Goal: Task Accomplishment & Management: Use online tool/utility

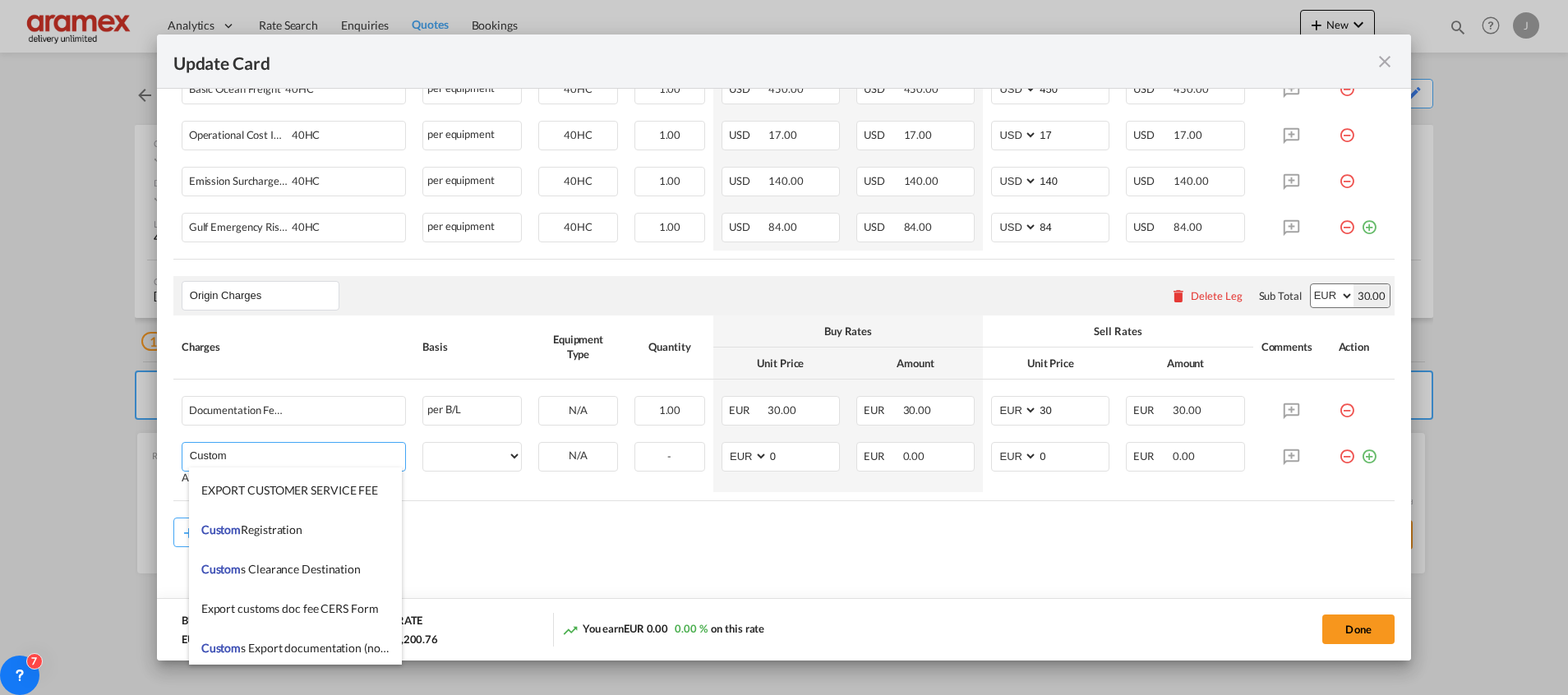
scroll to position [1724, 0]
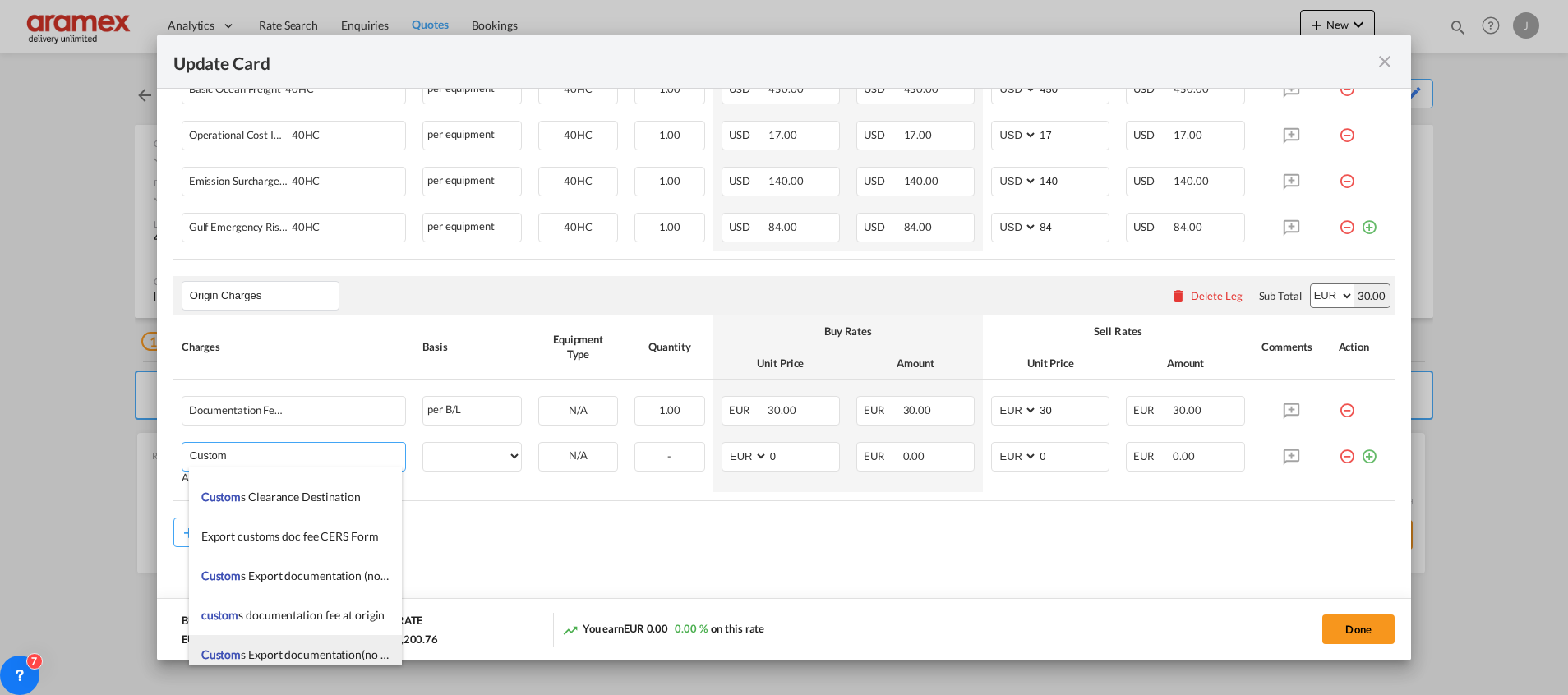
click at [303, 651] on span "Custom s Export documentation(no costs, suggested sell)" at bounding box center [342, 655] width 282 height 14
type input "Customs Export documentation(no costs, suggested sell)"
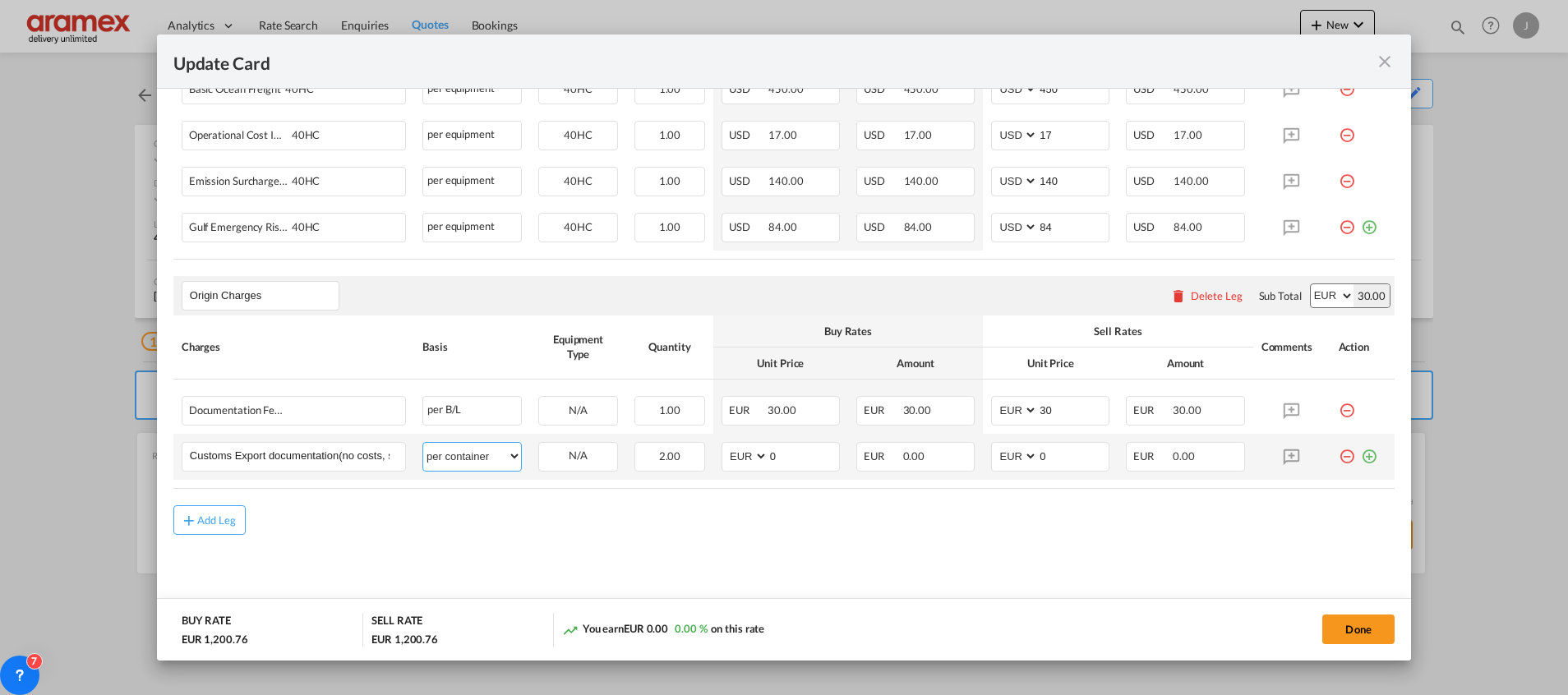
drag, startPoint x: 486, startPoint y: 457, endPoint x: 485, endPoint y: 447, distance: 10.0
click at [485, 457] on select "per equipment per container per B/L per shipping bill per shipment per pallet p…" at bounding box center [472, 455] width 98 height 26
select select "per shipment"
click at [423, 443] on select "per equipment per container per B/L per shipping bill per shipment per pallet p…" at bounding box center [472, 455] width 98 height 26
drag, startPoint x: 778, startPoint y: 463, endPoint x: 733, endPoint y: 462, distance: 45.0
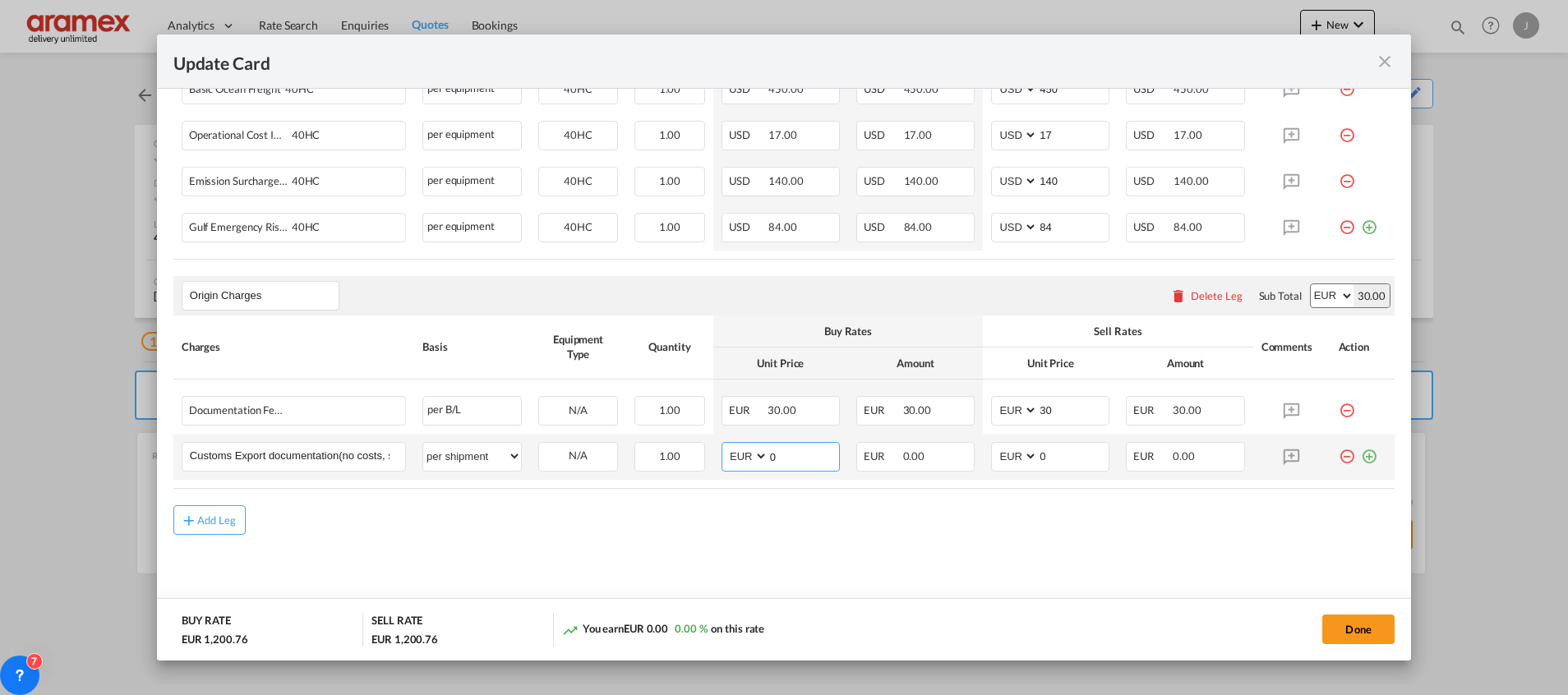
click at [733, 462] on md-input-container "AED AFN ALL AMD ANG AOA ARS AUD AWG AZN BAM BBD BDT BGN BHD BIF BMD BND [PERSON…" at bounding box center [781, 456] width 119 height 30
type input "65"
drag, startPoint x: 1059, startPoint y: 453, endPoint x: 987, endPoint y: 453, distance: 72.0
click at [991, 453] on md-input-container "AED AFN ALL AMD ANG AOA ARS AUD AWG AZN BAM BBD BDT BGN BHD BIF BMD BND [PERSON…" at bounding box center [1050, 456] width 119 height 30
type input "65"
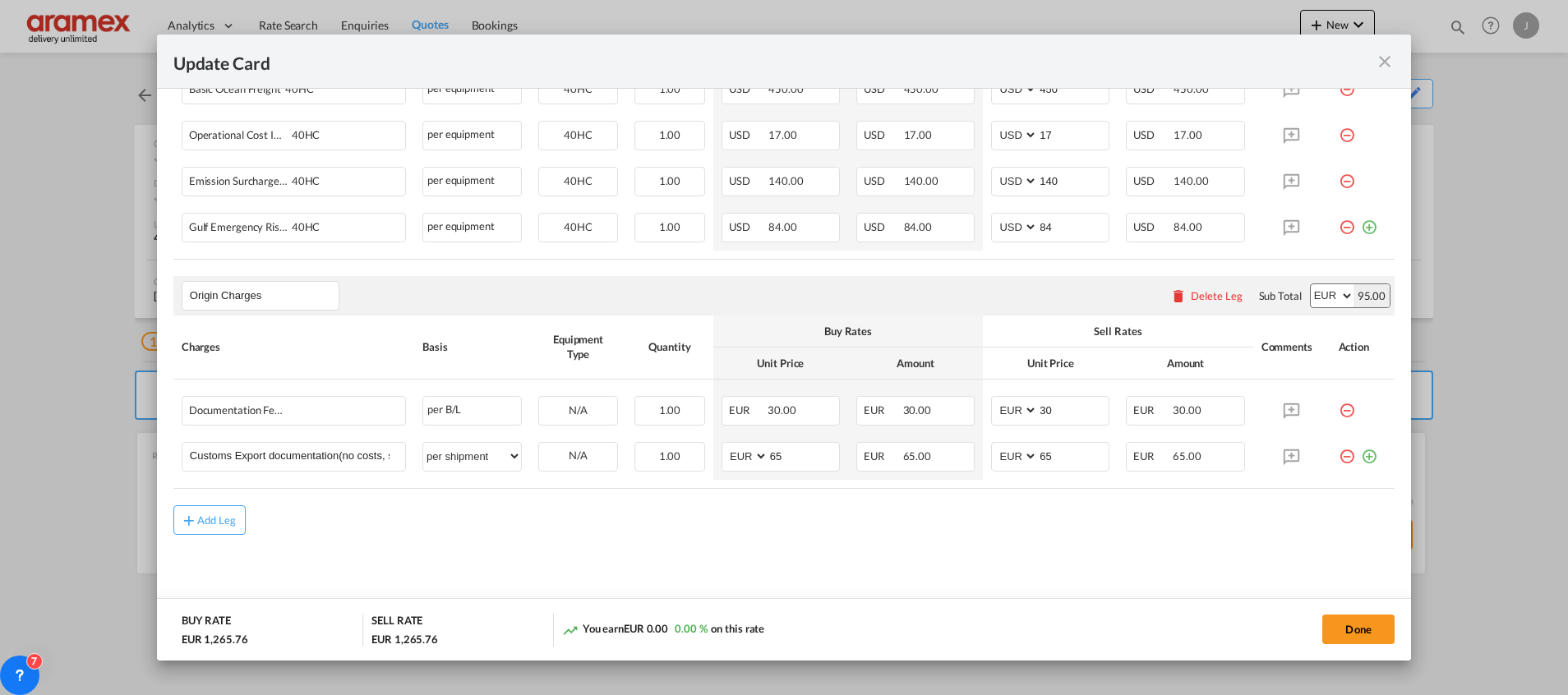
drag, startPoint x: 963, startPoint y: 533, endPoint x: 994, endPoint y: 538, distance: 31.4
click at [966, 533] on div "Add Leg" at bounding box center [784, 519] width 1221 height 30
click at [1362, 624] on button "Done" at bounding box center [1358, 629] width 72 height 30
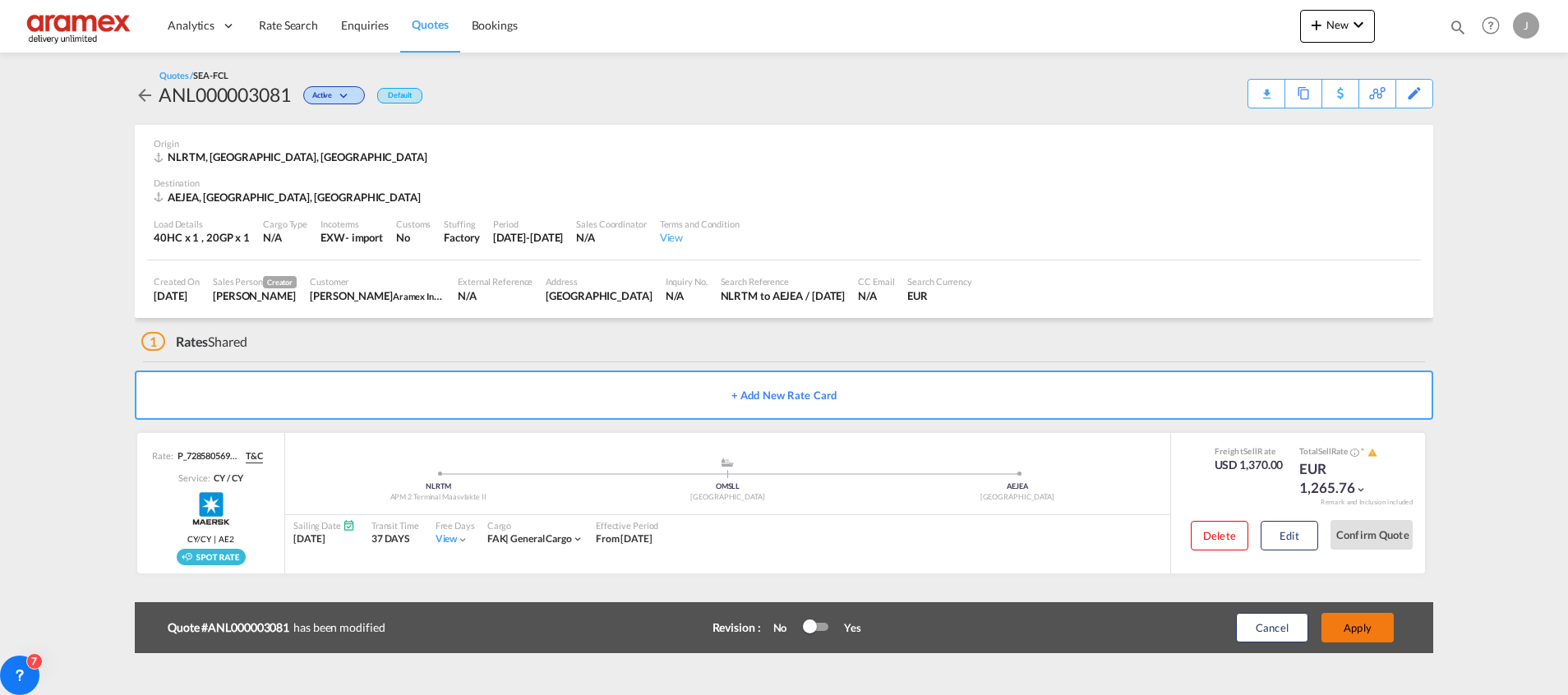
click at [1358, 622] on button "Apply" at bounding box center [1358, 627] width 72 height 30
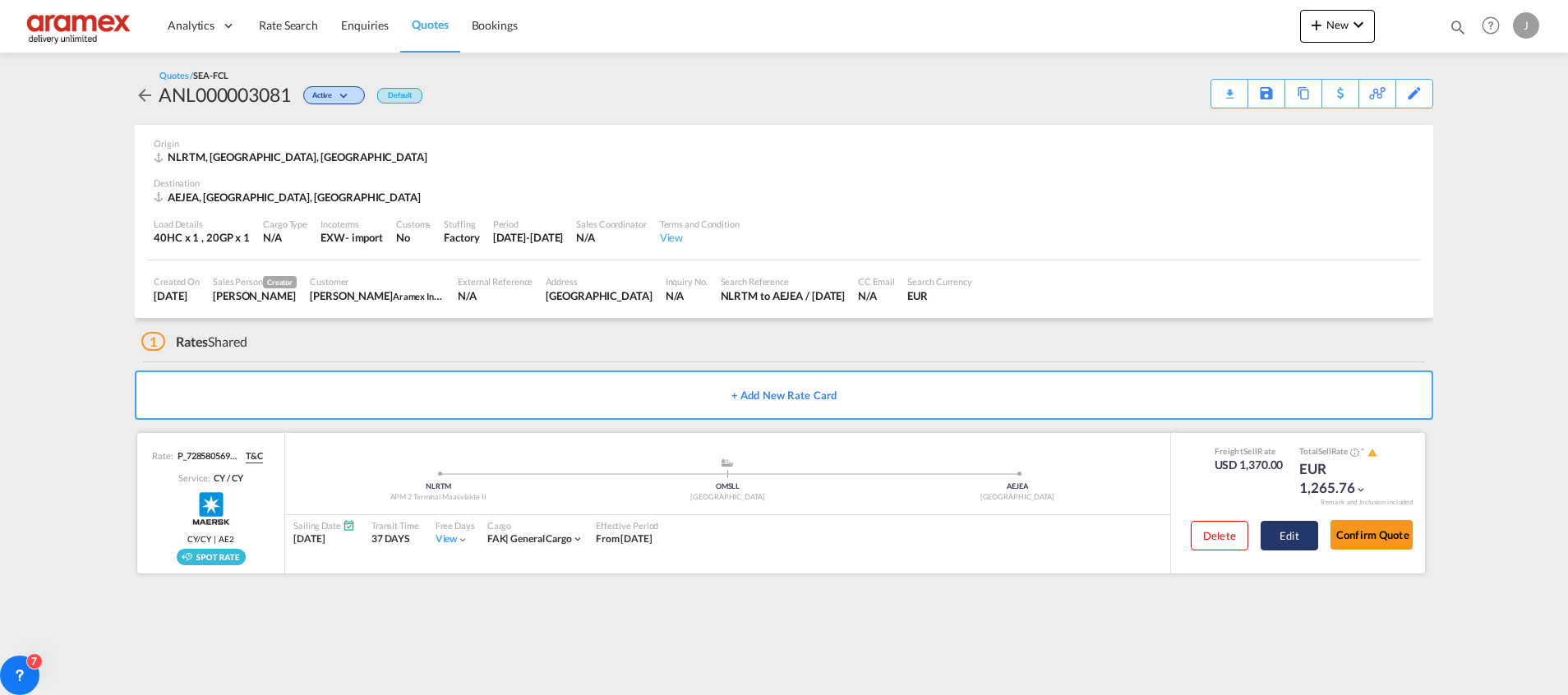
click at [1288, 530] on button "Edit" at bounding box center [1289, 535] width 58 height 30
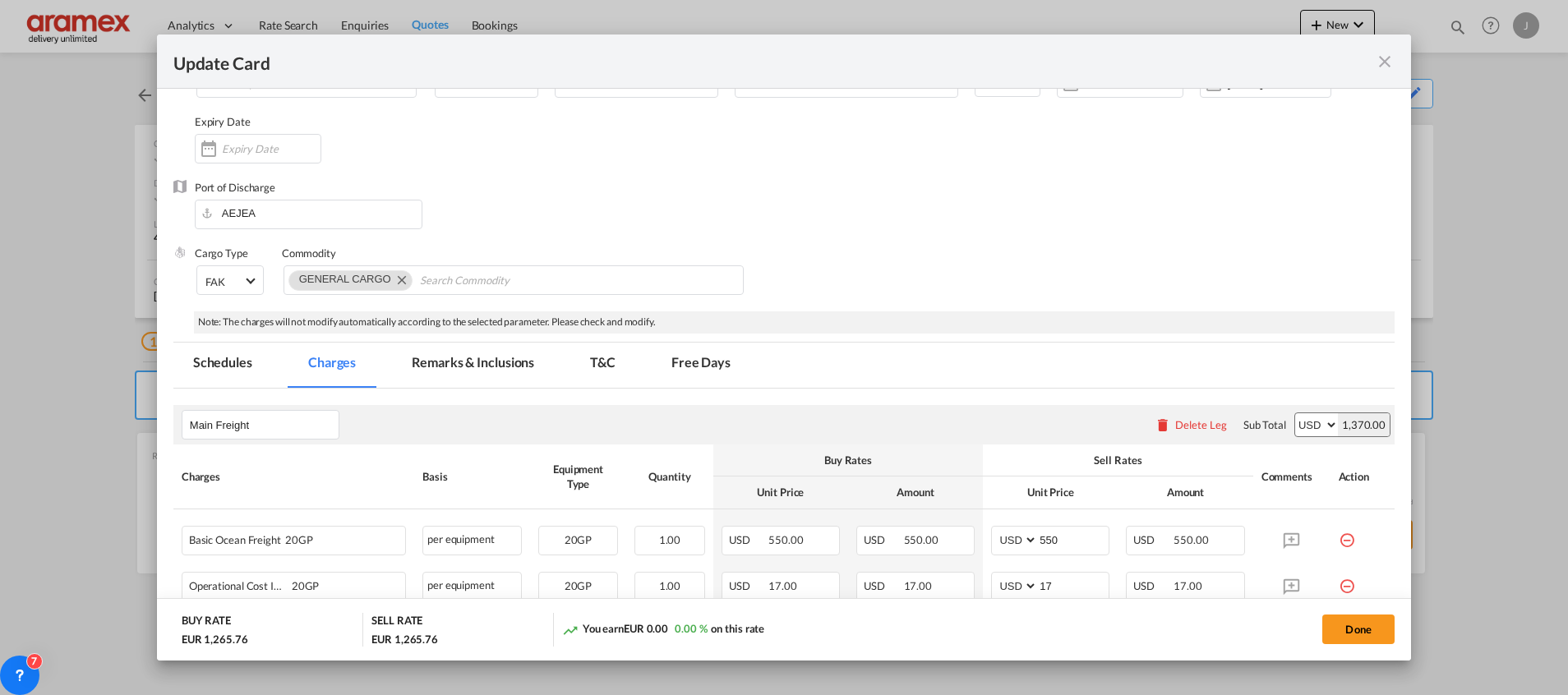
scroll to position [0, 0]
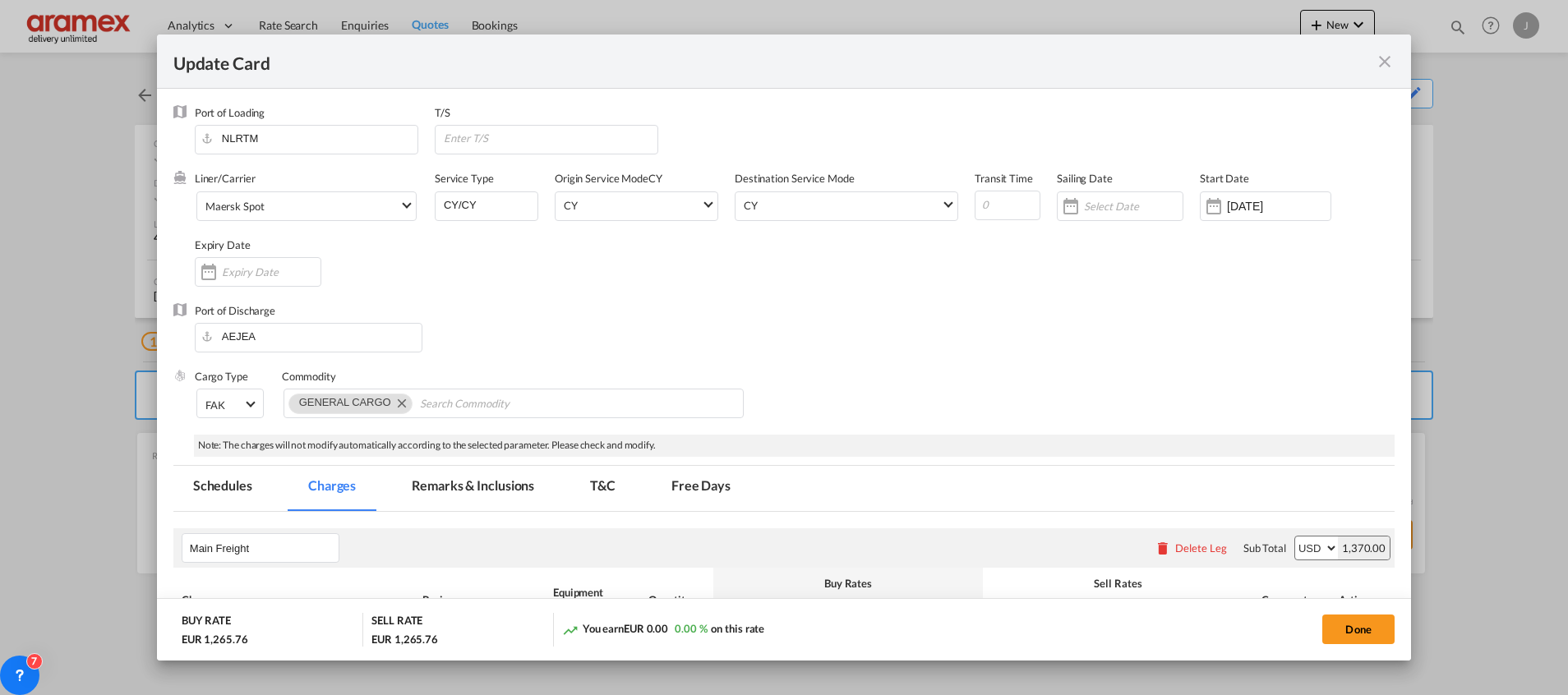
click at [1388, 52] on md-icon "icon-close fg-AAA8AD m-0 pointer" at bounding box center [1385, 62] width 20 height 20
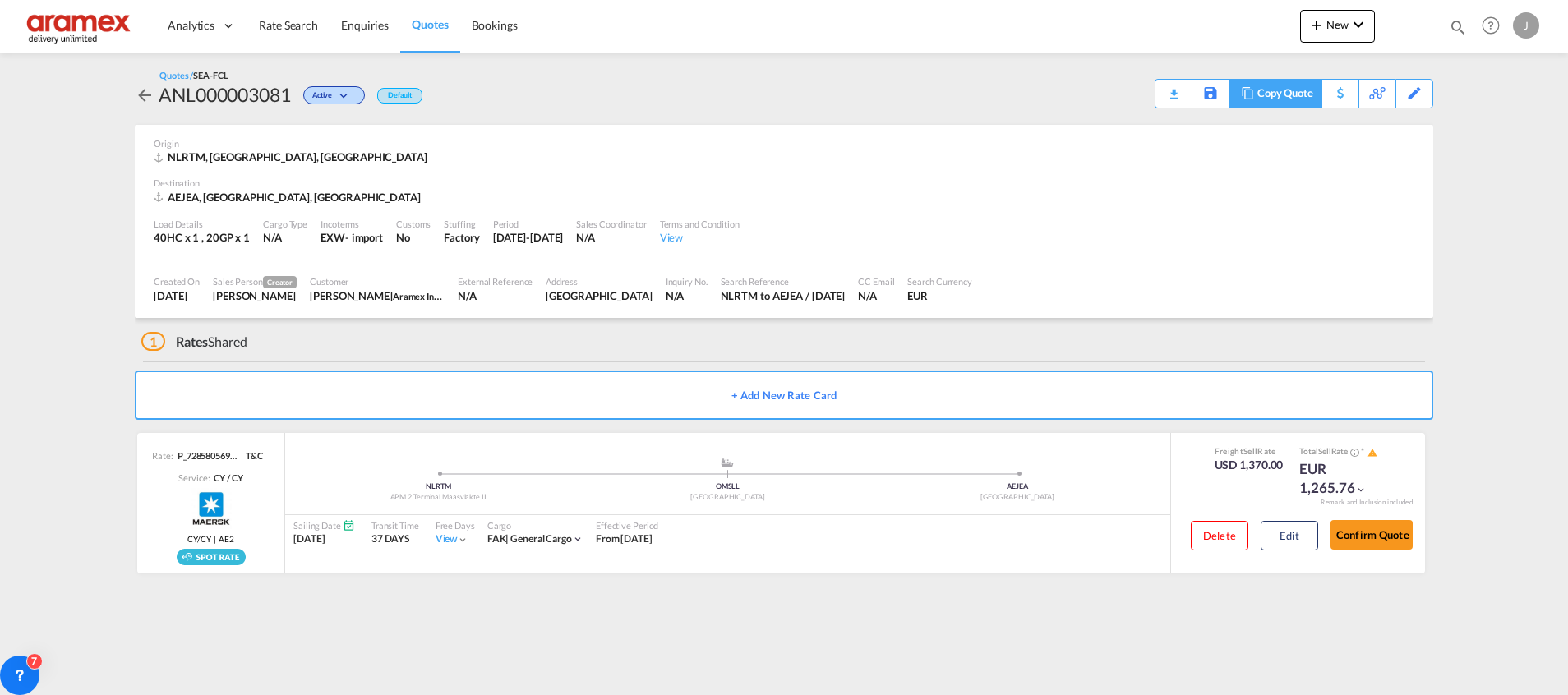
click at [1289, 93] on div "Copy Quote" at bounding box center [1285, 93] width 56 height 28
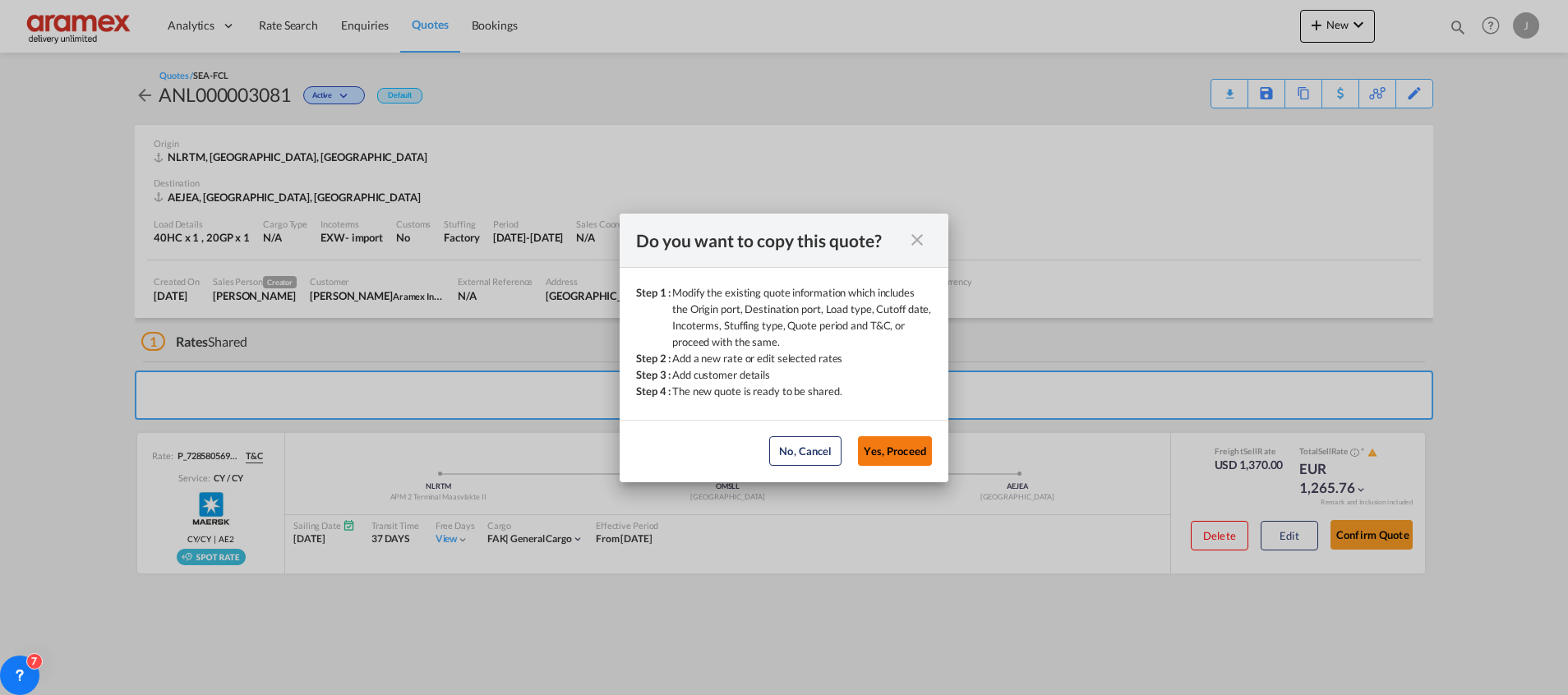
click at [888, 444] on button "Yes, Proceed" at bounding box center [895, 451] width 74 height 30
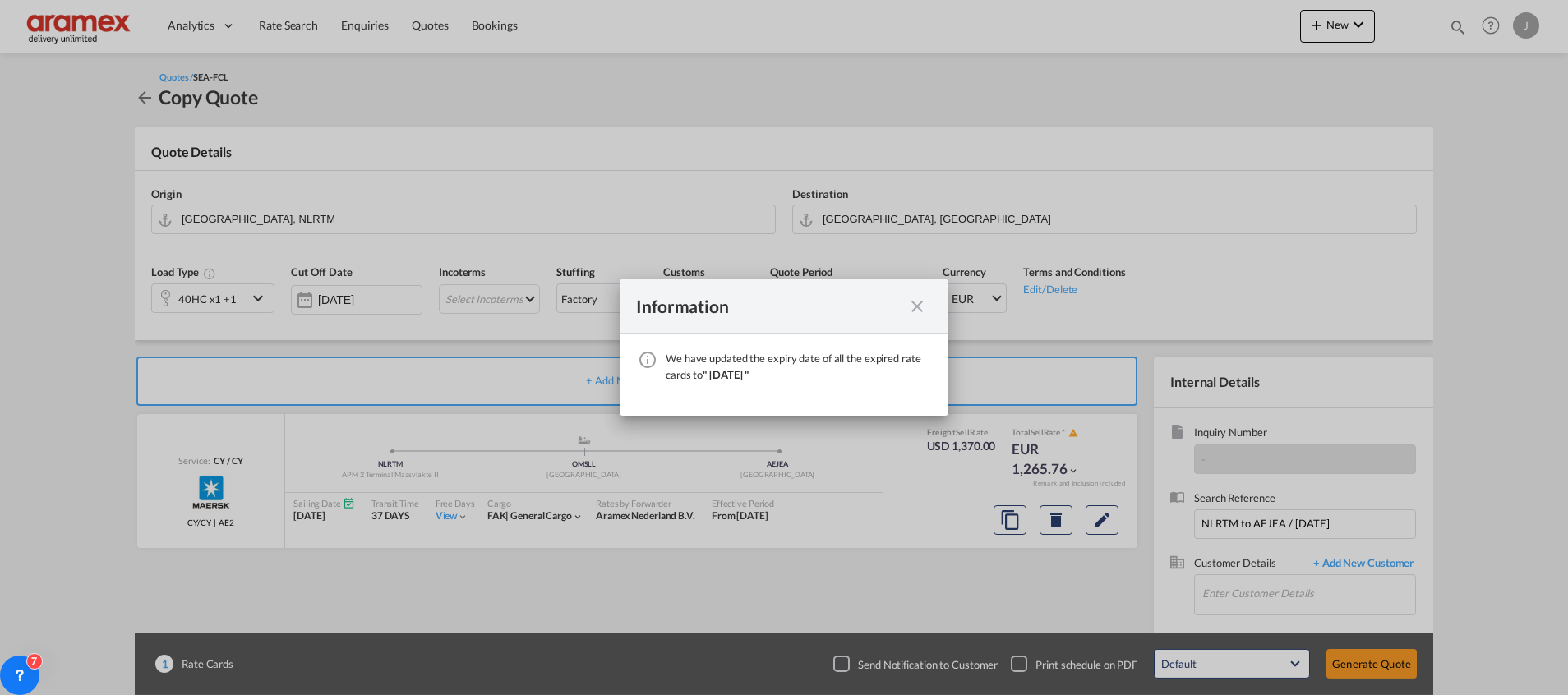
click at [921, 303] on md-icon "icon-close fg-AAA8AD cursor" at bounding box center [917, 306] width 20 height 20
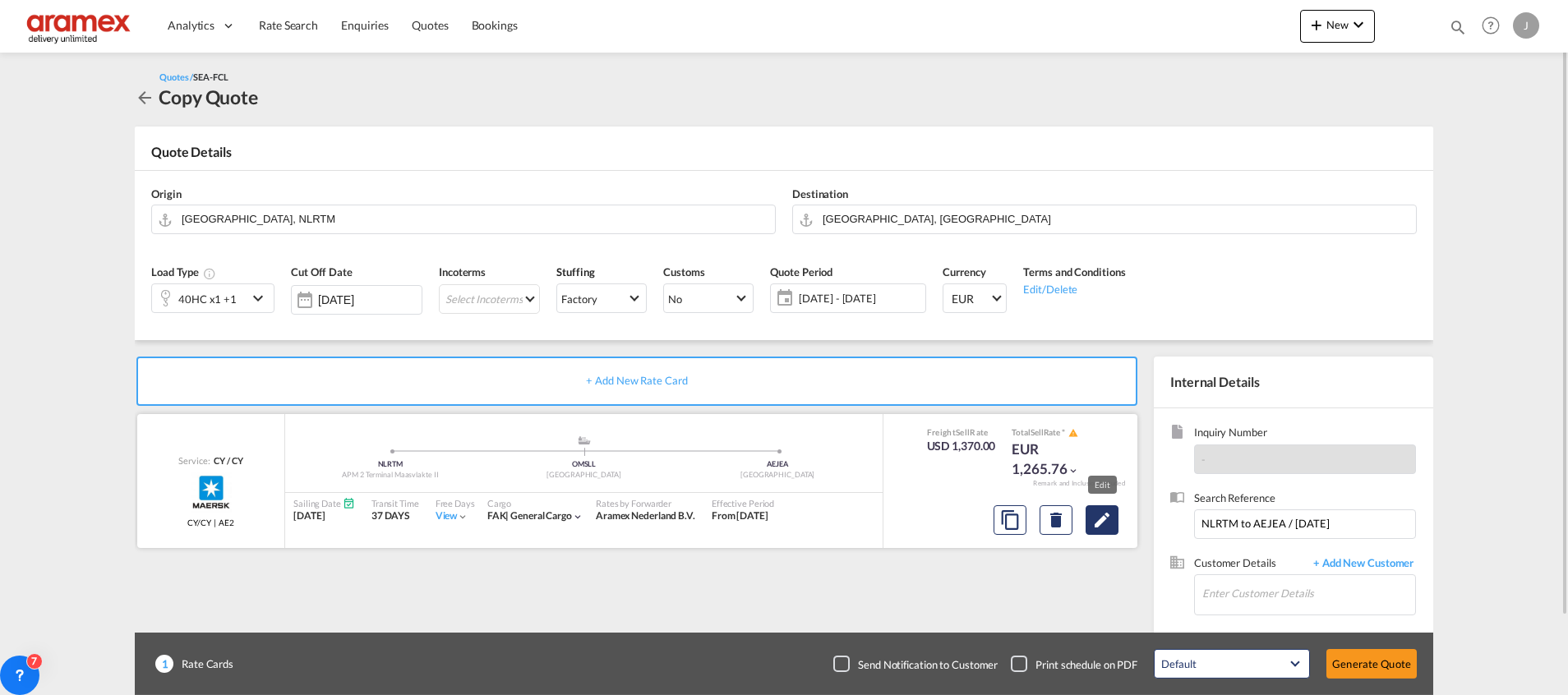
click at [1110, 515] on md-icon "Edit" at bounding box center [1102, 520] width 20 height 20
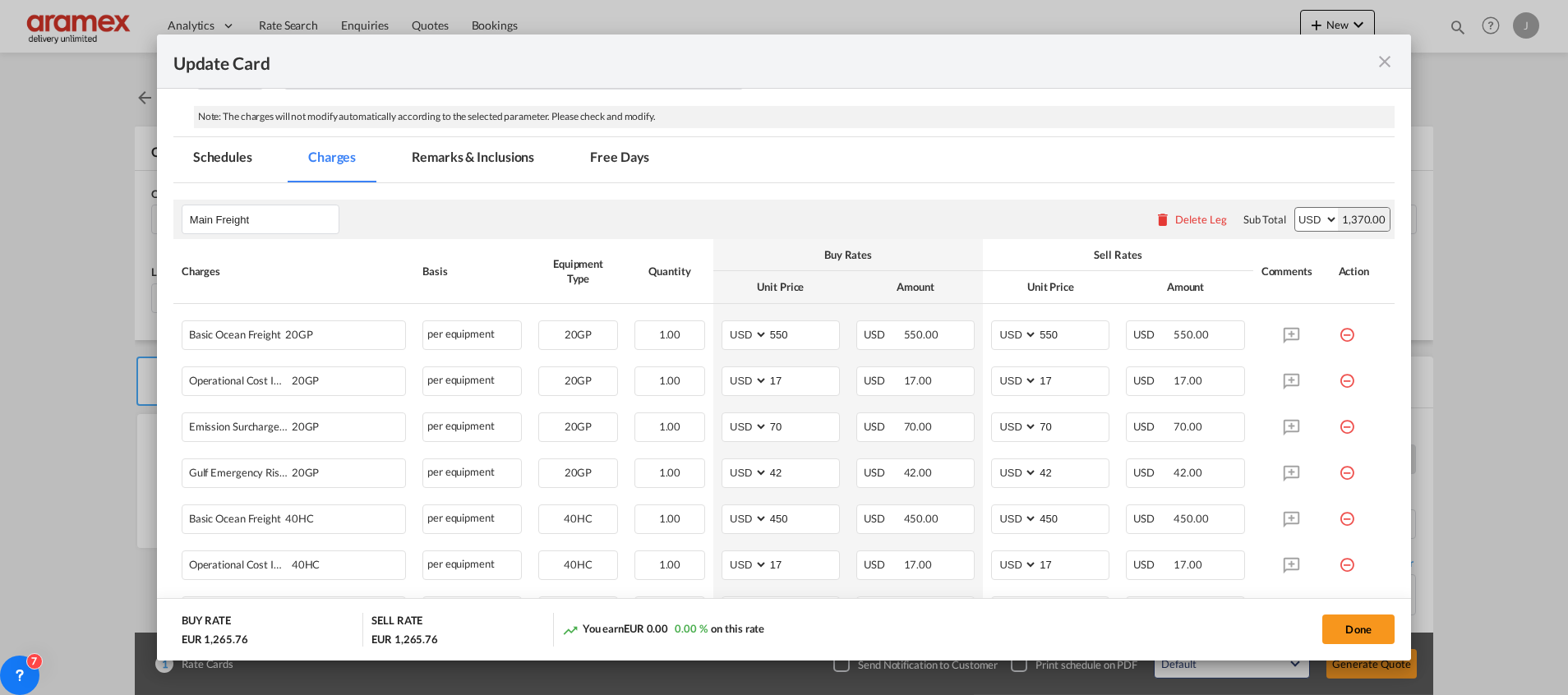
scroll to position [370, 0]
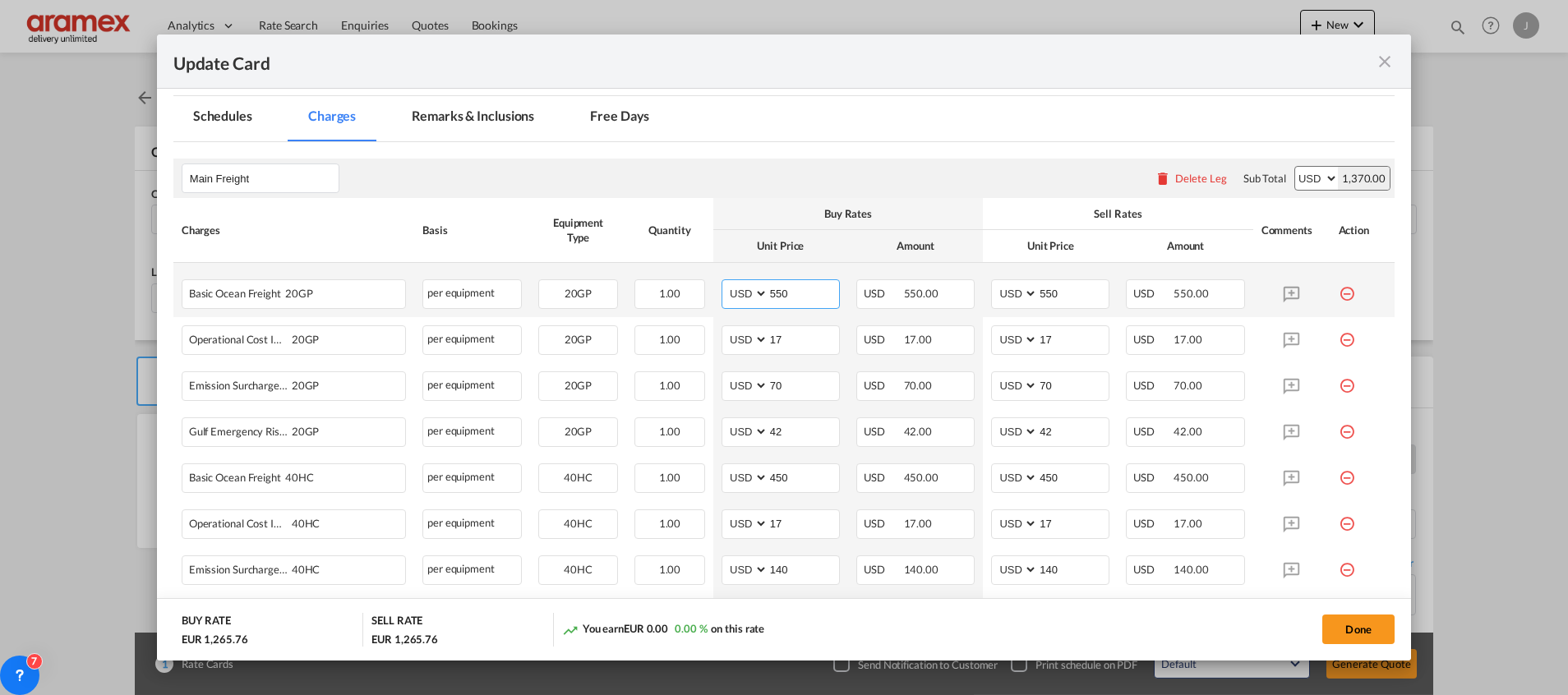
click at [777, 299] on input "550" at bounding box center [803, 292] width 71 height 24
paste input "462"
type input "462"
click at [1041, 296] on input "550" at bounding box center [1073, 292] width 71 height 24
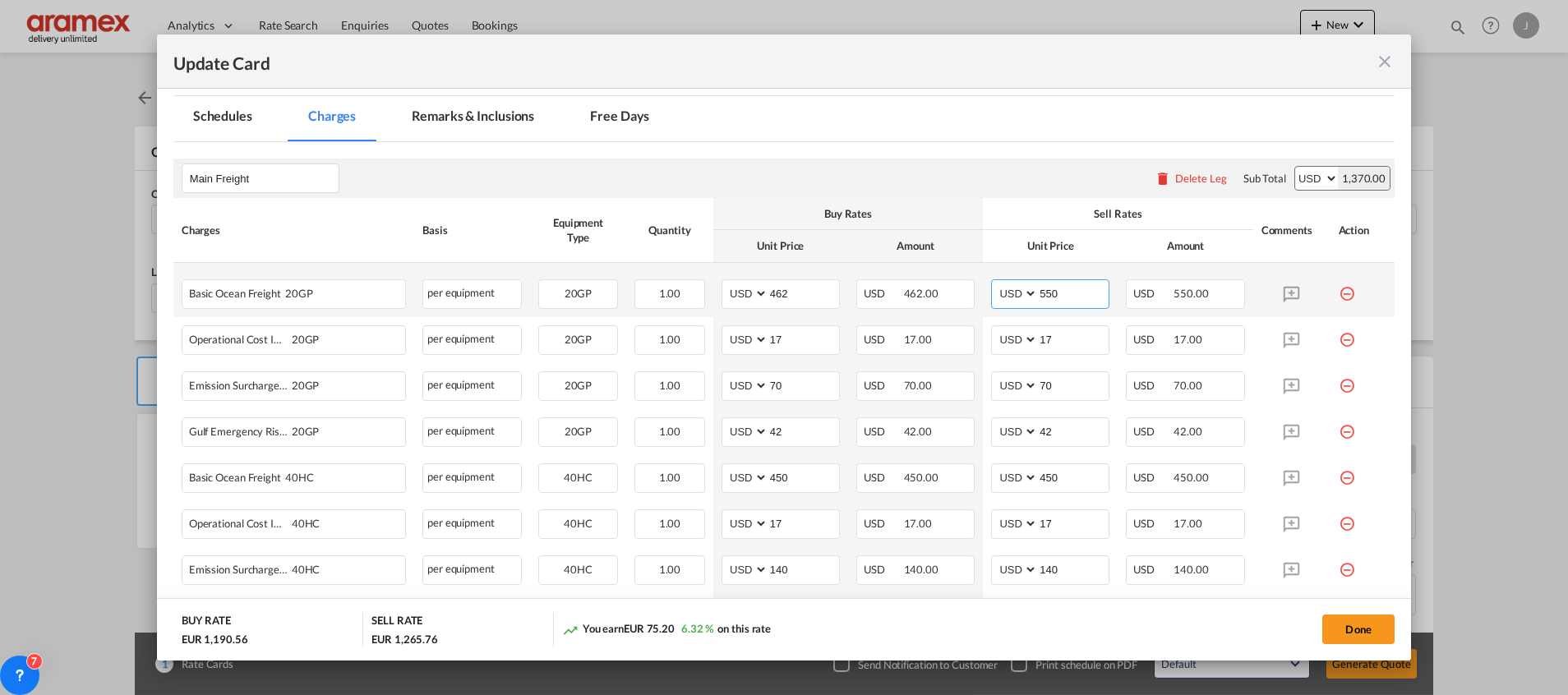
click at [1041, 296] on input "550" at bounding box center [1073, 292] width 71 height 24
paste input "462"
type input "462"
click at [784, 380] on input "70" at bounding box center [803, 383] width 71 height 24
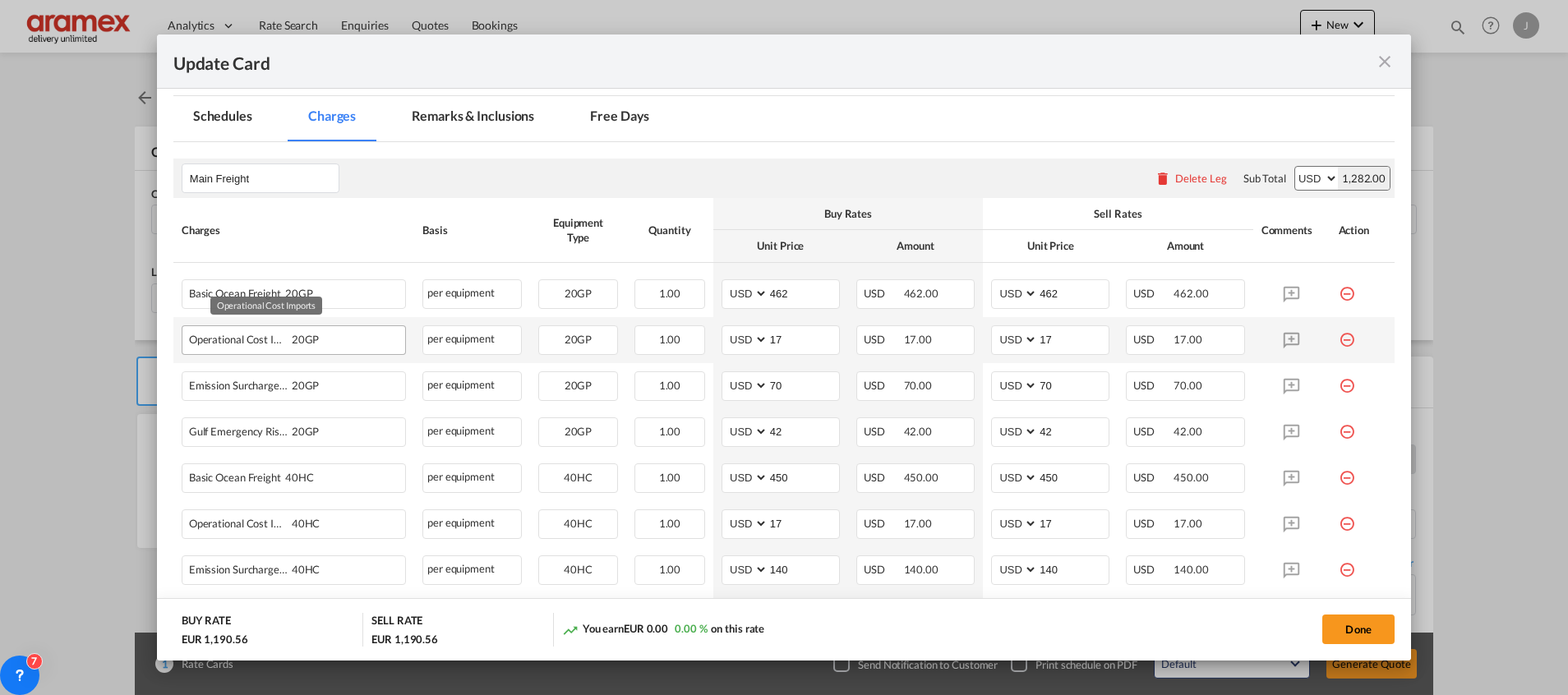
click at [239, 341] on div "Operational Cost Imports 20GP" at bounding box center [267, 336] width 157 height 20
click at [1339, 338] on md-icon "icon-minus-circle-outline red-400-fg" at bounding box center [1347, 333] width 16 height 16
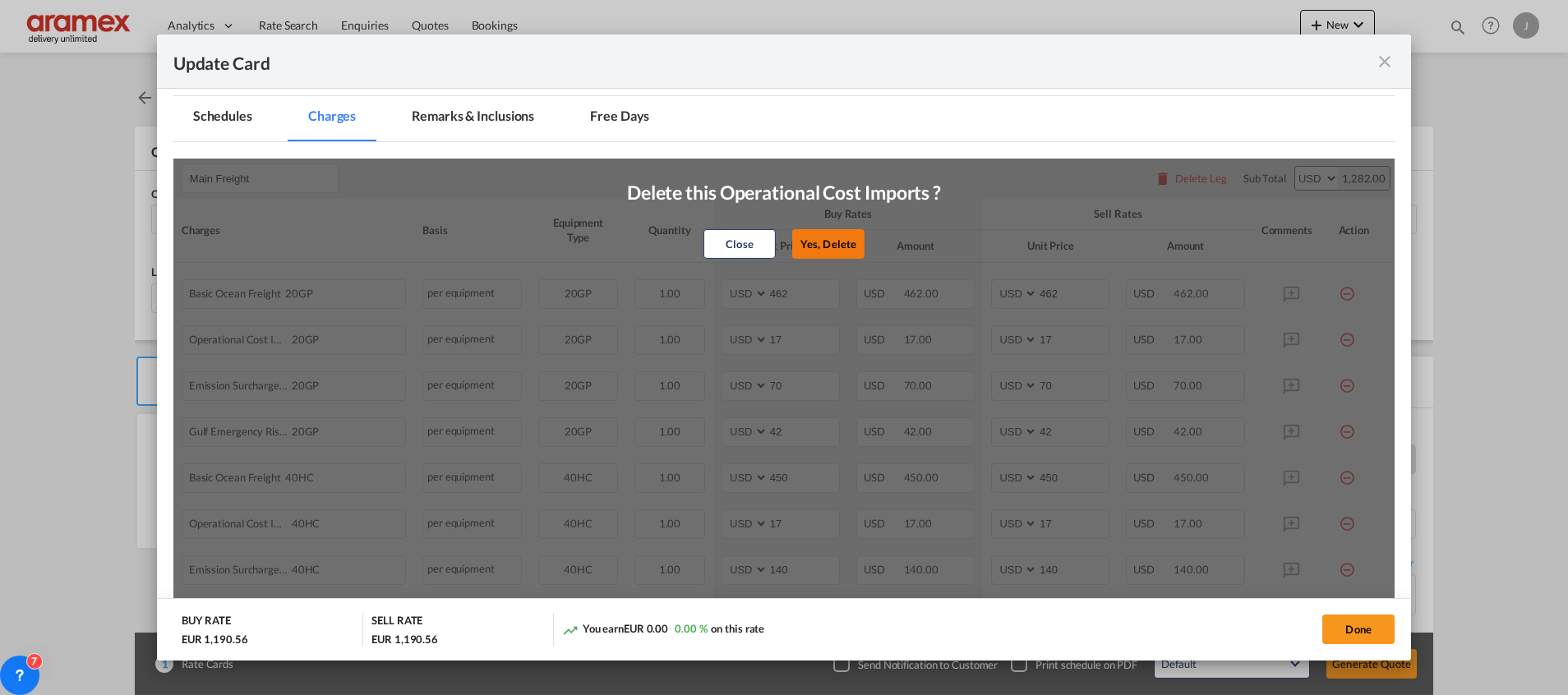
click at [834, 251] on button "Yes, Delete" at bounding box center [828, 243] width 72 height 30
type input "70"
type input "42"
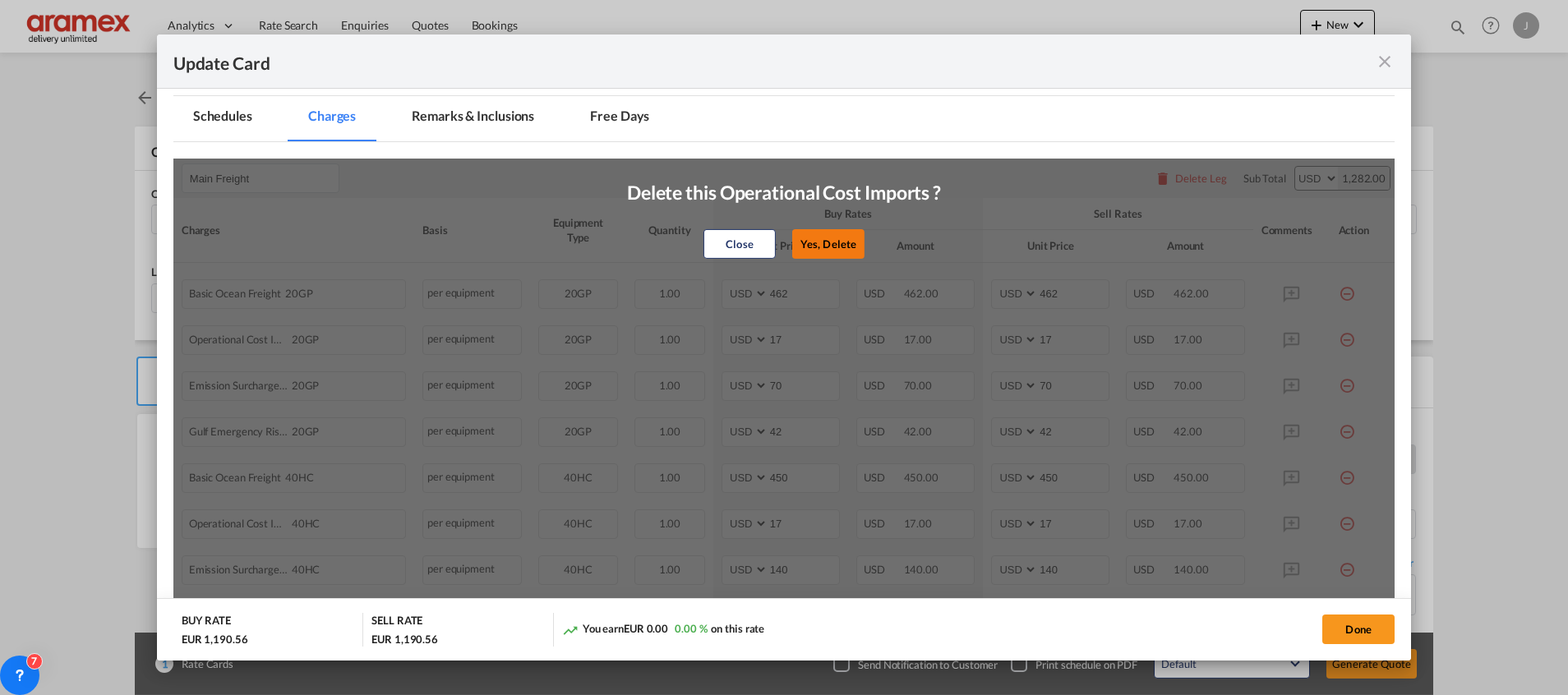
type input "450"
type input "17"
type input "140"
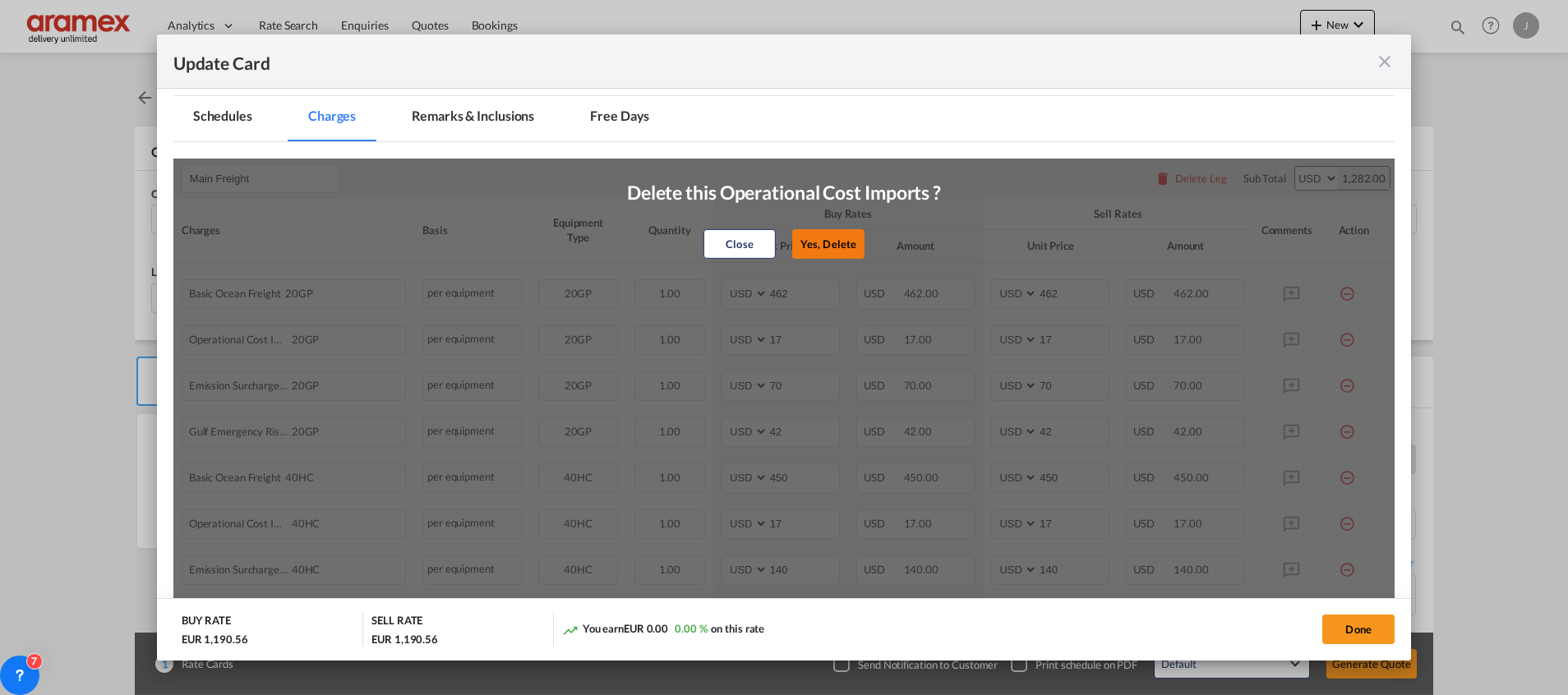
type input "140"
type input "84"
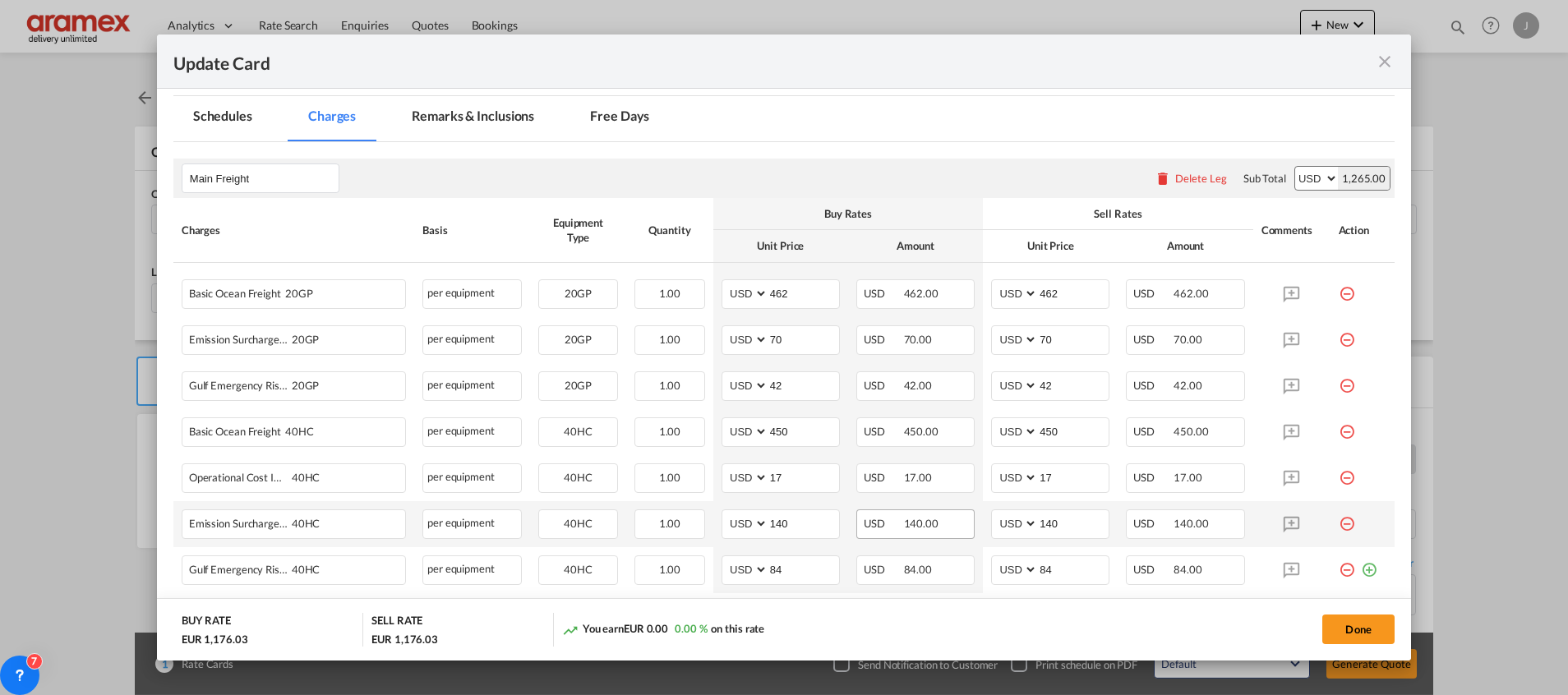
drag, startPoint x: 1351, startPoint y: 567, endPoint x: 882, endPoint y: 510, distance: 472.5
click at [1360, 567] on md-icon "icon-plus-circle-outline green-400-fg" at bounding box center [1369, 563] width 16 height 16
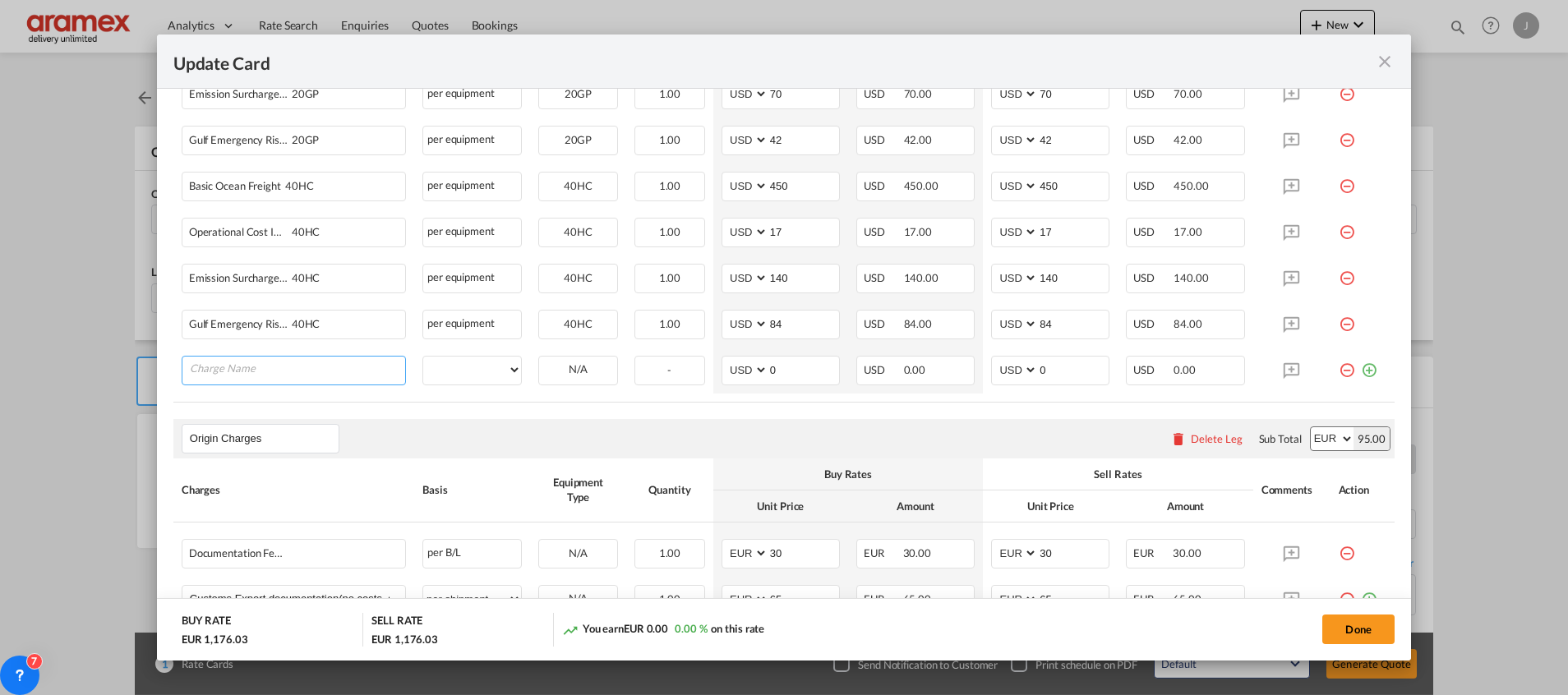
scroll to position [616, 0]
paste input ""IMO CLASS 8-vas (floating as per tariff)""
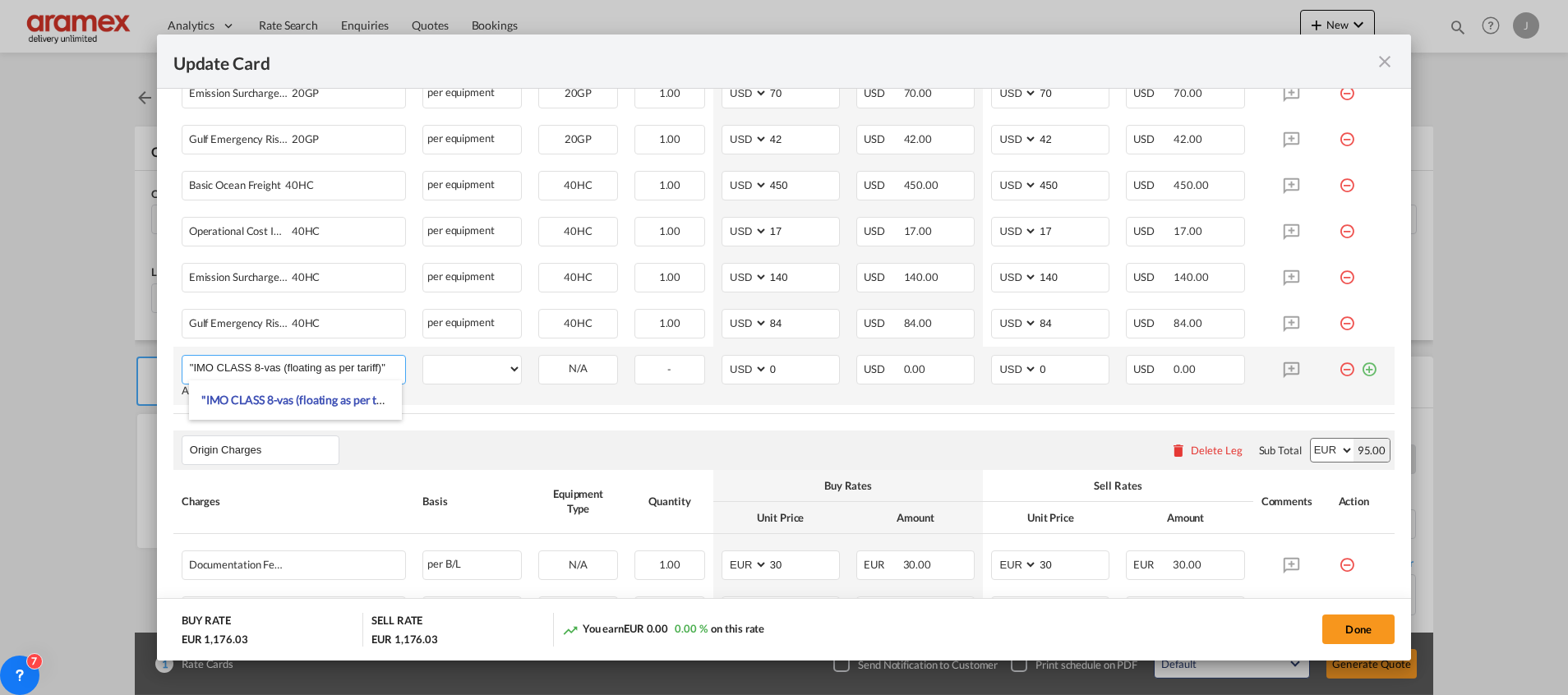
click at [389, 368] on input ""IMO CLASS 8-vas (floating as per tariff)"" at bounding box center [297, 367] width 216 height 24
drag, startPoint x: 389, startPoint y: 362, endPoint x: 438, endPoint y: 362, distance: 49.0
click at [438, 362] on tr ""IMO CLASS 8-vas (floating as per tariff)" Please Enter User Defined Charges Ca…" at bounding box center [784, 375] width 1221 height 58
click at [193, 361] on input ""IMO CLASS 8-vas" at bounding box center [297, 367] width 216 height 24
type input "IMO CLASS 8-vas"
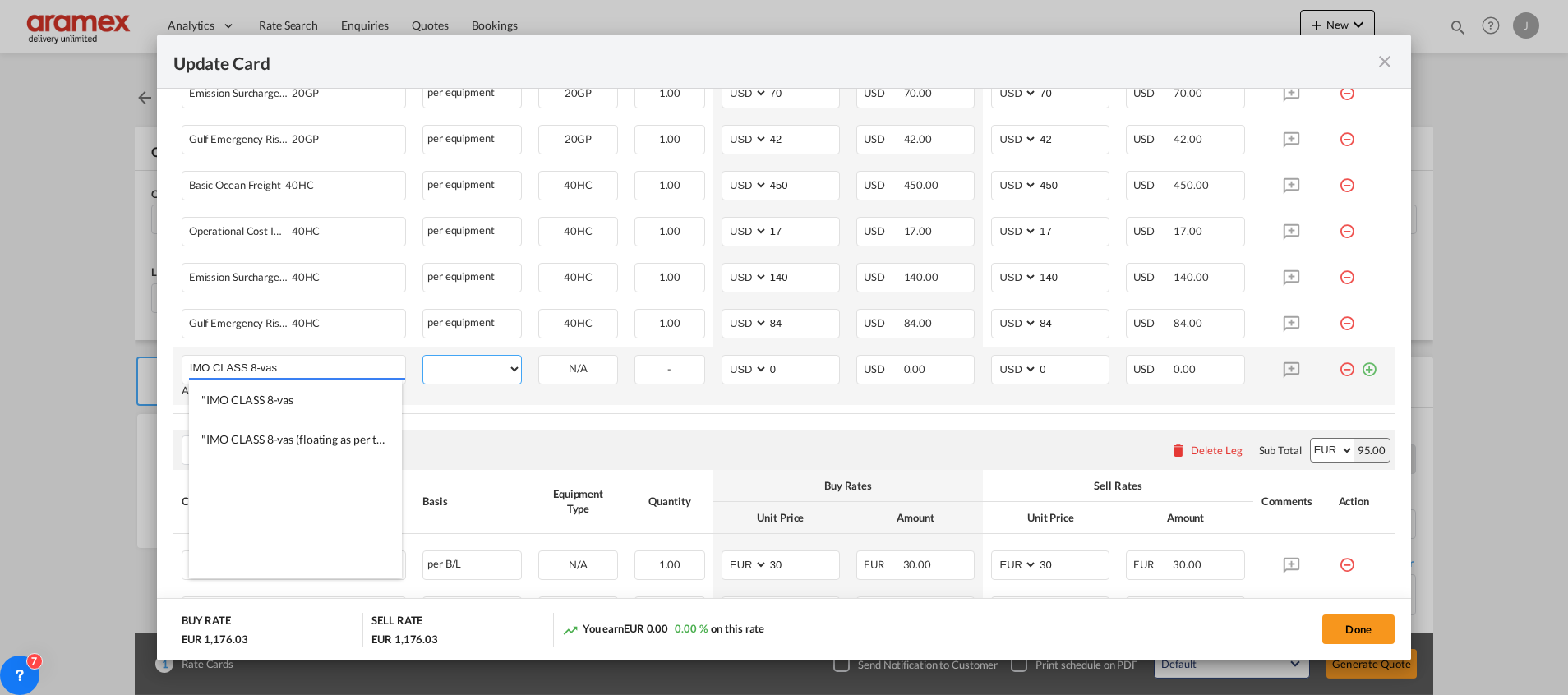
click at [462, 364] on select "per equipment per container per B/L per shipping bill per shipment % on freight…" at bounding box center [472, 368] width 98 height 26
select select "per equipment"
click at [423, 356] on select "per equipment per container per B/L per shipping bill per shipment % on freight…" at bounding box center [472, 368] width 98 height 26
click at [598, 366] on select "40HC 20GP" at bounding box center [578, 369] width 78 height 22
select select "20GP"
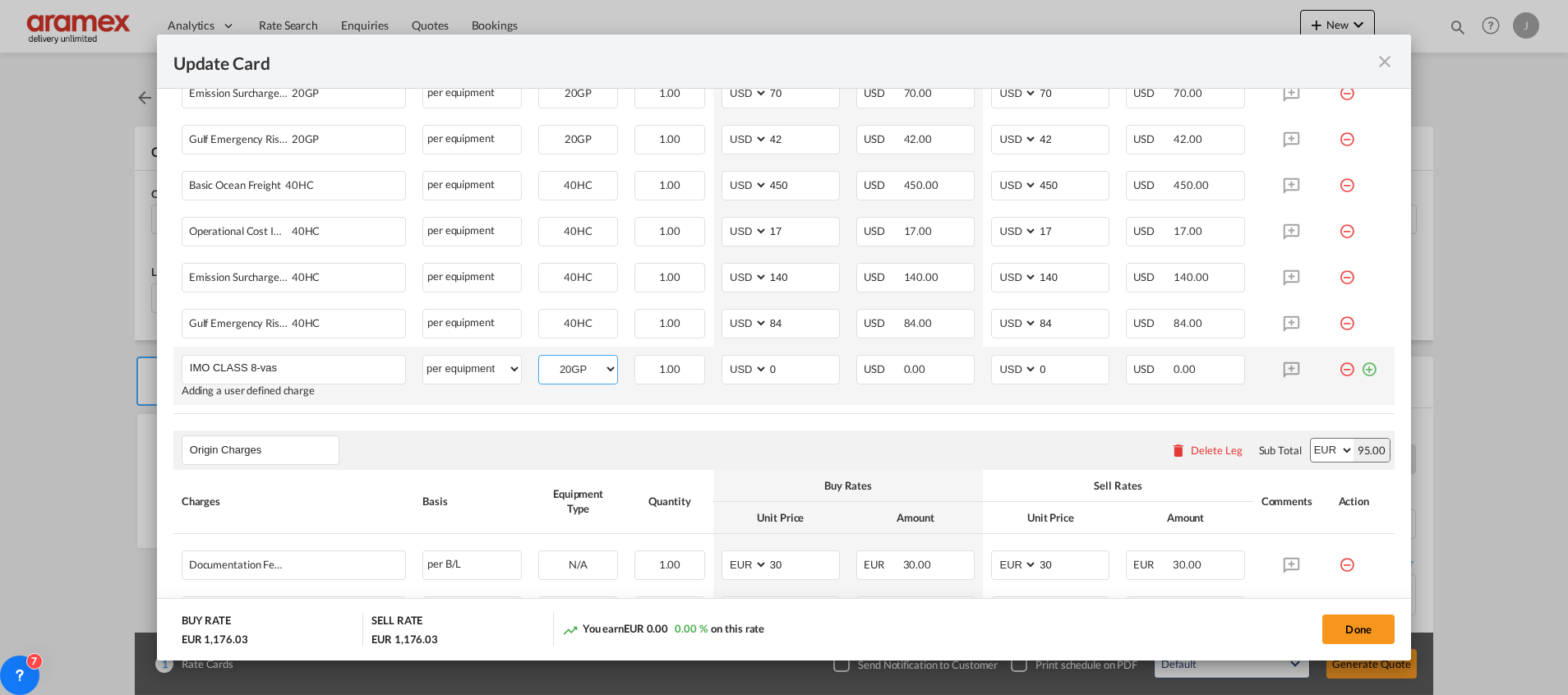
click at [539, 358] on select "40HC 20GP" at bounding box center [578, 369] width 78 height 22
drag, startPoint x: 759, startPoint y: 365, endPoint x: 714, endPoint y: 374, distance: 45.9
click at [722, 374] on md-input-container "AED AFN ALL AMD ANG AOA ARS AUD AWG AZN BAM BBD BDT BGN BHD BIF BMD BND [PERSON…" at bounding box center [781, 369] width 119 height 30
click at [804, 360] on input "120" at bounding box center [803, 367] width 71 height 24
drag, startPoint x: 804, startPoint y: 360, endPoint x: 738, endPoint y: 366, distance: 66.3
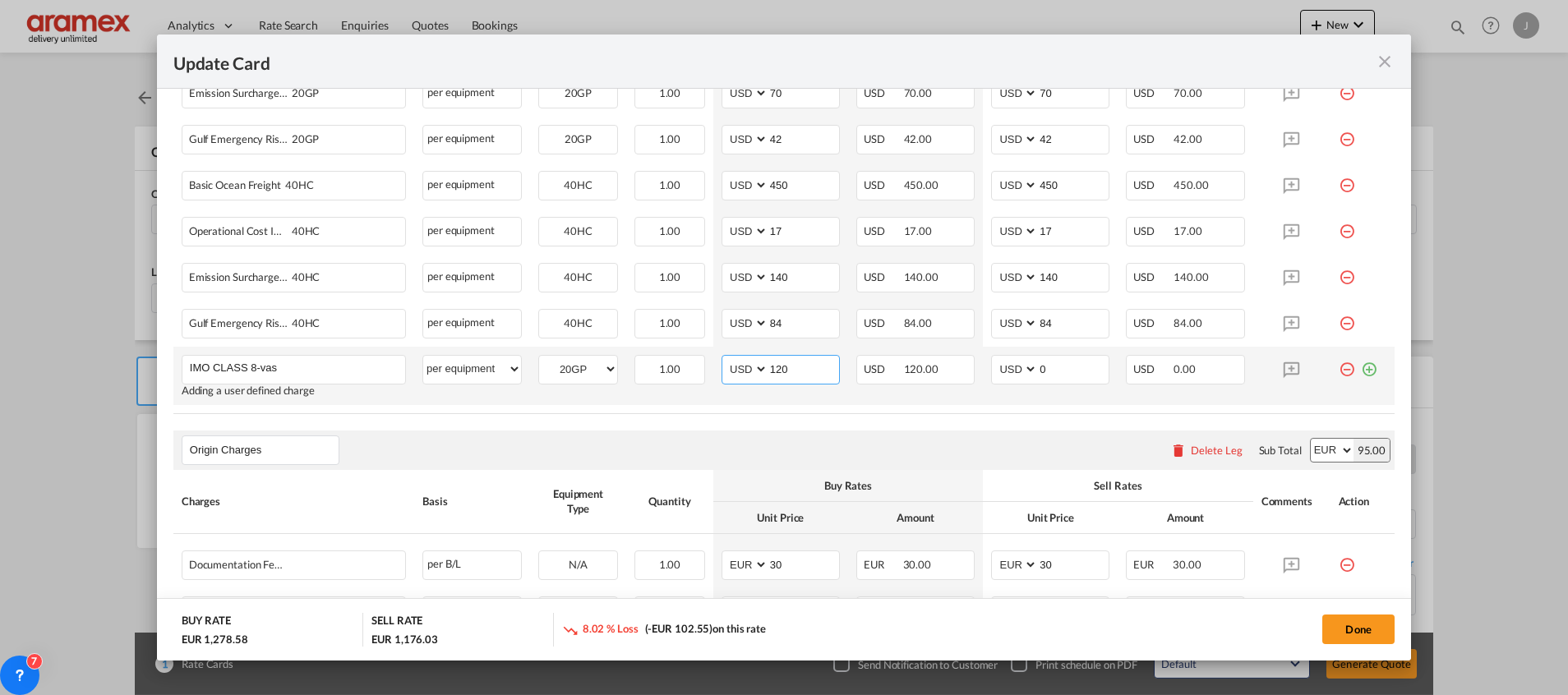
click at [738, 366] on md-input-container "AED AFN ALL AMD ANG AOA ARS AUD AWG AZN BAM BBD BDT BGN BHD BIF BMD BND [PERSON…" at bounding box center [781, 369] width 119 height 30
type input "120"
drag, startPoint x: 1033, startPoint y: 364, endPoint x: 988, endPoint y: 371, distance: 45.5
click at [991, 371] on md-input-container "AED AFN ALL AMD ANG AOA ARS AUD AWG AZN BAM BBD BDT BGN BHD BIF BMD BND [PERSON…" at bounding box center [1050, 369] width 119 height 30
paste input "12"
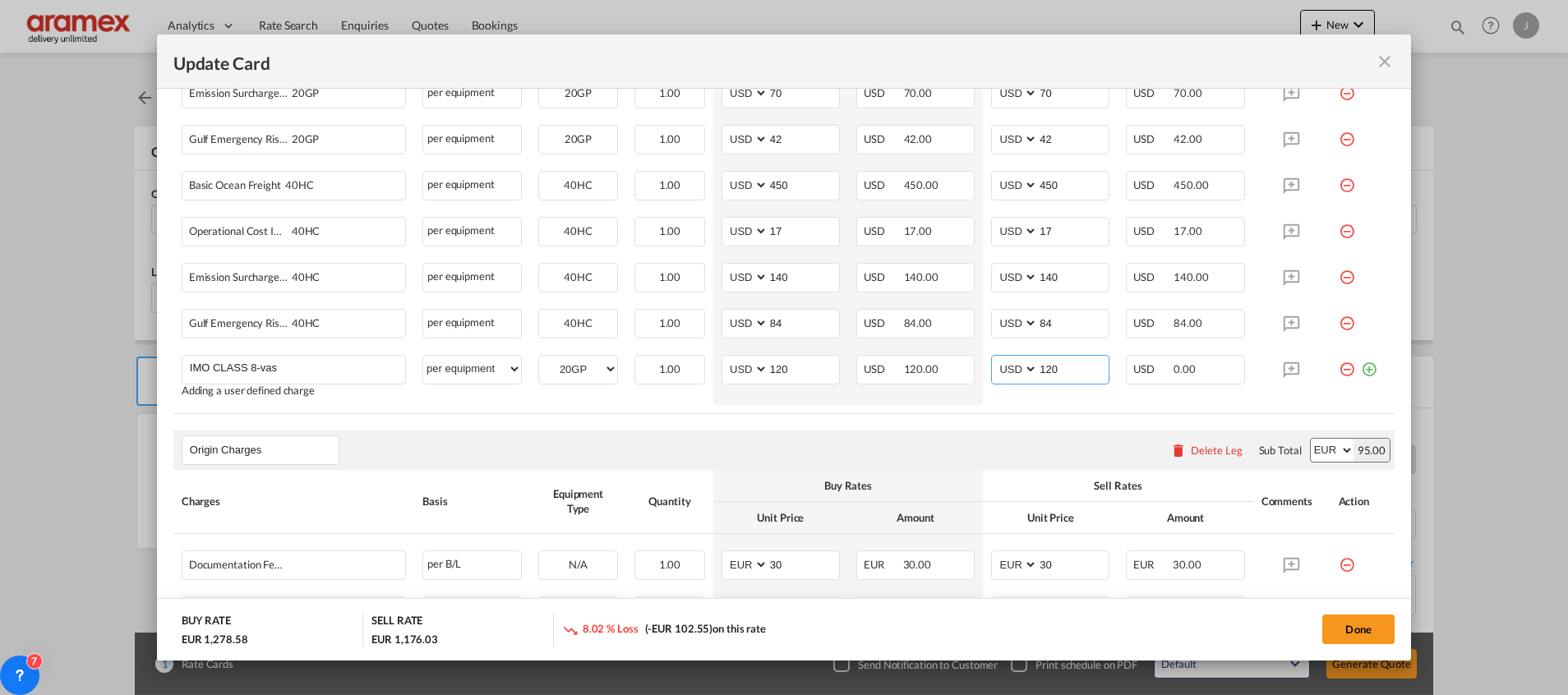
type input "120"
click at [921, 431] on div "Origin Charges Please enter leg name Leg Name Already Exists Delete Leg Sub Tot…" at bounding box center [784, 450] width 1221 height 40
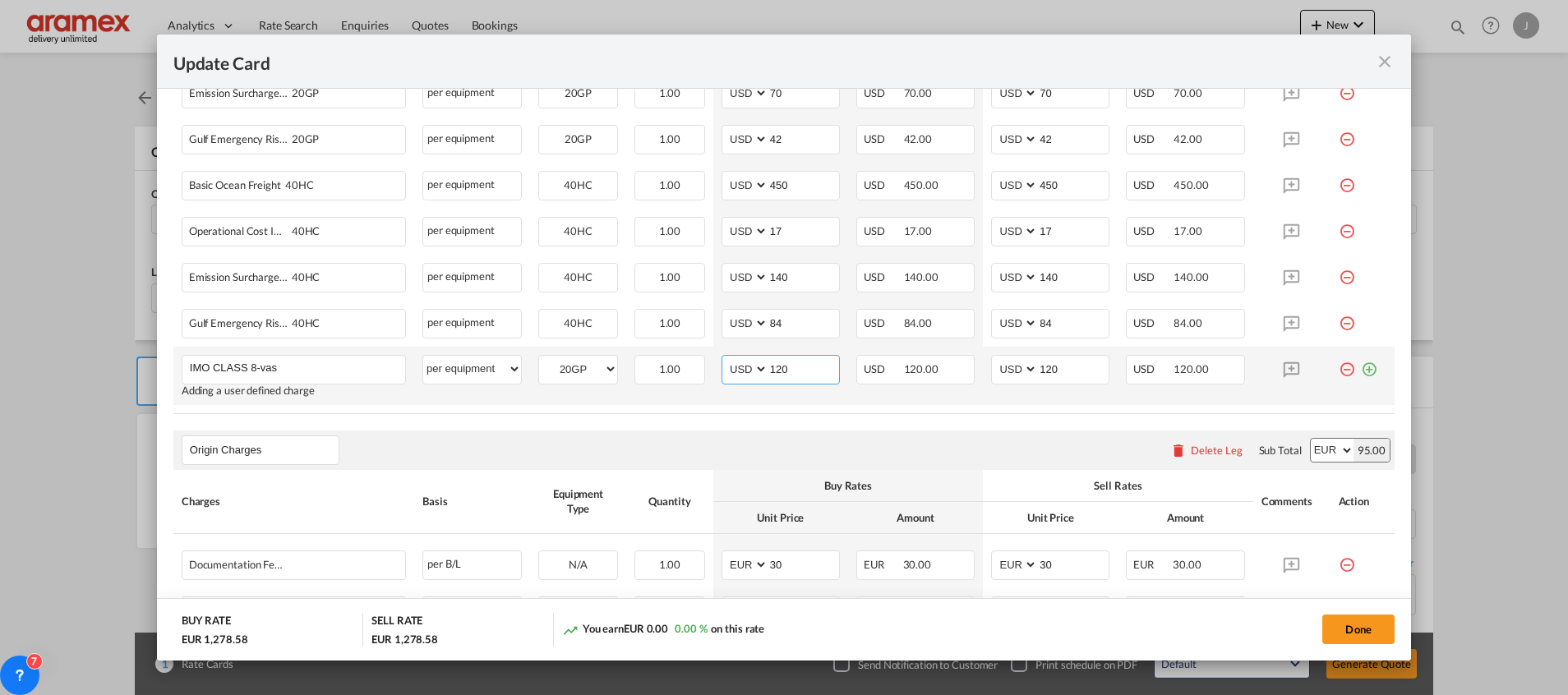
drag, startPoint x: 785, startPoint y: 370, endPoint x: 731, endPoint y: 372, distance: 54.0
click at [731, 372] on md-input-container "AED AFN ALL AMD ANG AOA ARS AUD AWG AZN BAM BBD BDT BGN BHD BIF BMD BND [PERSON…" at bounding box center [781, 369] width 119 height 30
drag, startPoint x: 799, startPoint y: 370, endPoint x: 757, endPoint y: 370, distance: 42.0
click at [757, 370] on md-input-container "AED AFN ALL AMD ANG AOA ARS AUD AWG AZN BAM BBD BDT BGN BHD BIF BMD BND [PERSON…" at bounding box center [781, 369] width 119 height 30
type input "125"
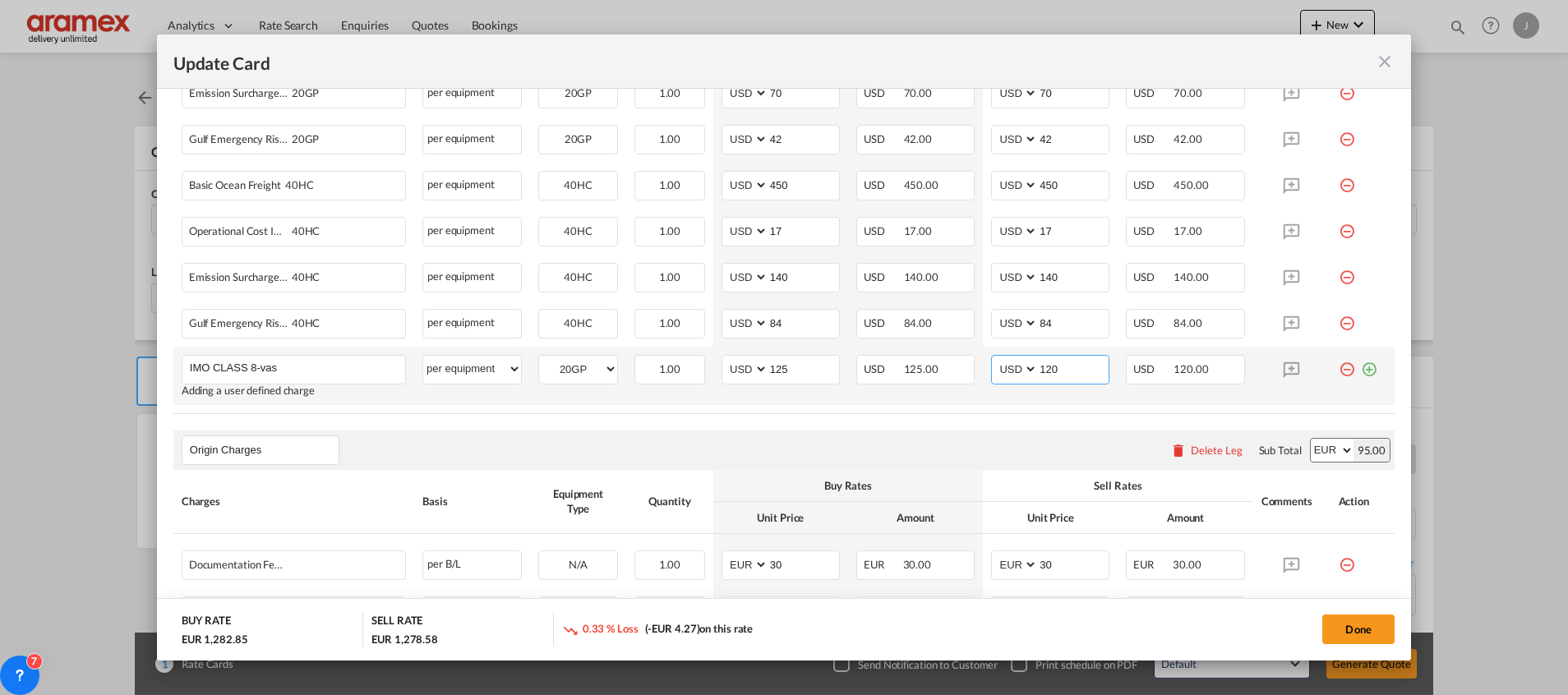
drag, startPoint x: 1059, startPoint y: 365, endPoint x: 966, endPoint y: 364, distance: 93.0
click at [966, 364] on tr "IMO CLASS 8-vas Please Enter User Defined Charges Cannot Be Published Adding a …" at bounding box center [784, 375] width 1221 height 58
paste input "5"
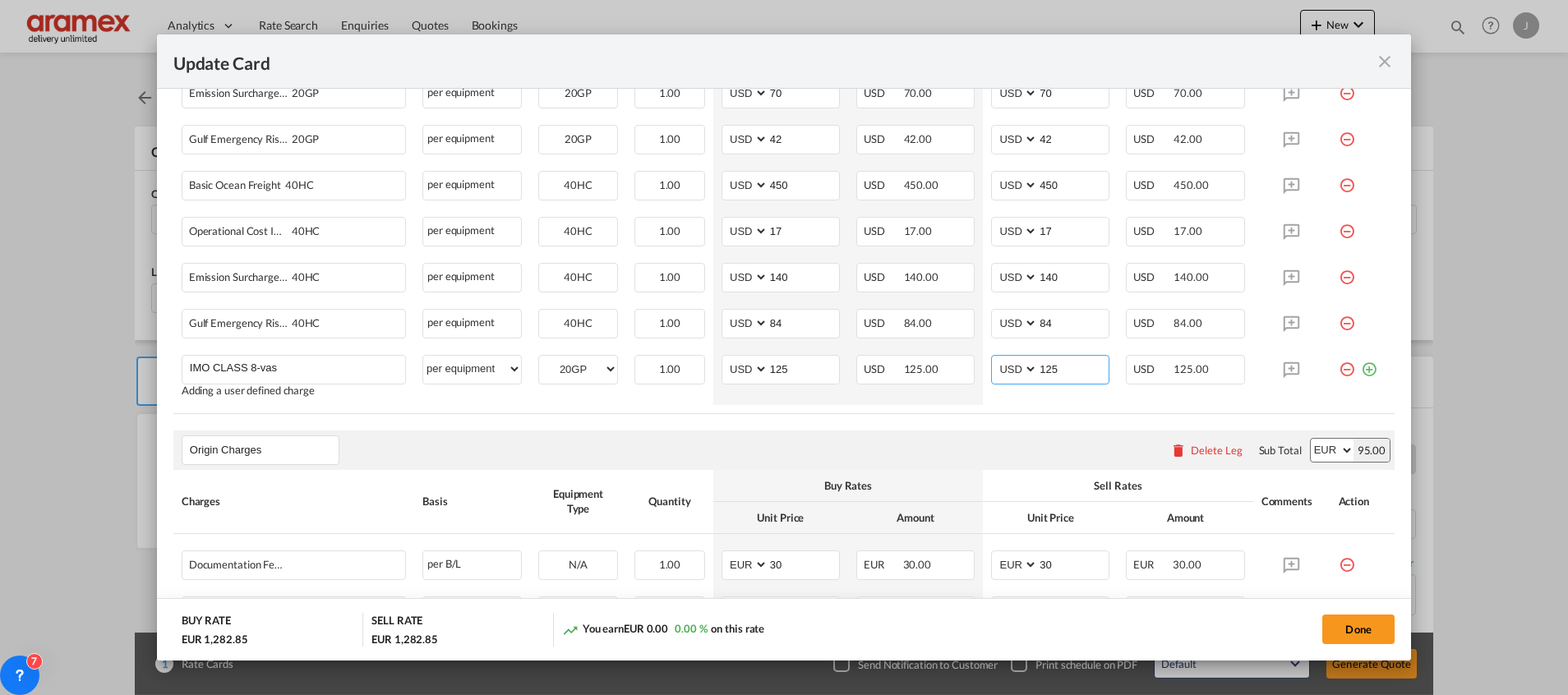
type input "125"
drag, startPoint x: 933, startPoint y: 465, endPoint x: 950, endPoint y: 471, distance: 18.0
click at [933, 465] on div "Origin Charges Please enter leg name Leg Name Already Exists Delete Leg Sub Tot…" at bounding box center [784, 450] width 1221 height 40
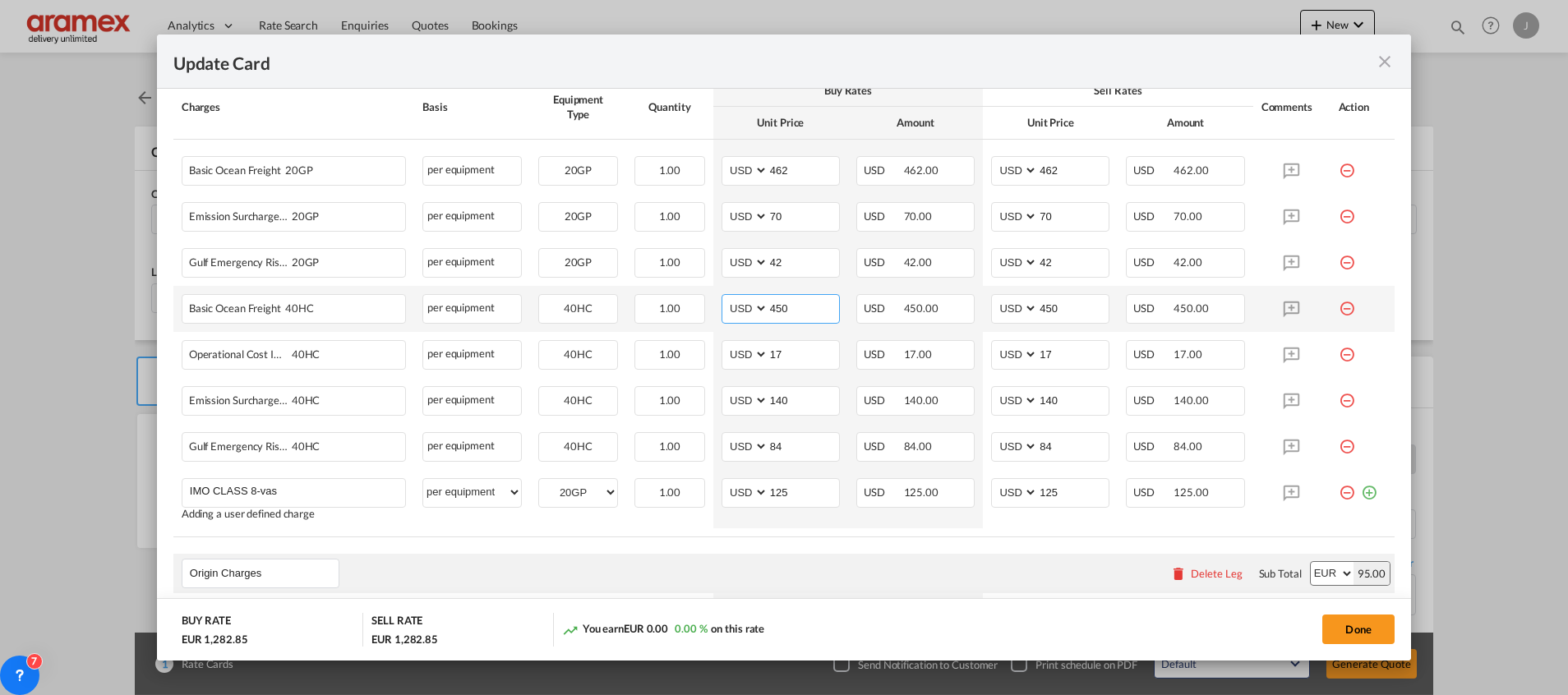
click at [780, 308] on input "450" at bounding box center [803, 306] width 71 height 24
paste input "362"
type input "362"
click at [1339, 356] on md-icon "icon-minus-circle-outline red-400-fg" at bounding box center [1347, 348] width 16 height 16
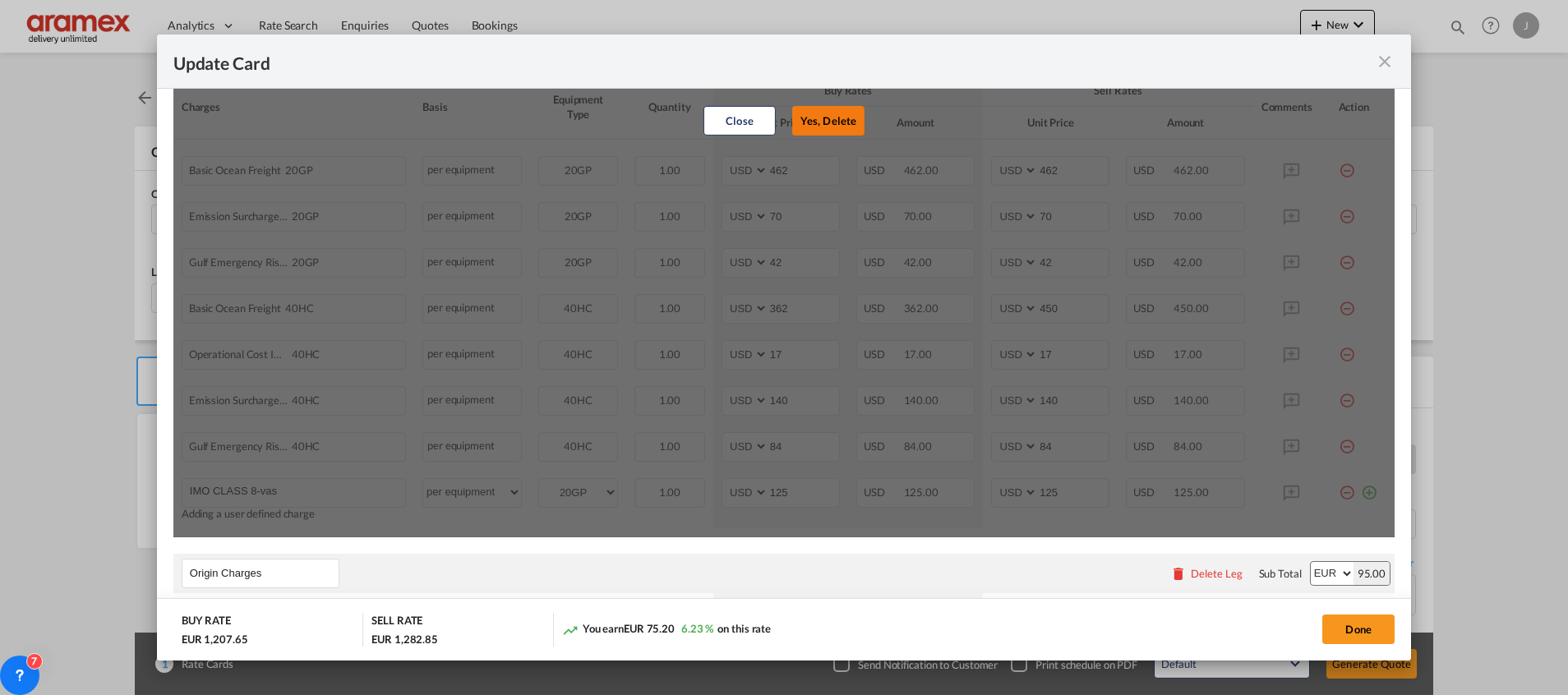
click at [812, 126] on button "Yes, Delete" at bounding box center [828, 120] width 72 height 30
type input "140"
type input "84"
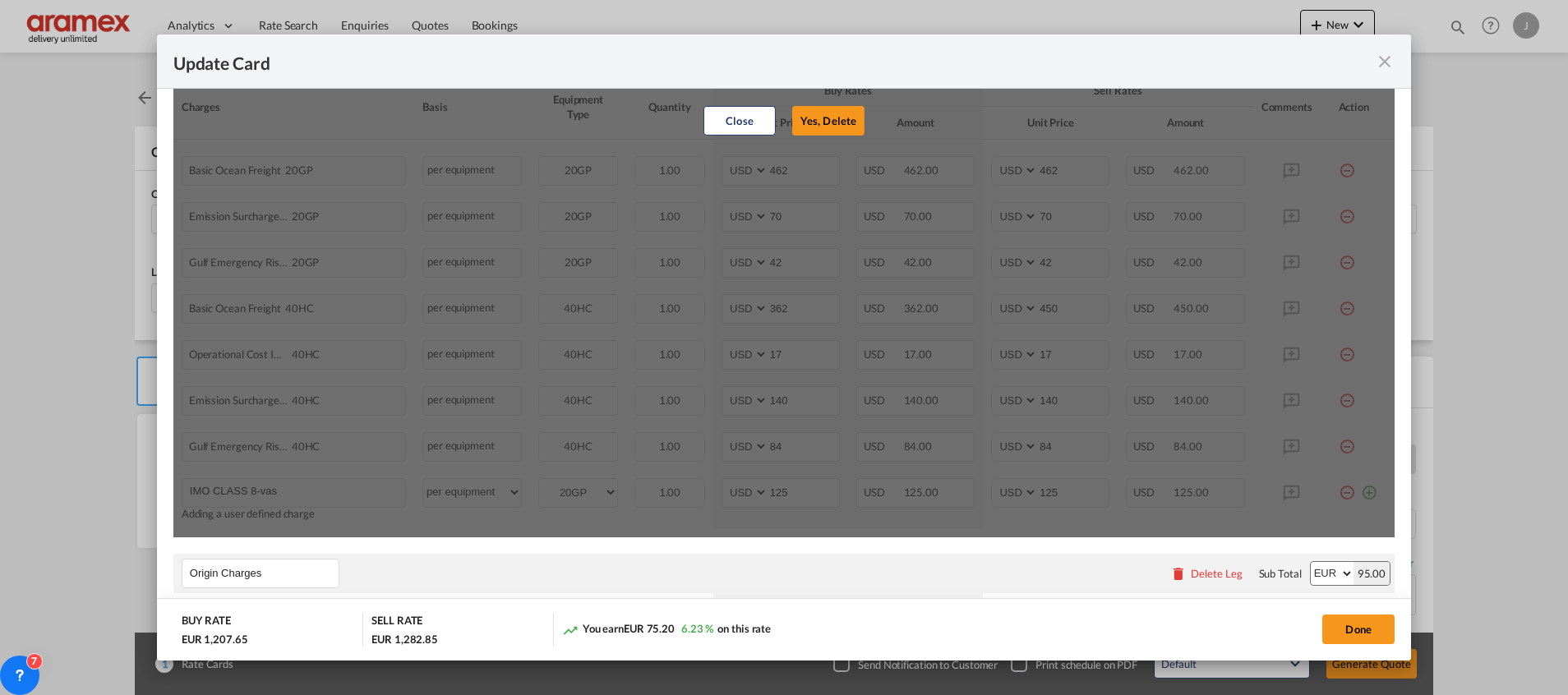
type input "125"
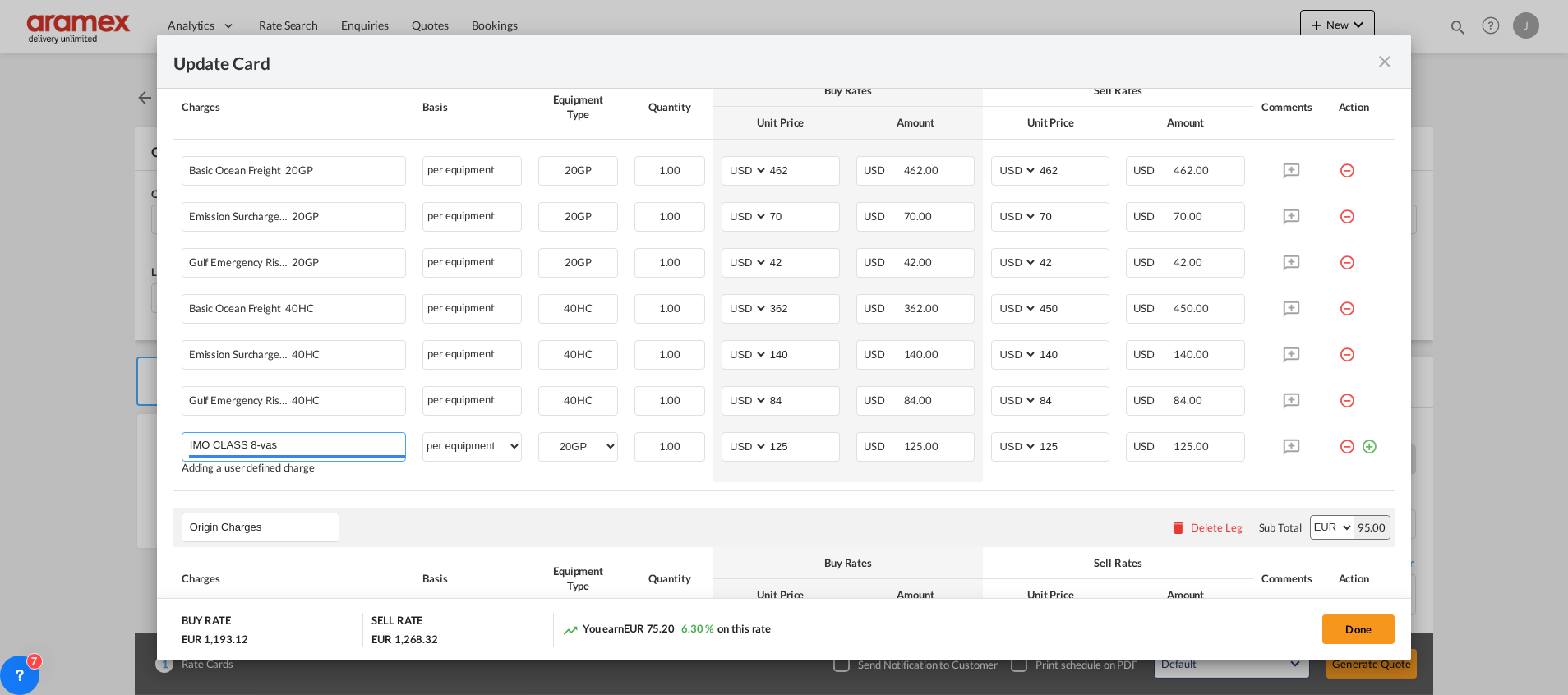
drag, startPoint x: 283, startPoint y: 444, endPoint x: 154, endPoint y: 466, distance: 130.9
click at [149, 465] on div "Update Card Port of [GEOGRAPHIC_DATA] NLRTM T/S Liner/Carrier Maersk Spot 2HM L…" at bounding box center [784, 348] width 1568 height 695
click at [1360, 447] on md-icon "icon-plus-circle-outline green-400-fg" at bounding box center [1369, 440] width 16 height 16
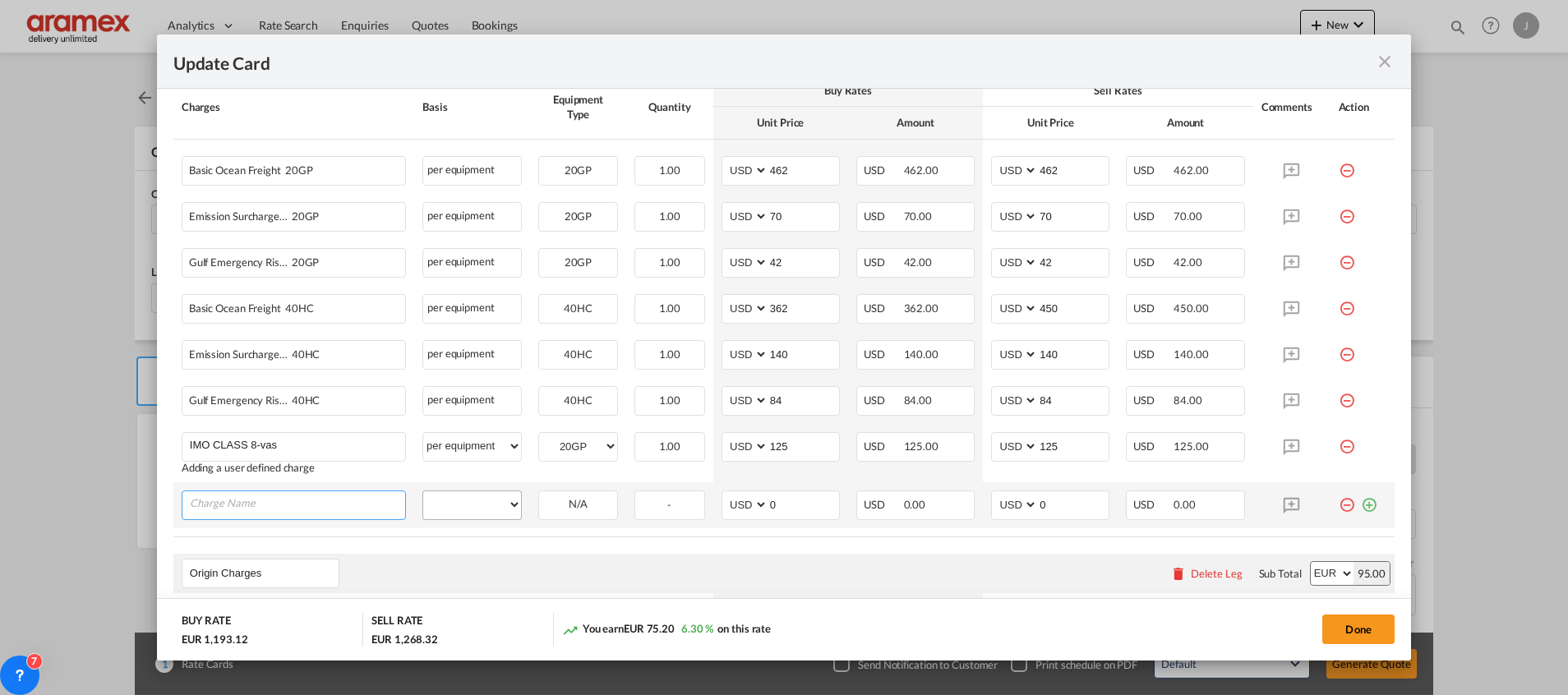
paste input "IMO CLASS 8-vas"
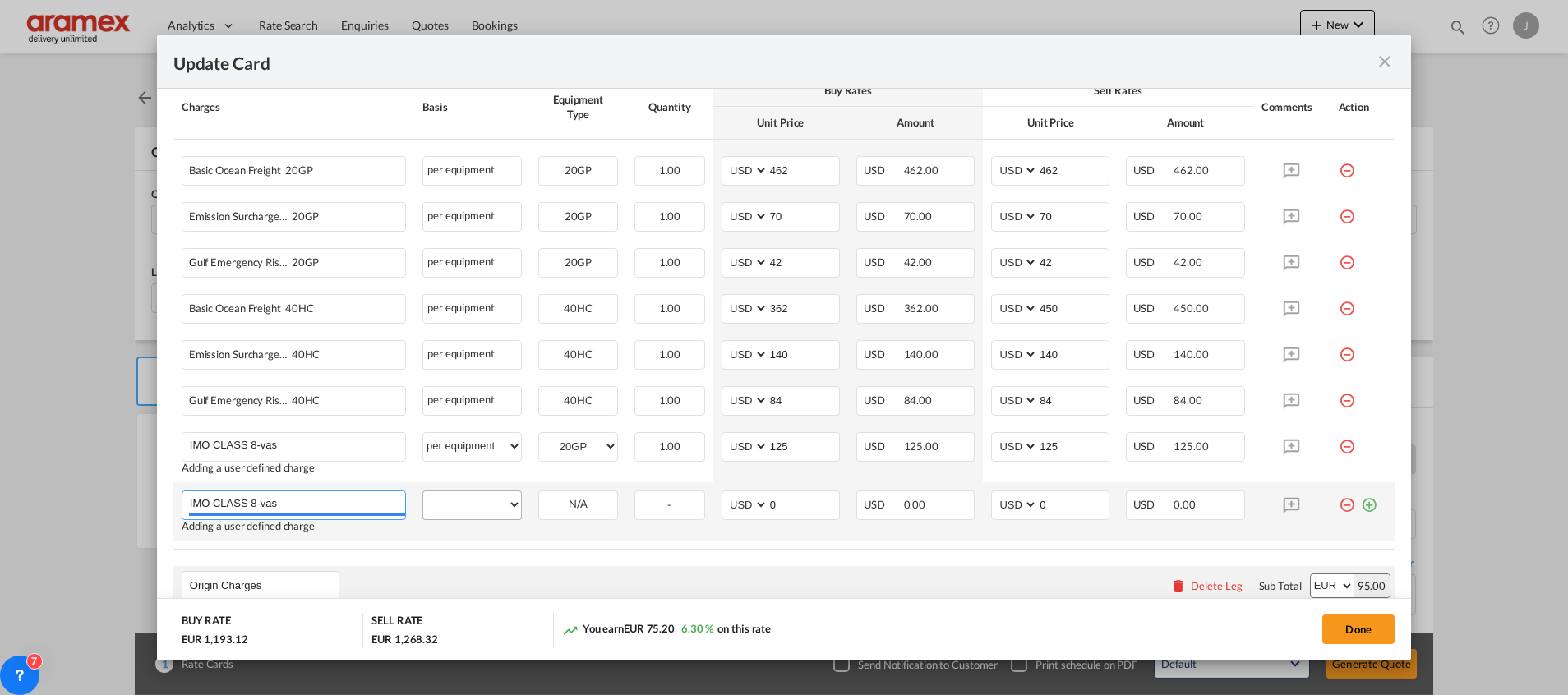
type input "IMO CLASS 8-vas"
click at [474, 491] on select "per equipment per container per B/L per shipping bill per shipment % on freight…" at bounding box center [472, 504] width 98 height 26
select select "per equipment"
click at [423, 491] on select "per equipment per container per B/L per shipping bill per shipment % on freight…" at bounding box center [472, 504] width 98 height 26
click at [582, 503] on select "40HC 20GP" at bounding box center [578, 505] width 78 height 22
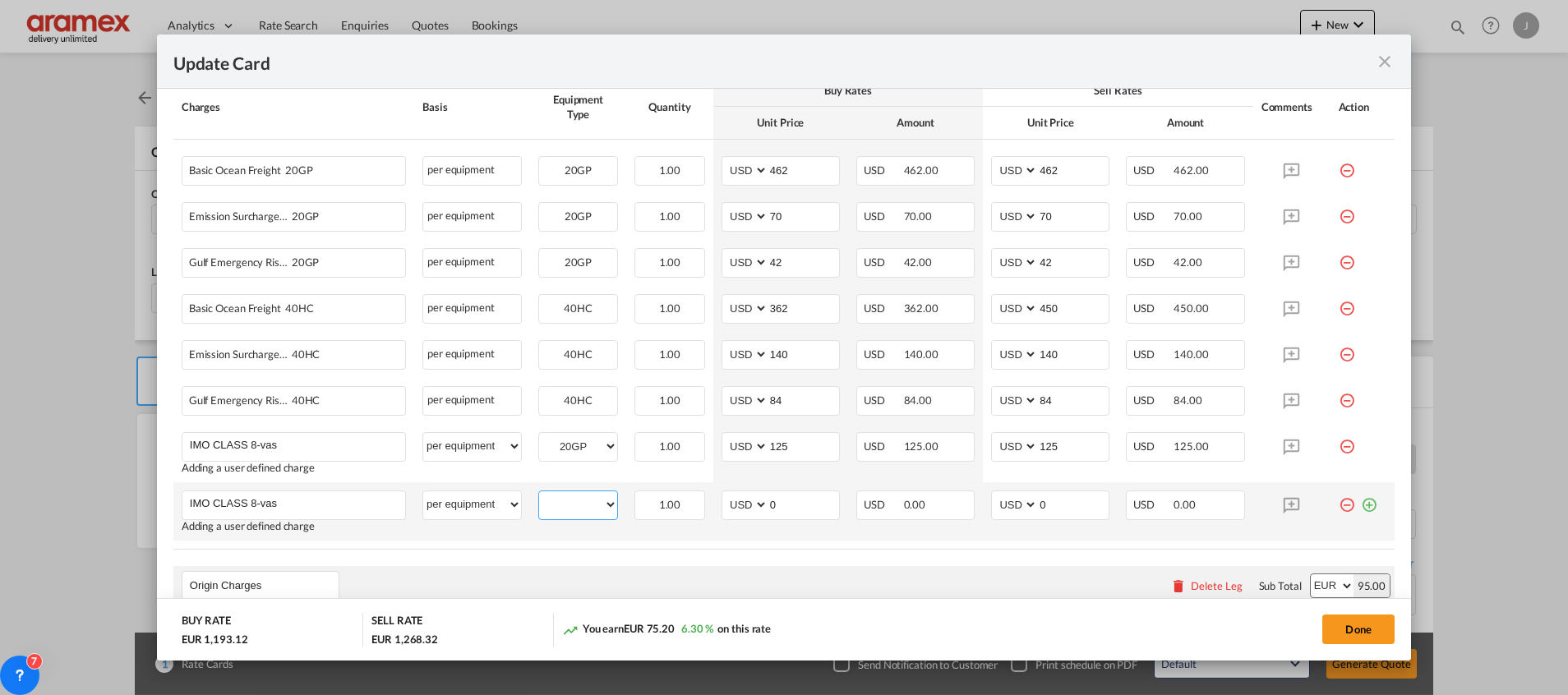
select select "40HC"
click at [539, 494] on select "40HC 20GP" at bounding box center [578, 505] width 78 height 22
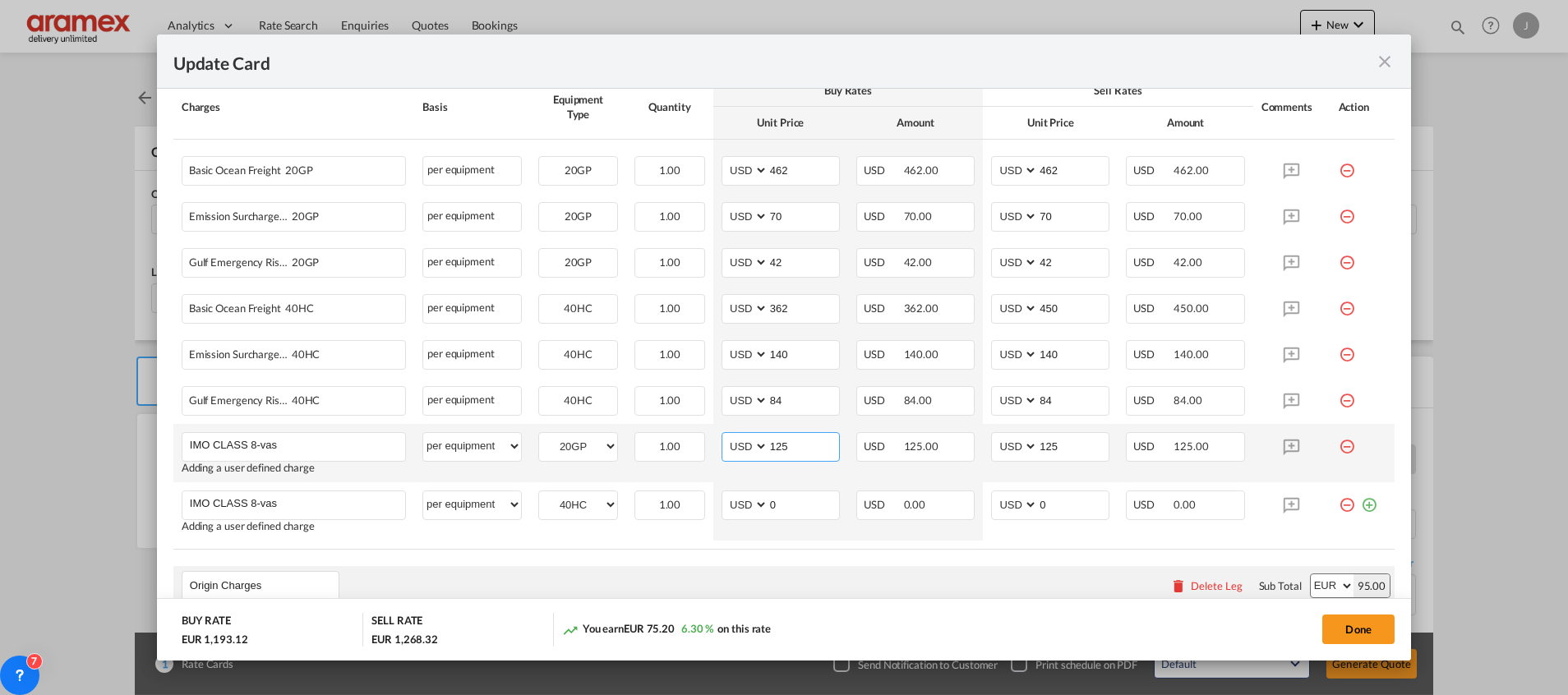
drag, startPoint x: 785, startPoint y: 445, endPoint x: 743, endPoint y: 447, distance: 42.0
click at [743, 447] on md-input-container "AED AFN ALL AMD ANG AOA ARS AUD AWG AZN BAM BBD BDT BGN BHD BIF BMD BND [PERSON…" at bounding box center [781, 446] width 119 height 30
drag, startPoint x: 680, startPoint y: 574, endPoint x: 766, endPoint y: 510, distance: 107.2
click at [684, 574] on div "Origin Charges Please enter leg name Leg Name Already Exists Delete Leg Sub Tot…" at bounding box center [784, 585] width 1221 height 40
drag, startPoint x: 774, startPoint y: 498, endPoint x: 738, endPoint y: 505, distance: 36.7
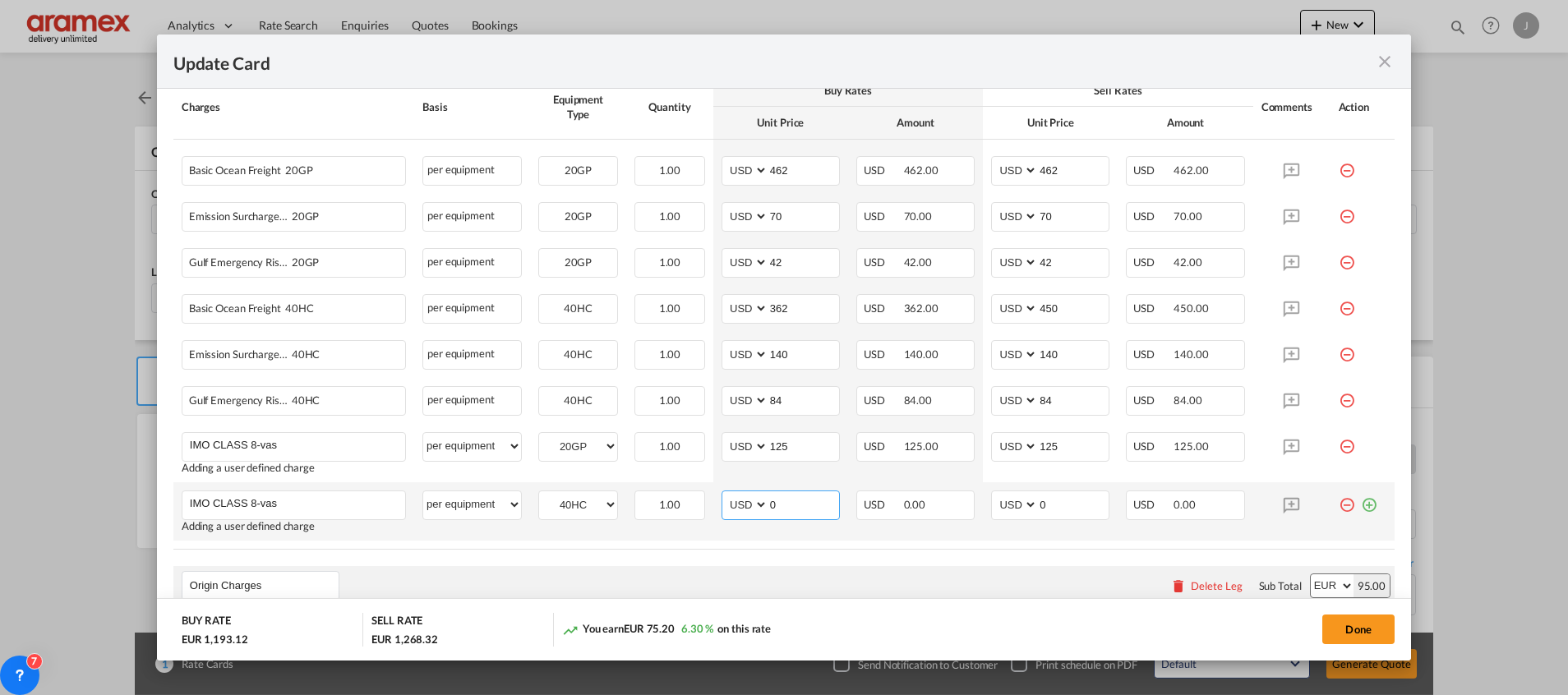
click at [738, 505] on md-input-container "AED AFN ALL AMD ANG AOA ARS AUD AWG AZN BAM BBD BDT BGN BHD BIF BMD BND [PERSON…" at bounding box center [781, 505] width 119 height 30
paste input "125"
type input "125"
drag, startPoint x: 1033, startPoint y: 499, endPoint x: 1005, endPoint y: 498, distance: 28.0
click at [1005, 498] on md-input-container "AED AFN ALL AMD ANG AOA ARS AUD AWG AZN BAM BBD BDT BGN BHD BIF BMD BND [PERSON…" at bounding box center [1050, 505] width 119 height 30
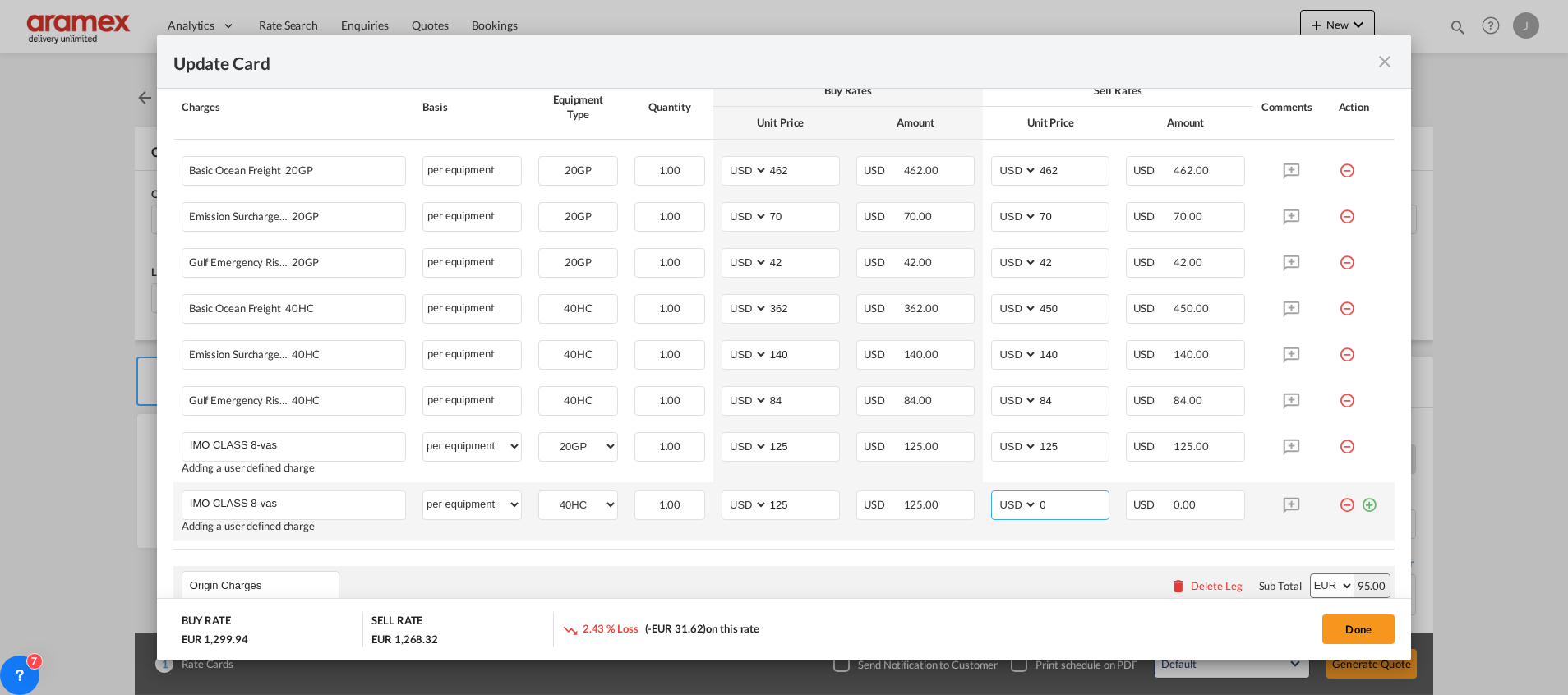
paste input "125"
type input "125"
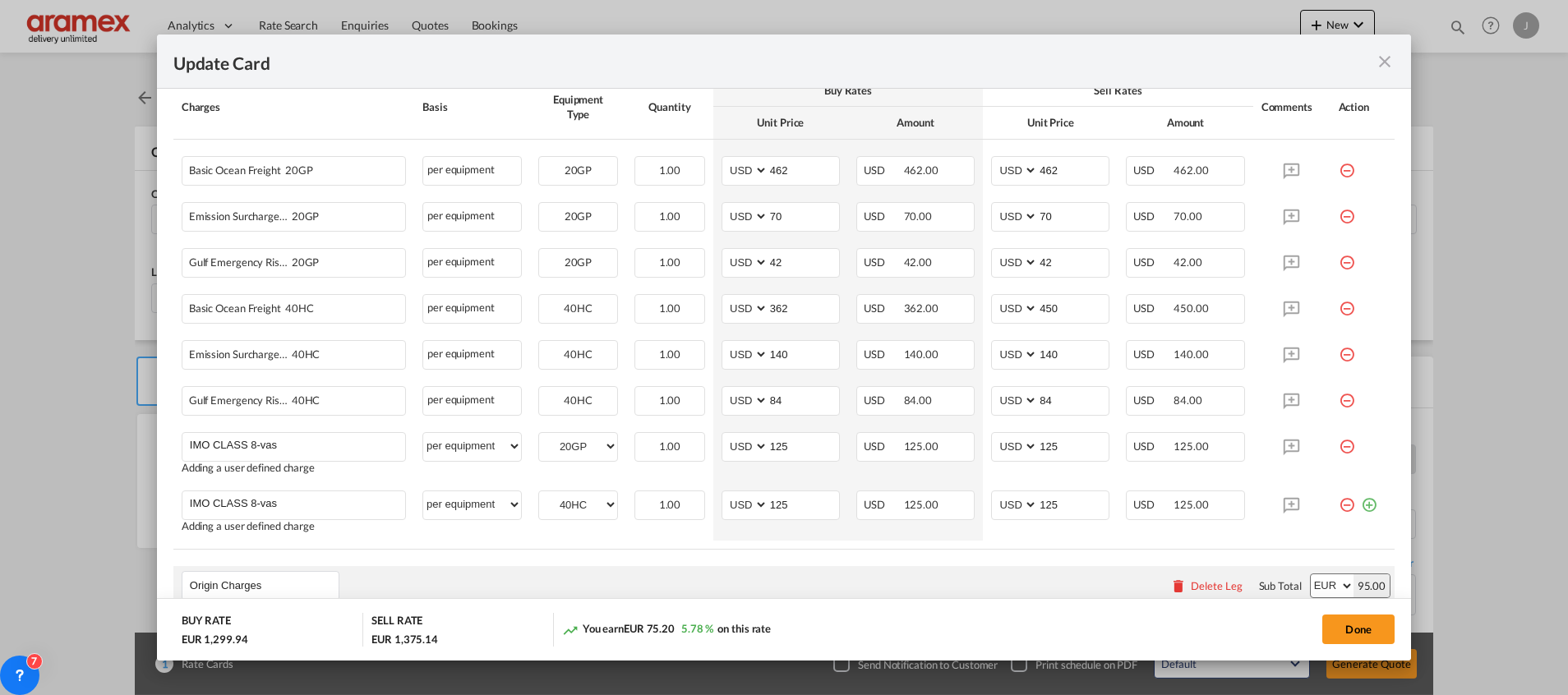
click at [910, 542] on table "Charges Basis Equipment Type Quantity Buy Rates Sell Rates Comments Action Unit…" at bounding box center [784, 312] width 1221 height 474
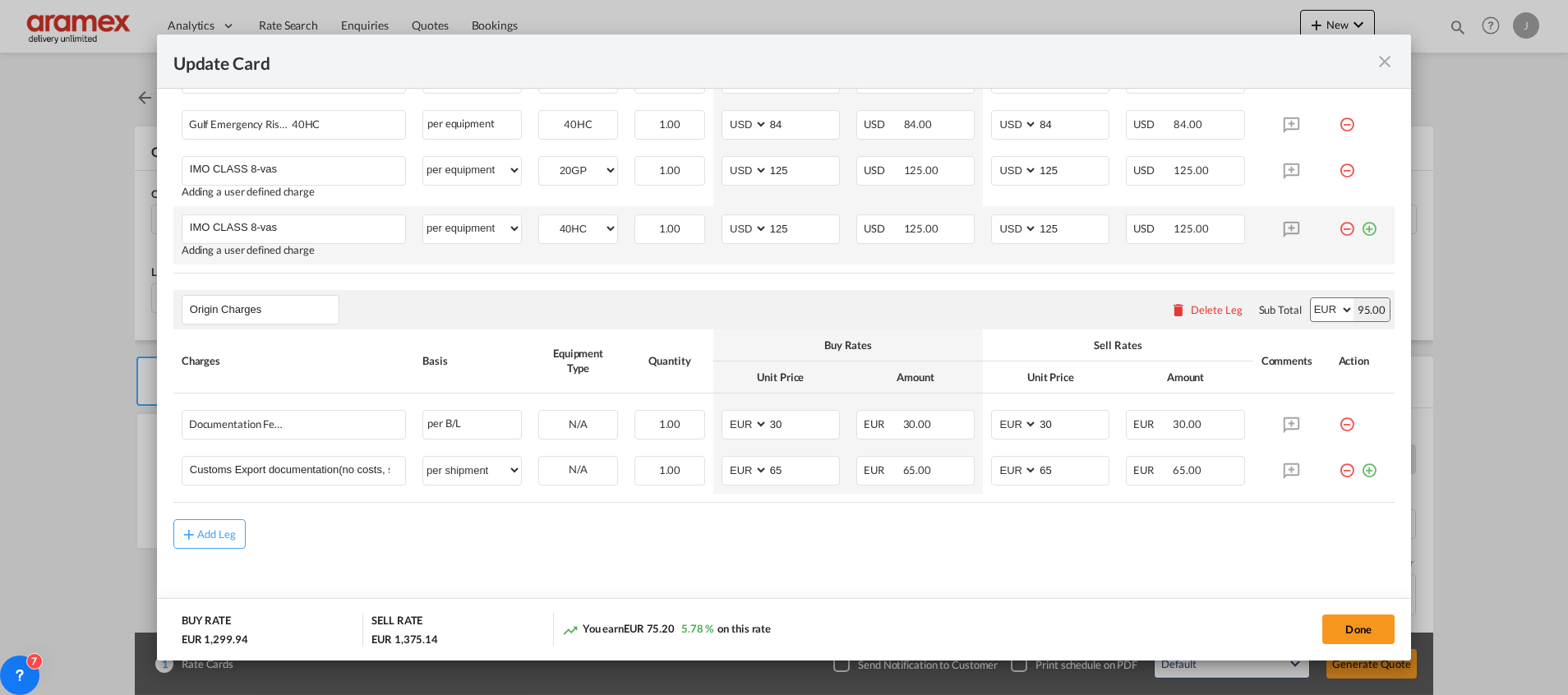
scroll to position [783, 0]
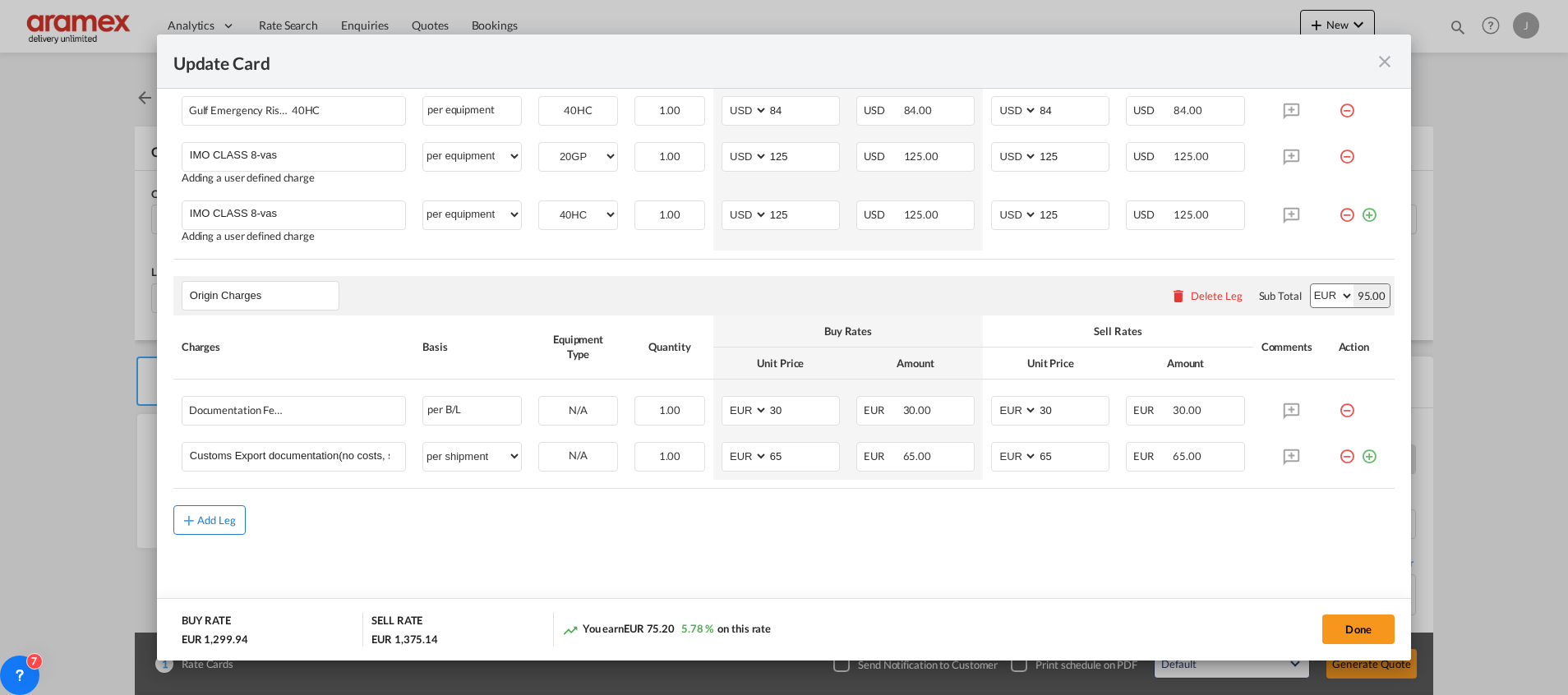
click at [201, 522] on div "Add Leg" at bounding box center [217, 519] width 40 height 10
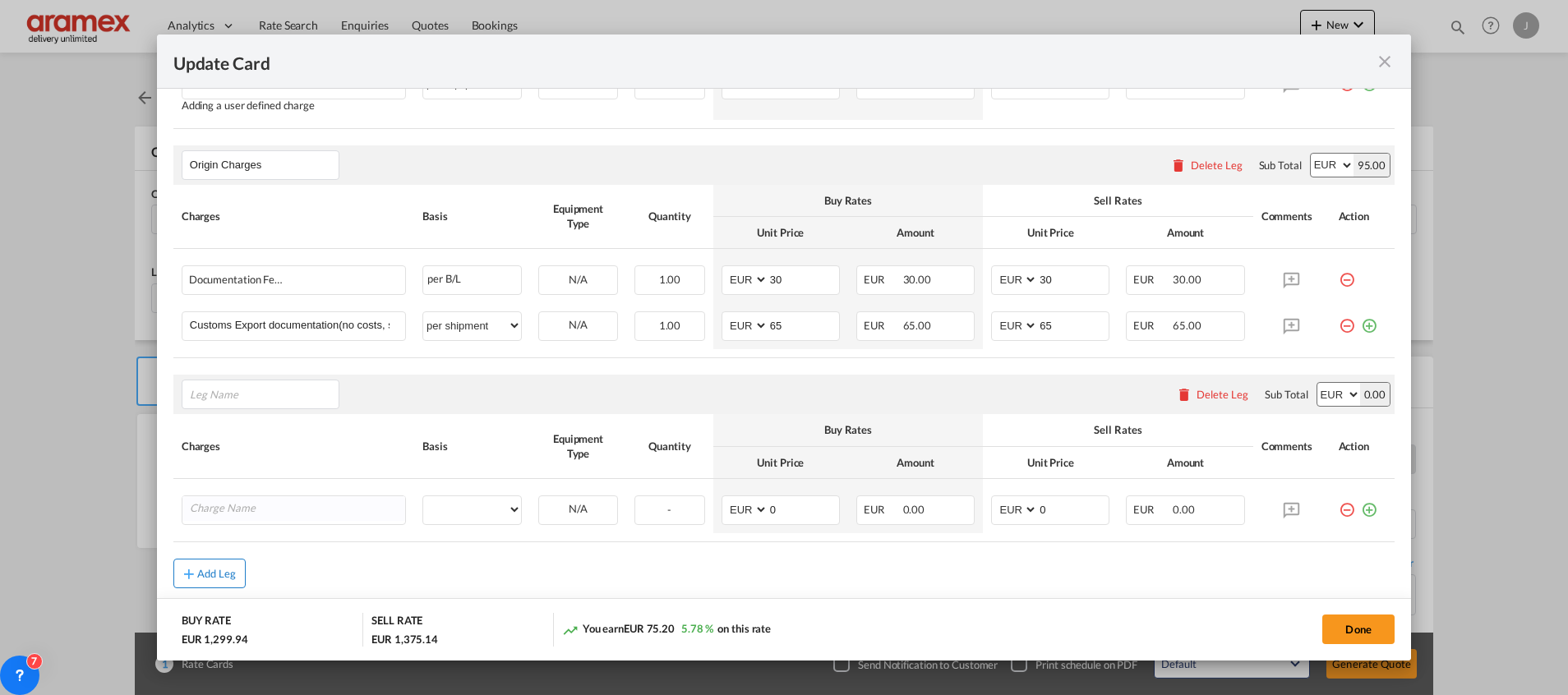
scroll to position [965, 0]
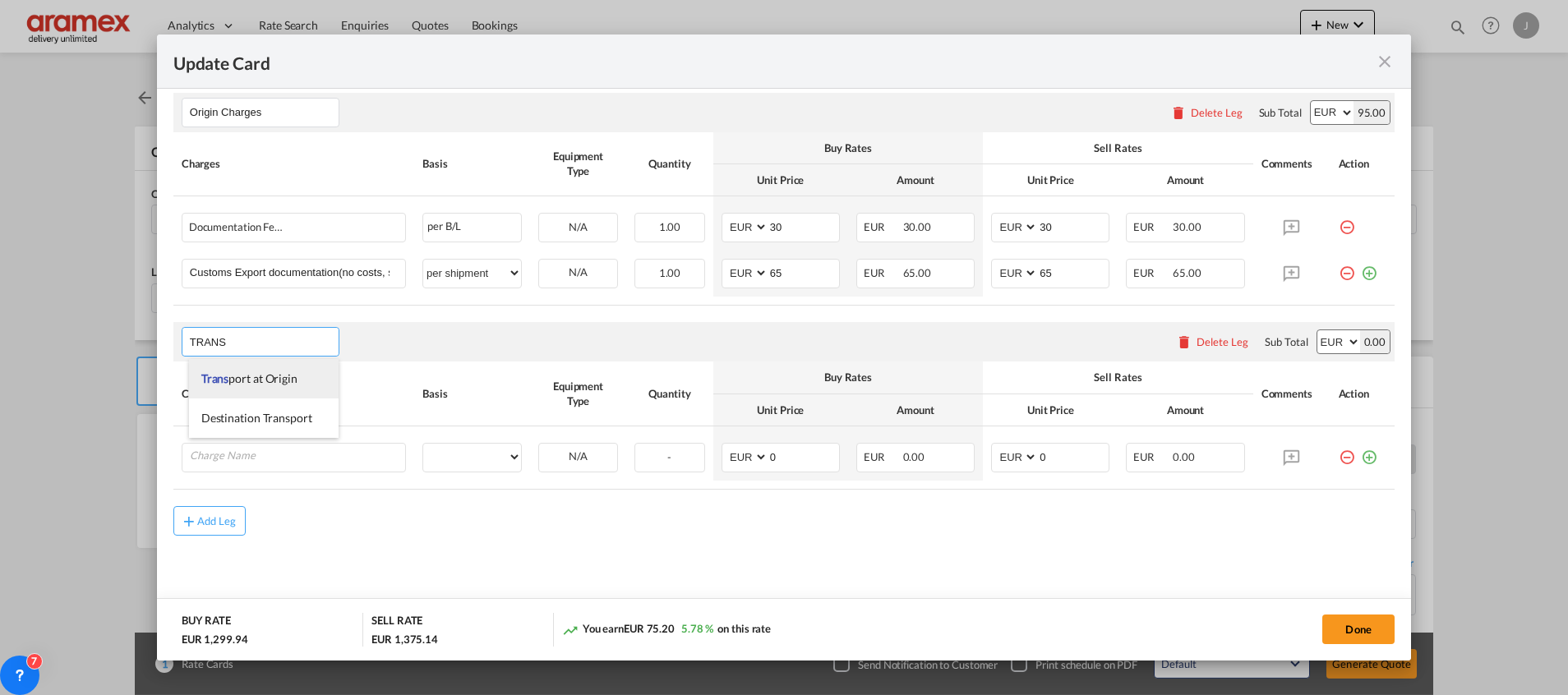
click at [257, 380] on span "Trans port at Origin" at bounding box center [249, 378] width 96 height 14
type input "Transport at Origin"
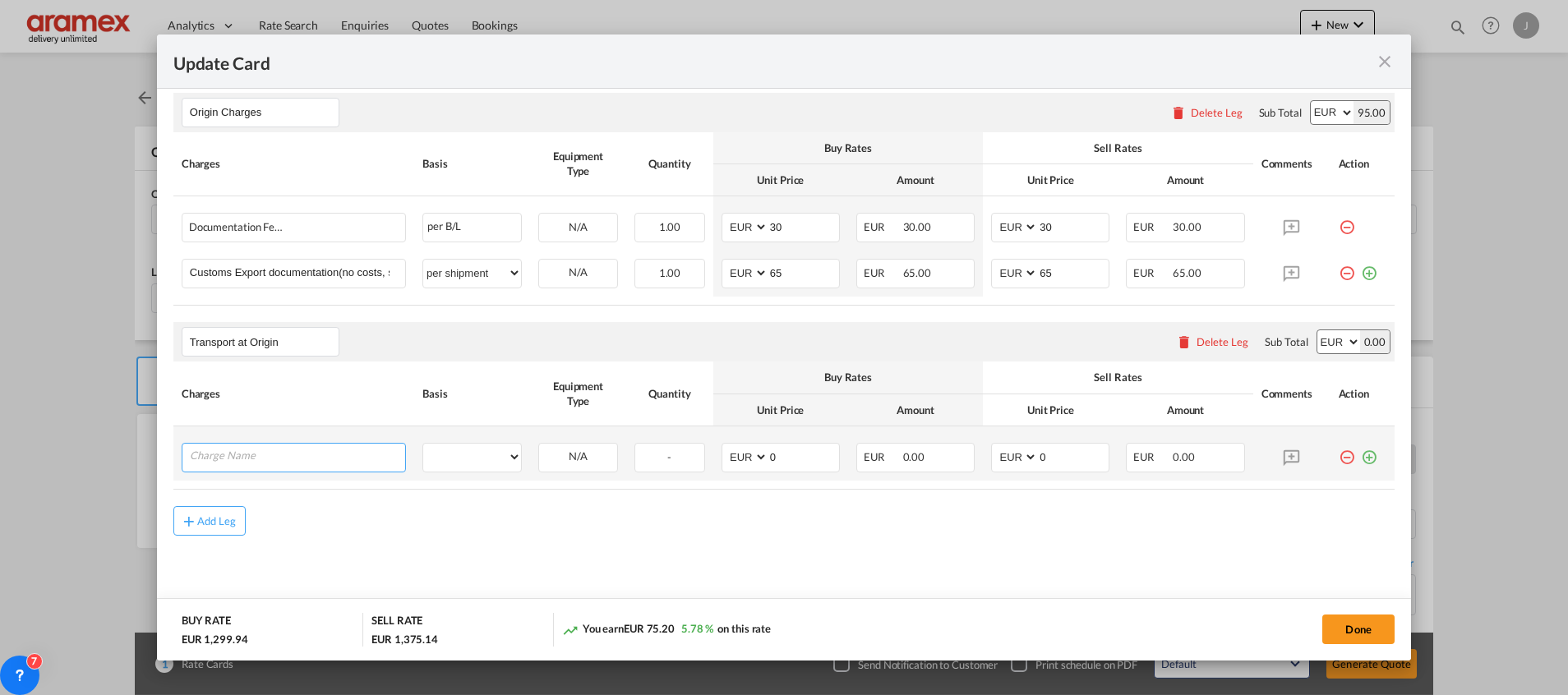
click at [252, 462] on input "Charge Name" at bounding box center [297, 455] width 216 height 24
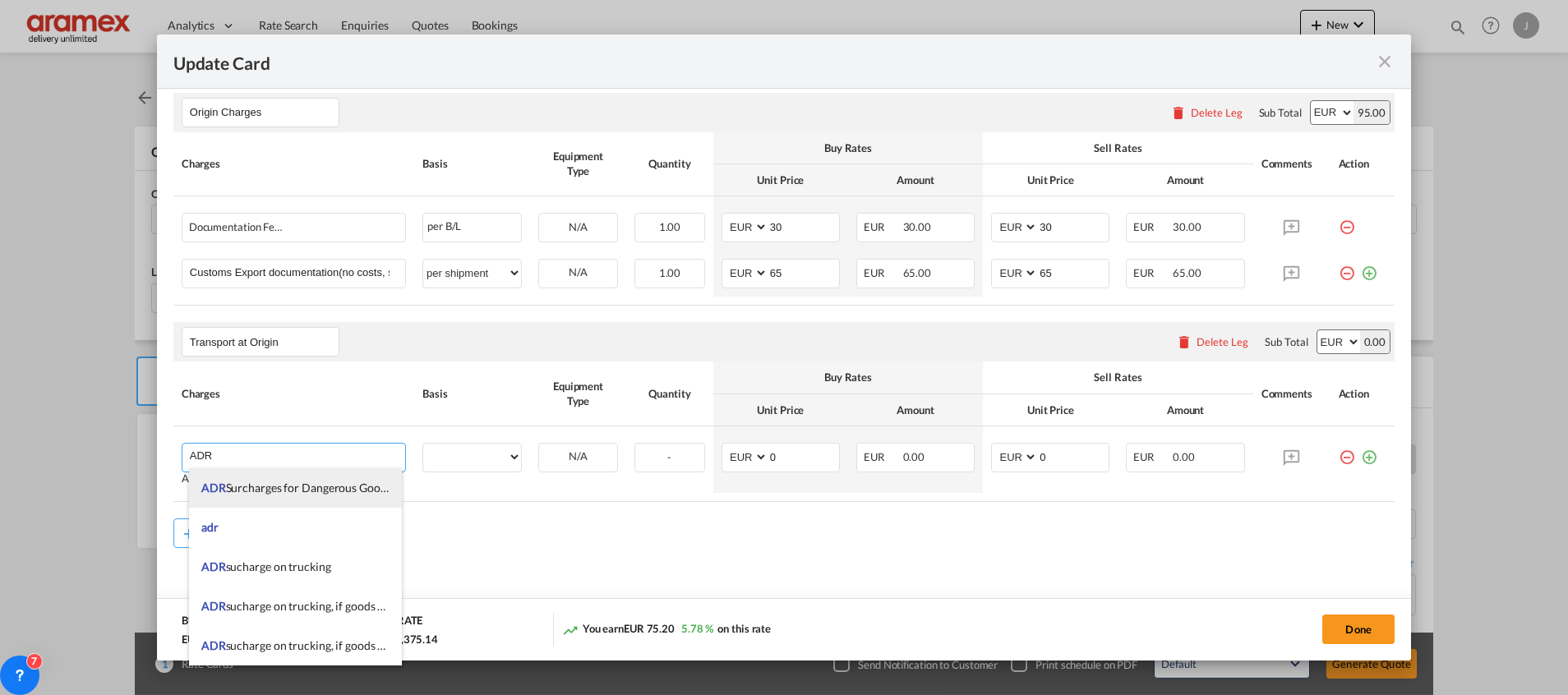
click at [291, 484] on span "ADR Surcharges for Dangerous Goods" at bounding box center [297, 488] width 190 height 14
type input "ADR Surcharges for Dangerous Goods"
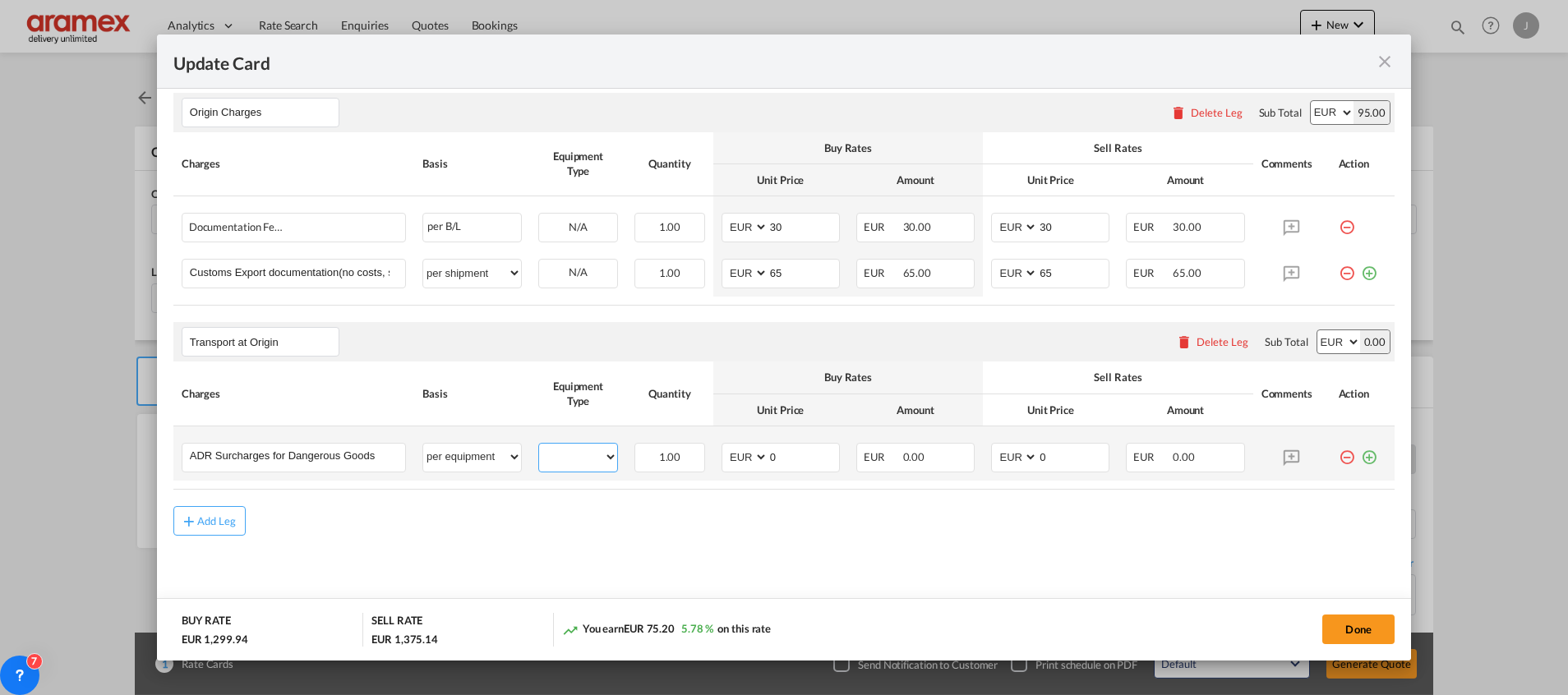
click at [589, 456] on select "40HC 20GP" at bounding box center [578, 457] width 78 height 22
drag, startPoint x: 477, startPoint y: 461, endPoint x: 477, endPoint y: 444, distance: 17.0
click at [477, 461] on select "per equipment per container per B/L per shipping bill per shipment % on pickup …" at bounding box center [472, 456] width 98 height 26
select select "per container"
click at [423, 444] on select "per equipment per container per B/L per shipping bill per shipment % on pickup …" at bounding box center [472, 456] width 98 height 26
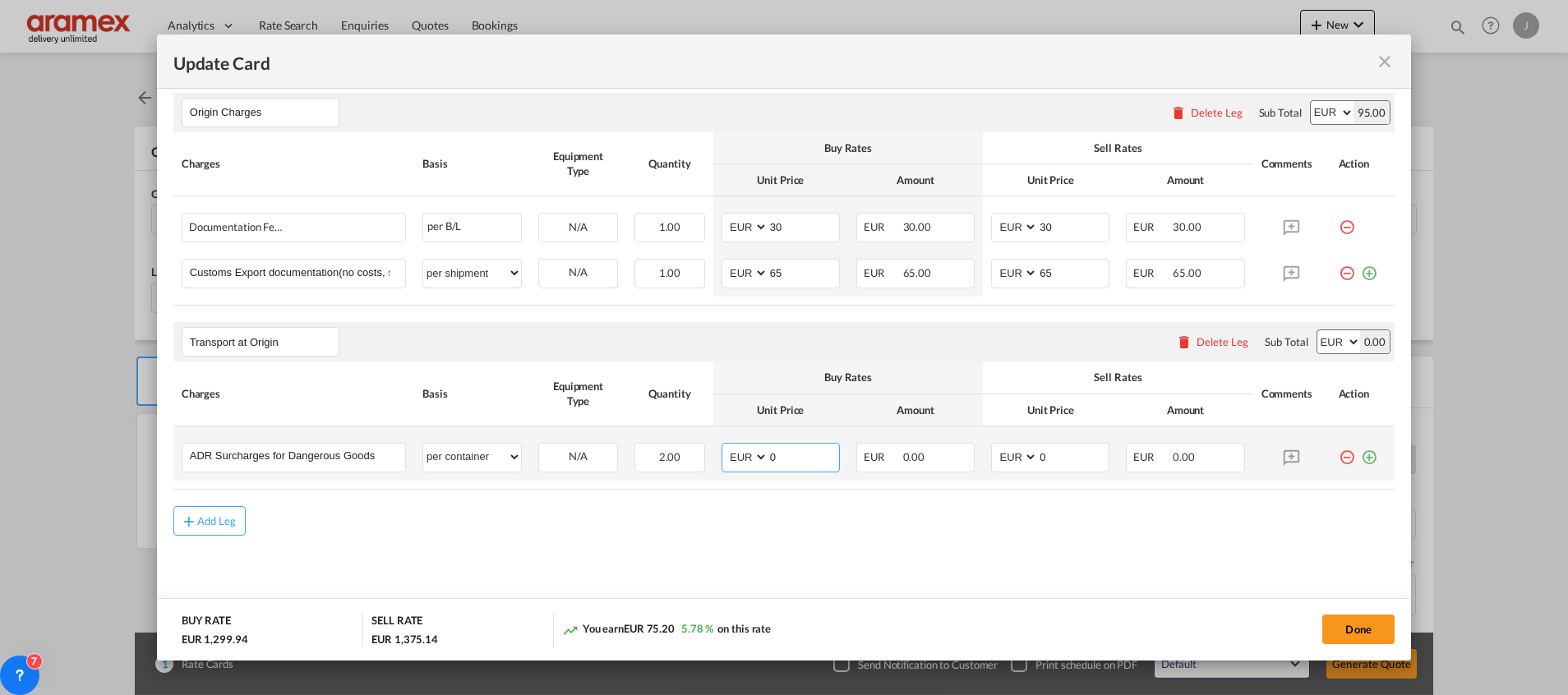
drag, startPoint x: 772, startPoint y: 451, endPoint x: 735, endPoint y: 452, distance: 37.0
click at [735, 452] on md-input-container "AED AFN ALL AMD ANG AOA ARS AUD AWG AZN BAM BBD BDT BGN BHD BIF BMD BND [PERSON…" at bounding box center [781, 457] width 119 height 30
type input "75"
drag, startPoint x: 1052, startPoint y: 449, endPoint x: 934, endPoint y: 453, distance: 118.1
click at [937, 451] on tr "ADR Surcharges for Dangerous Goods Please Enter User Defined Charges Cannot Be …" at bounding box center [784, 453] width 1221 height 54
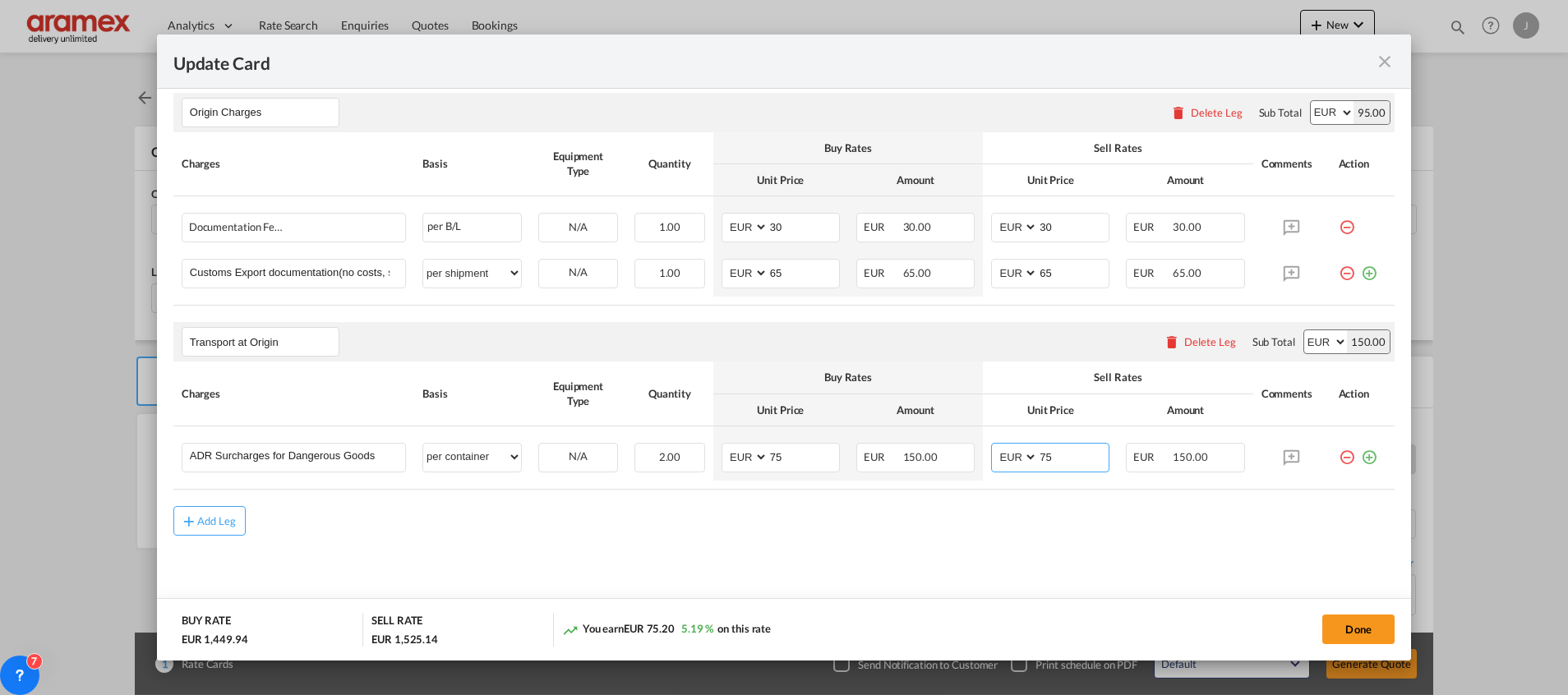
type input "75"
click at [1360, 459] on md-icon "icon-plus-circle-outline green-400-fg" at bounding box center [1369, 451] width 16 height 16
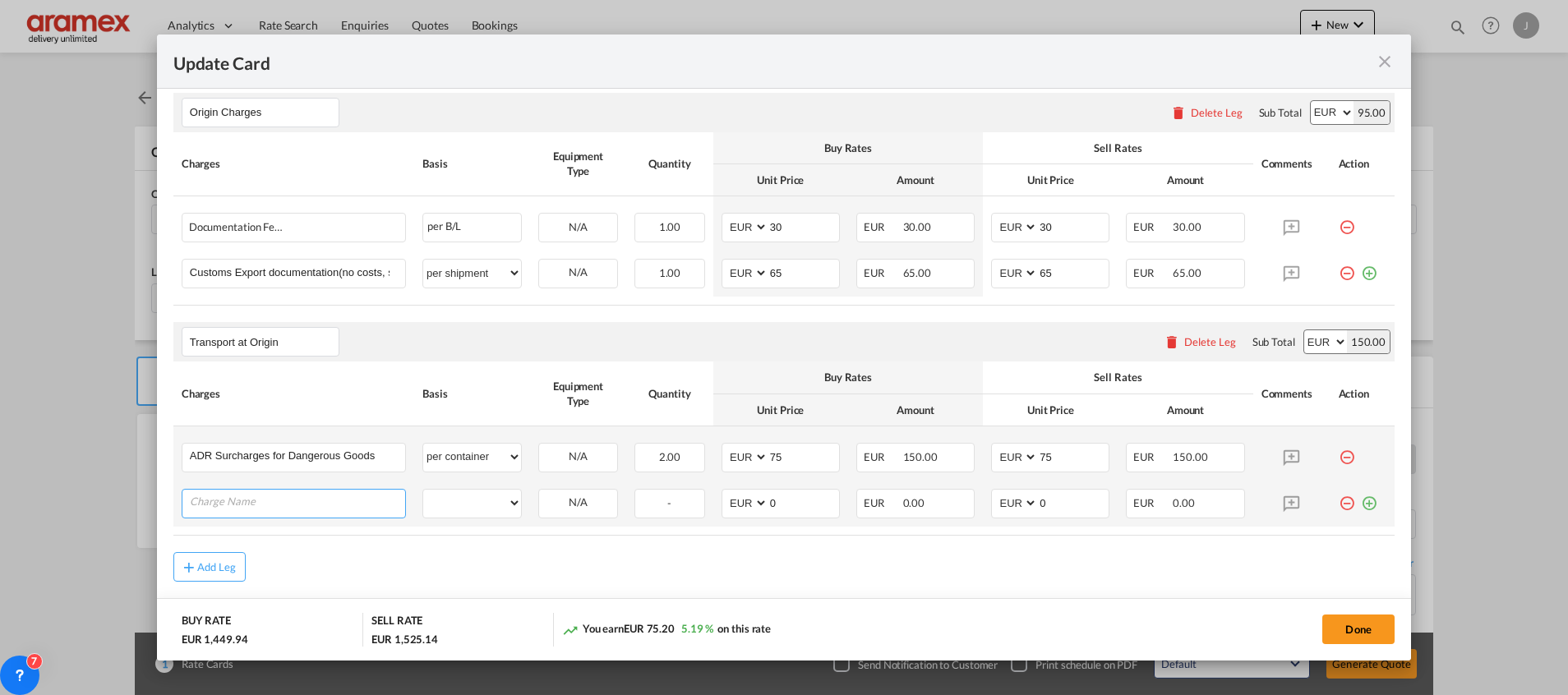
click at [238, 508] on input "Charge Name" at bounding box center [297, 501] width 216 height 24
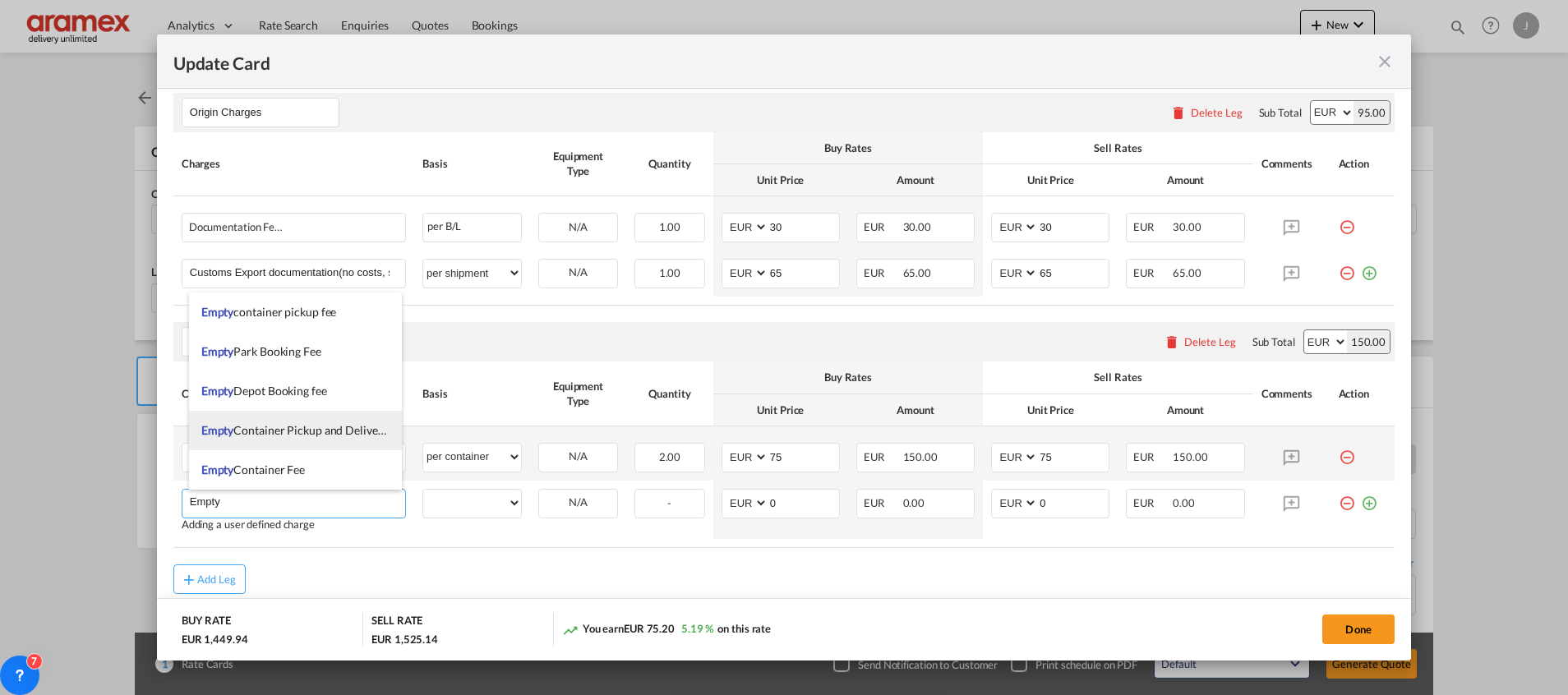
click at [313, 421] on li "Empty Container Pickup and Delivery Charge" at bounding box center [295, 430] width 213 height 40
type input "Empty Container Pickup and Delivery Charge"
select select "per equipment"
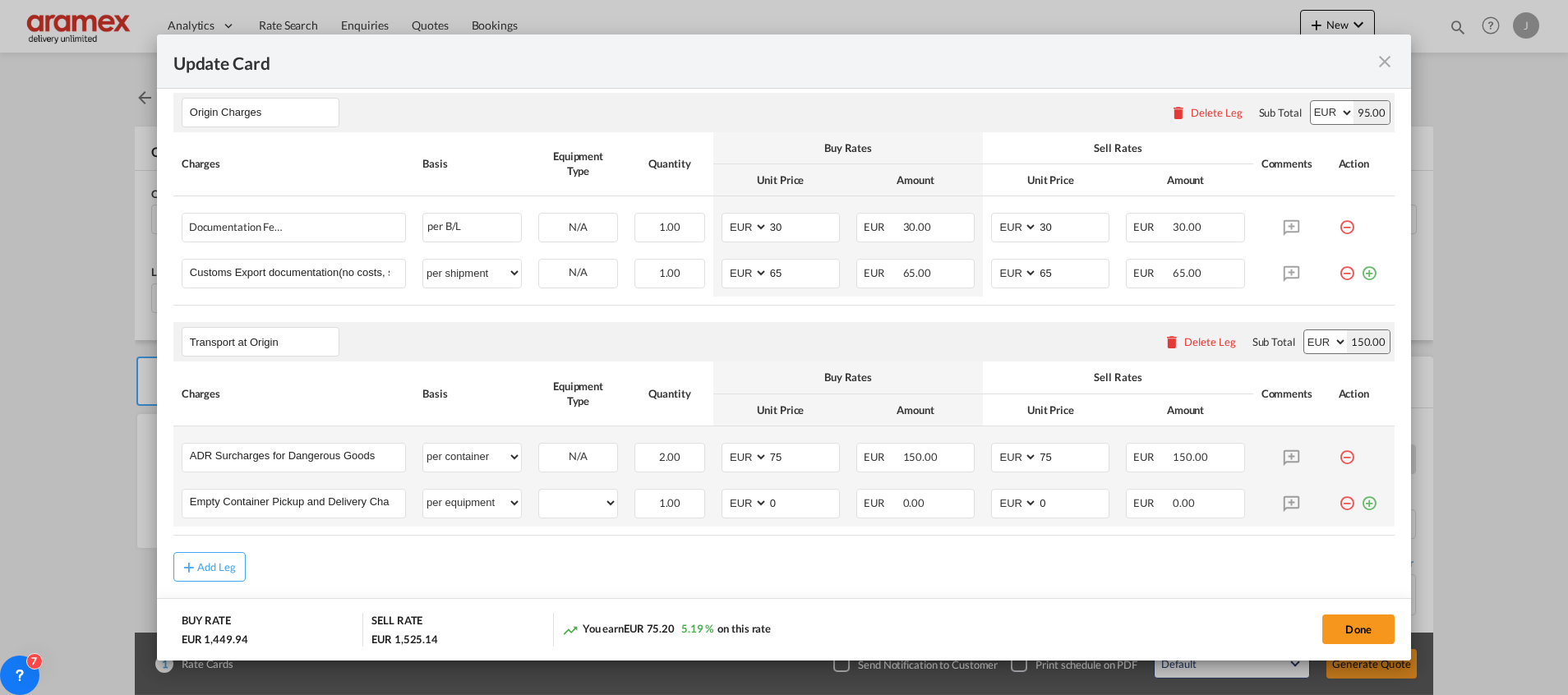
click at [1360, 505] on md-icon "icon-plus-circle-outline green-400-fg" at bounding box center [1369, 497] width 16 height 16
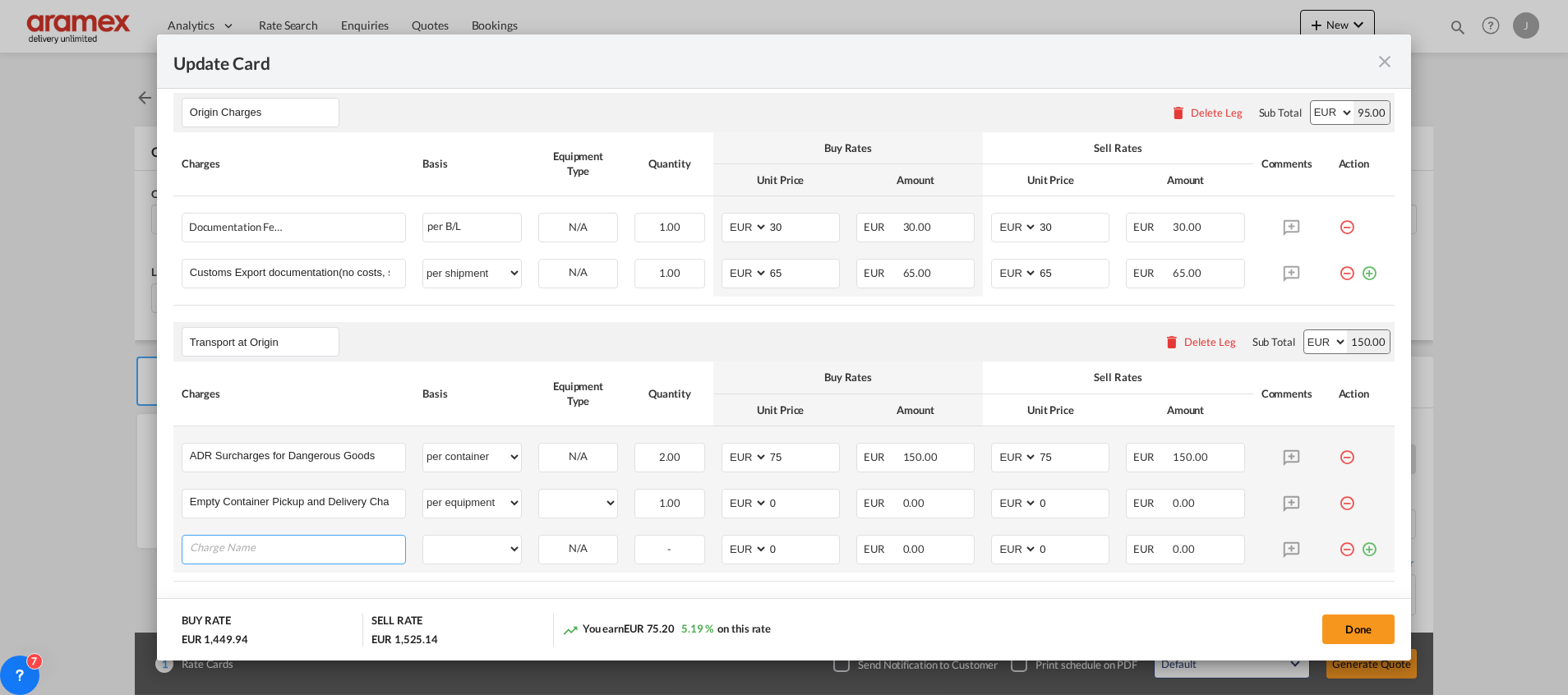
click at [265, 553] on input "Charge Name" at bounding box center [297, 547] width 216 height 24
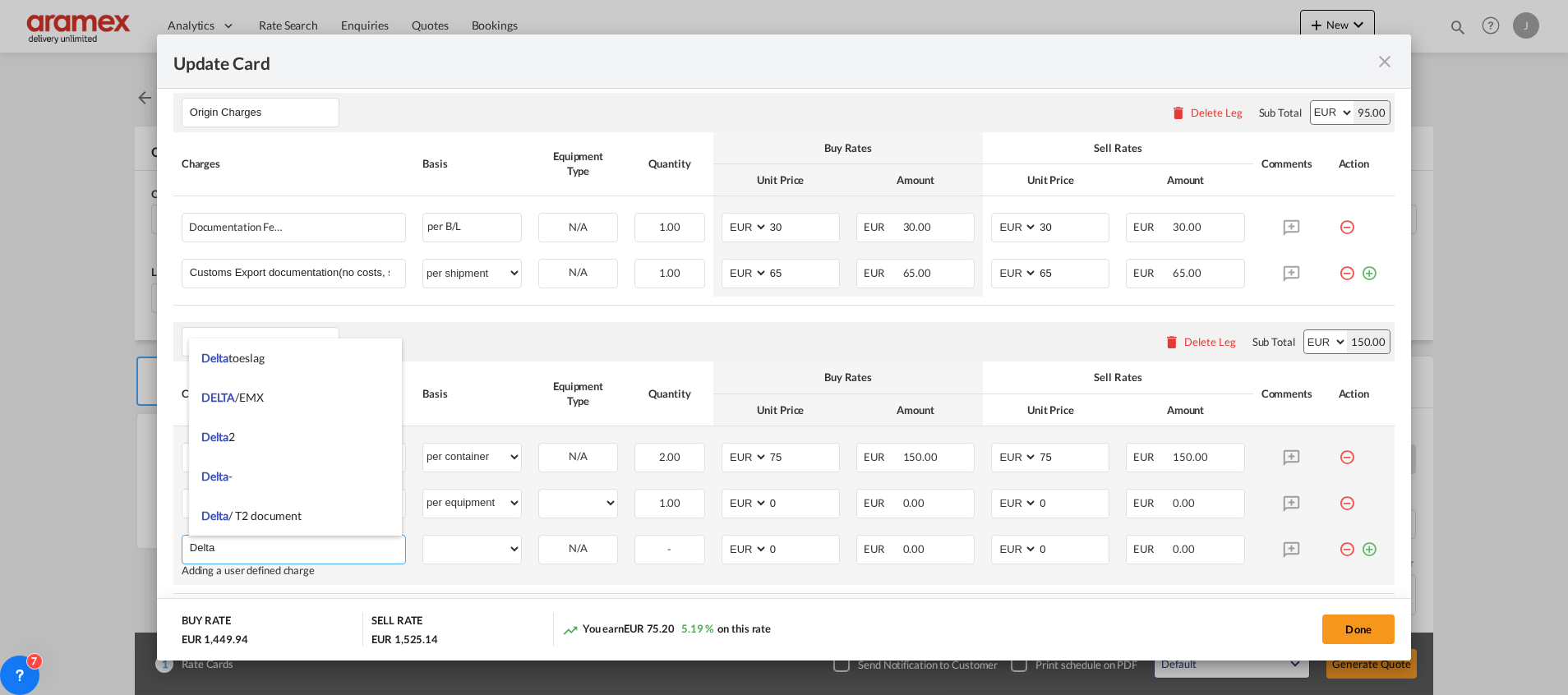
type input "Delta"
click at [1360, 546] on md-icon "icon-plus-circle-outline green-400-fg" at bounding box center [1369, 542] width 16 height 16
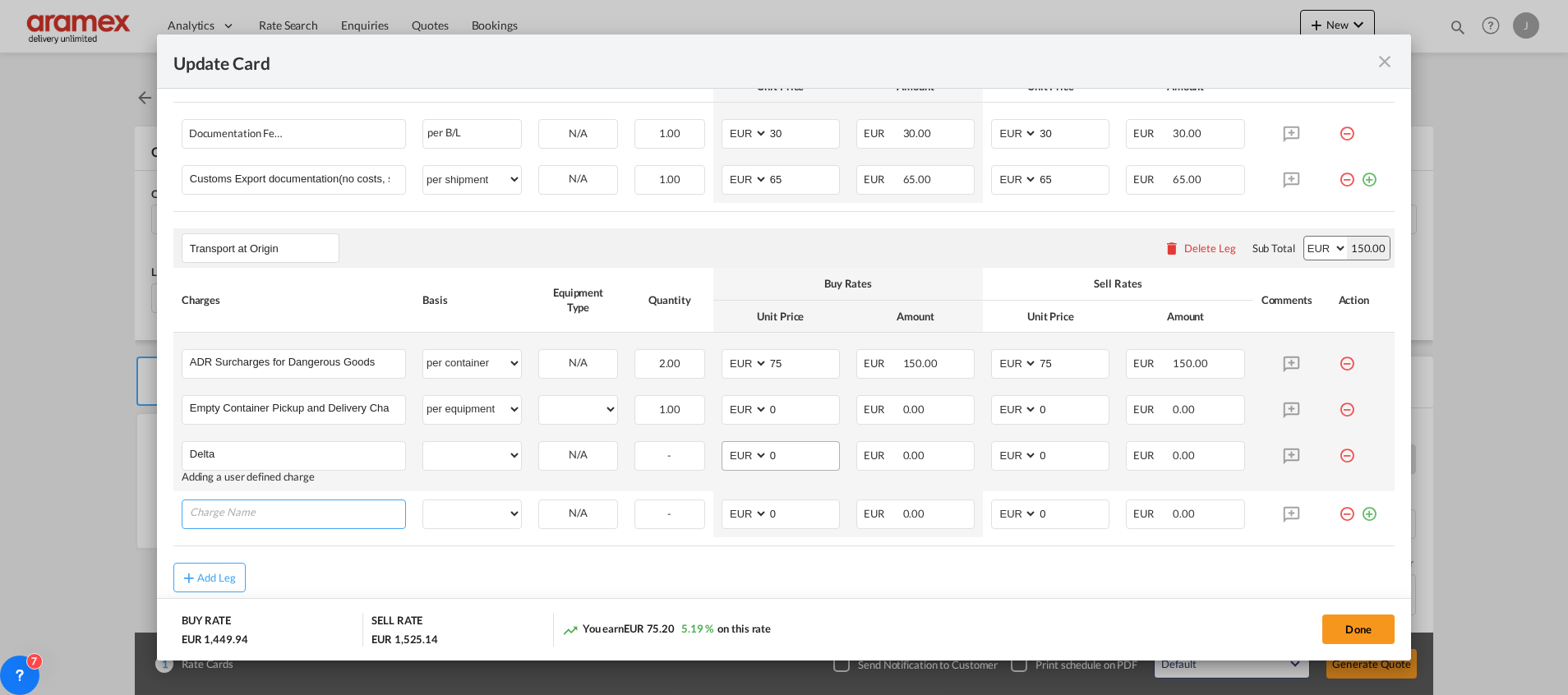
scroll to position [1089, 0]
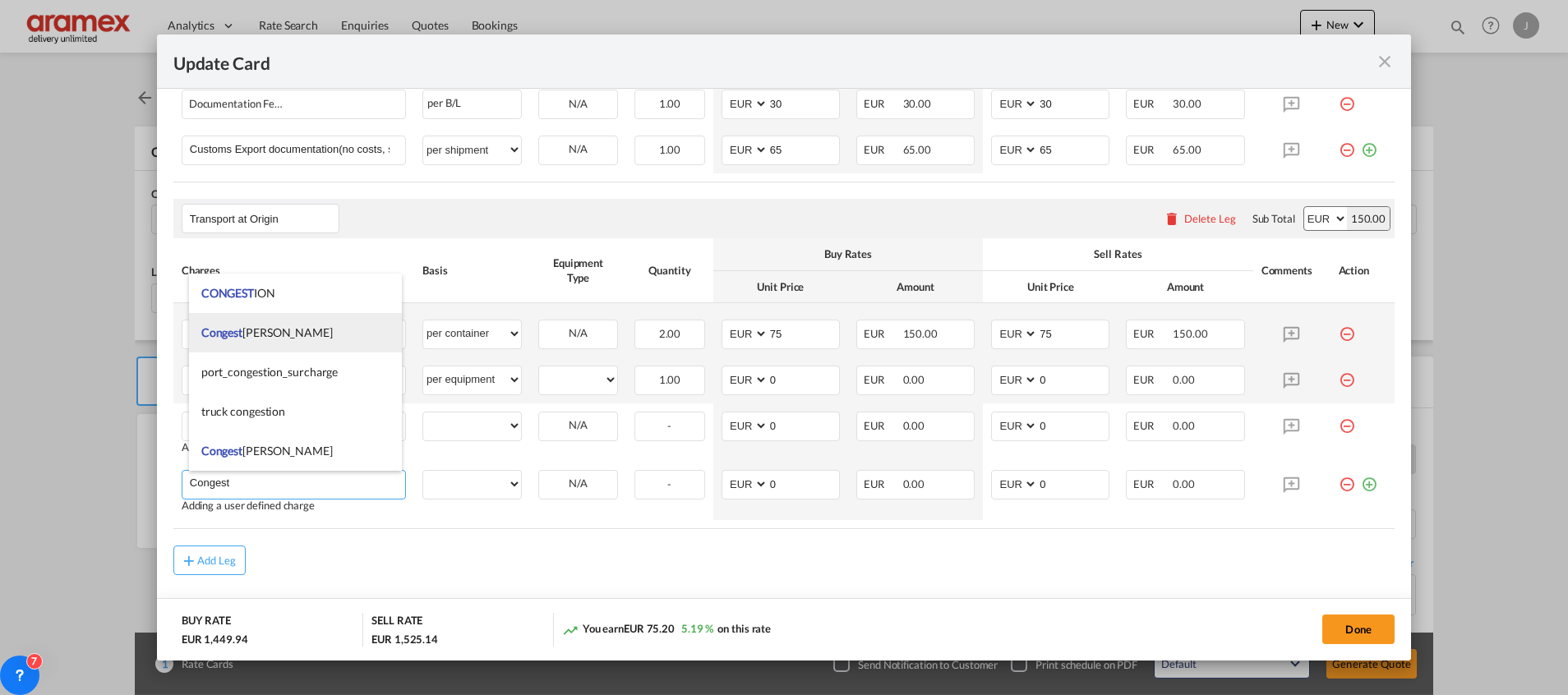
click at [273, 321] on li "Congest ion Fee" at bounding box center [295, 332] width 213 height 40
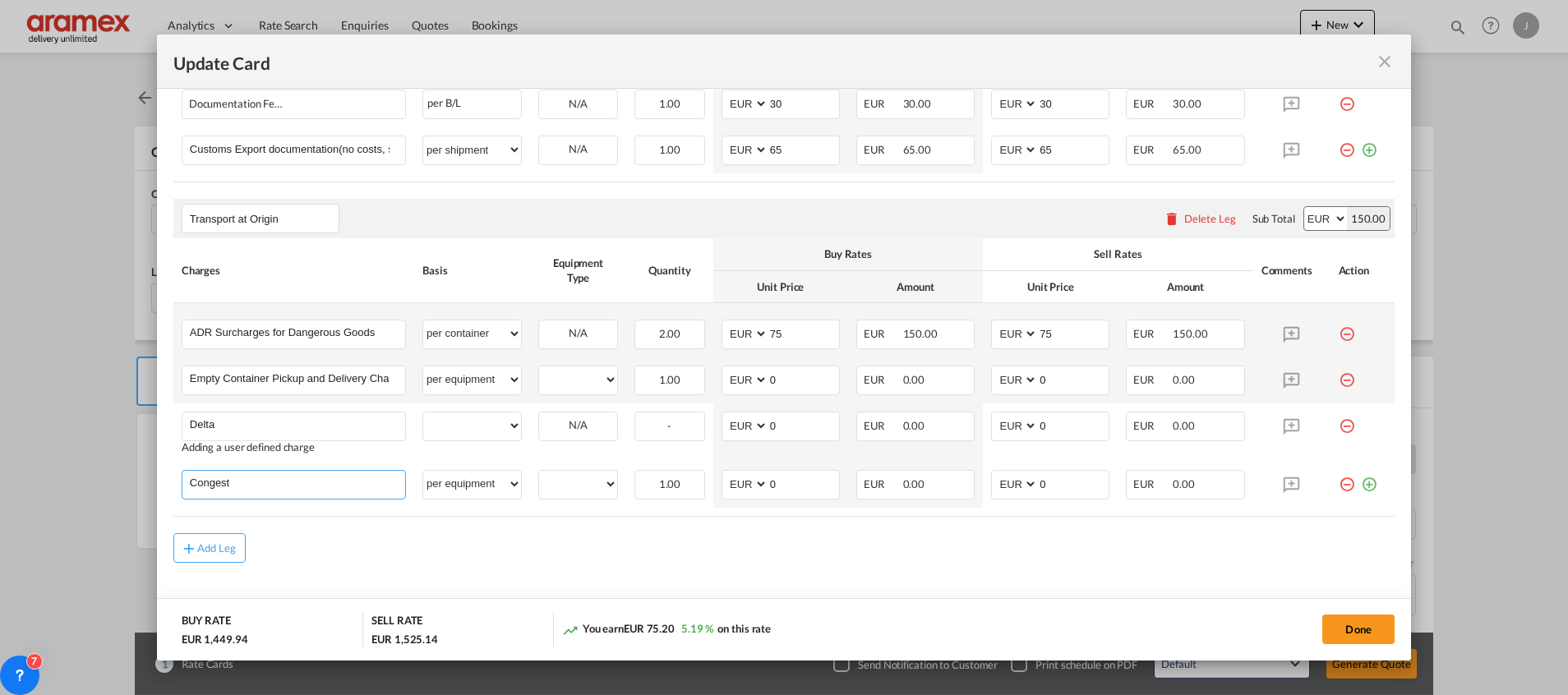
type input "Congestion Fee"
select select "per equipment"
click at [1360, 480] on md-icon "icon-plus-circle-outline green-400-fg" at bounding box center [1369, 478] width 16 height 16
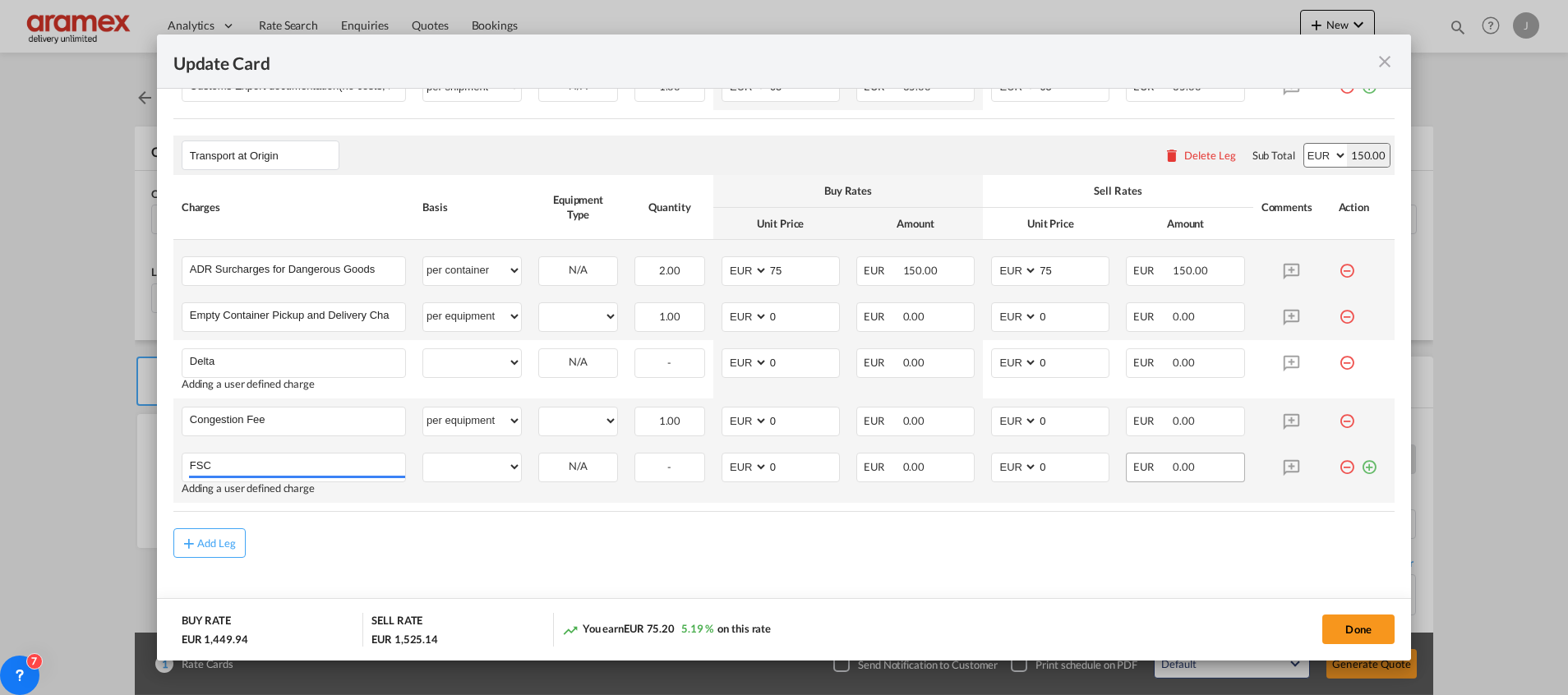
scroll to position [1174, 0]
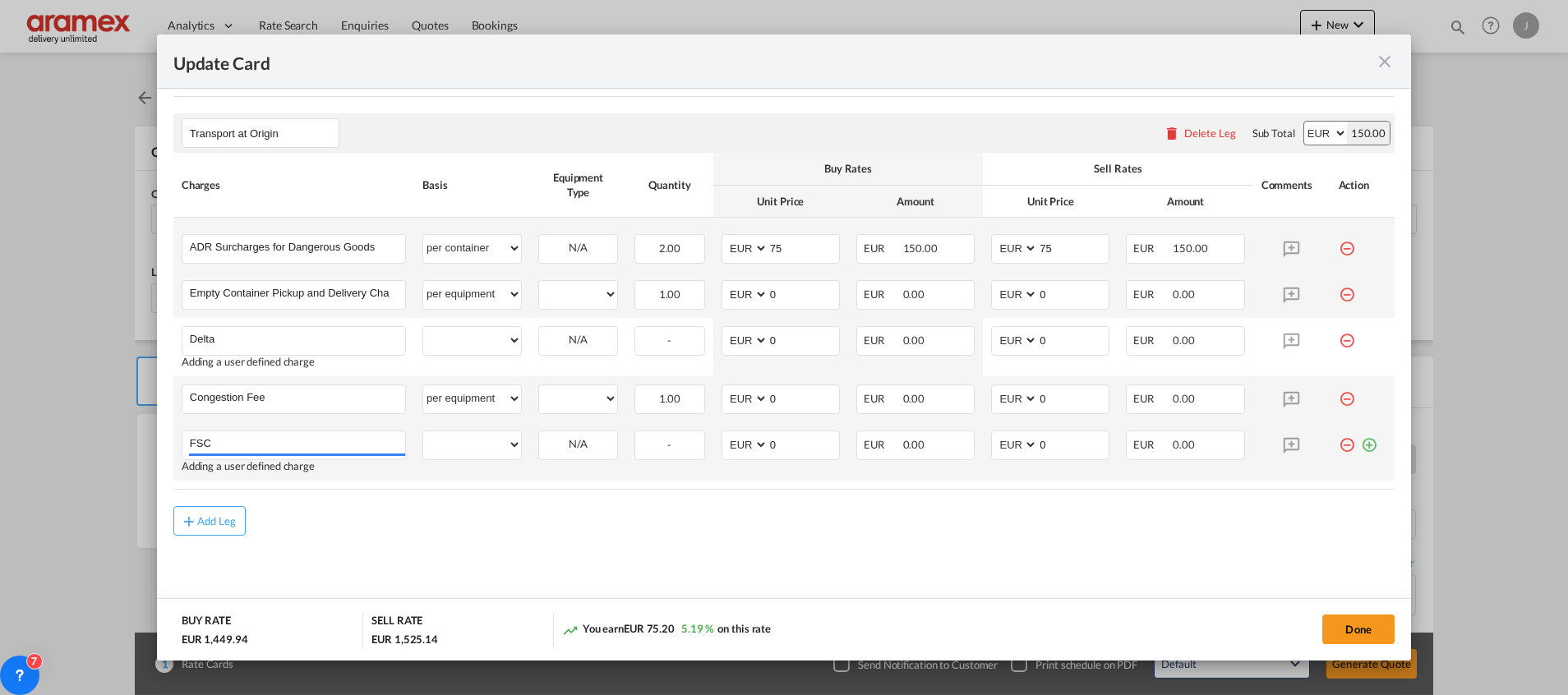
type input "FSC"
click at [1360, 441] on md-icon "icon-plus-circle-outline green-400-fg" at bounding box center [1369, 438] width 16 height 16
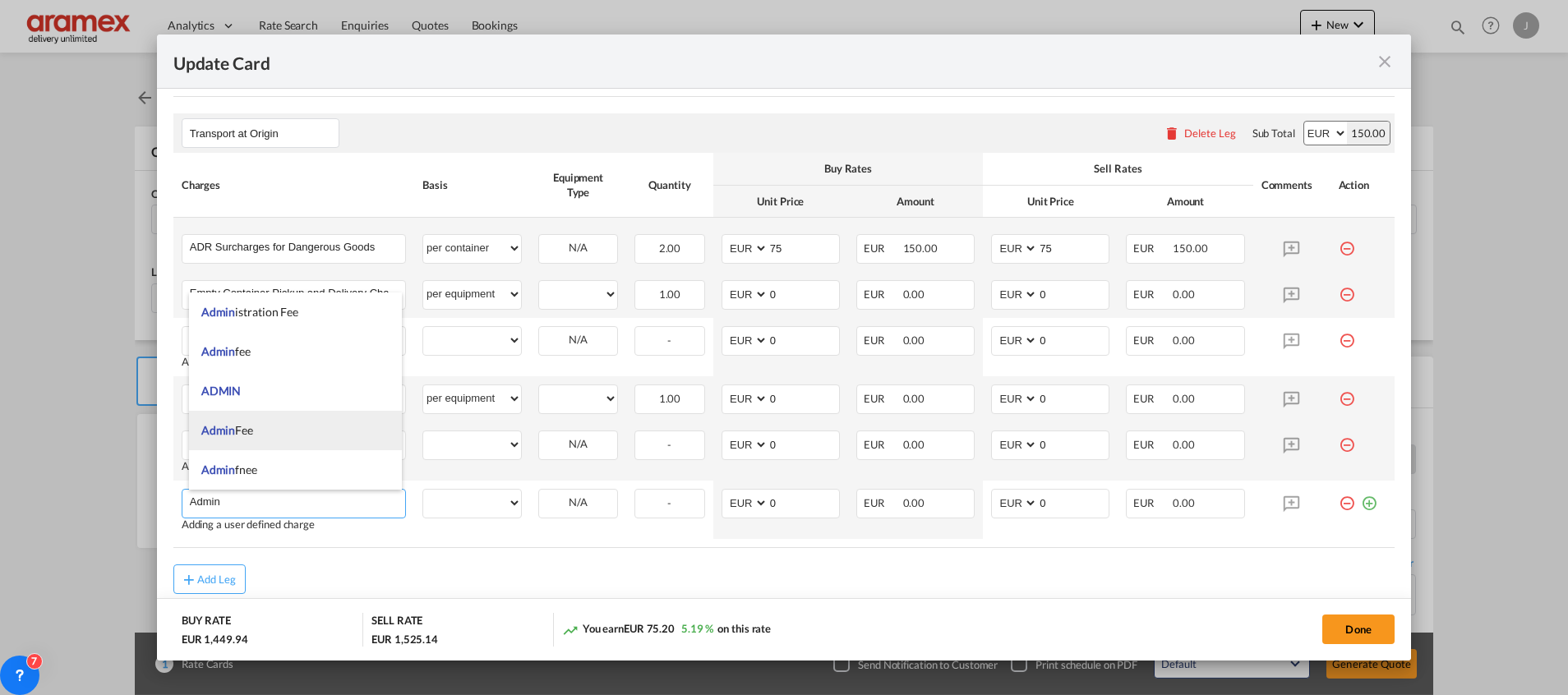
click at [266, 428] on li "Admin Fee" at bounding box center [295, 430] width 213 height 40
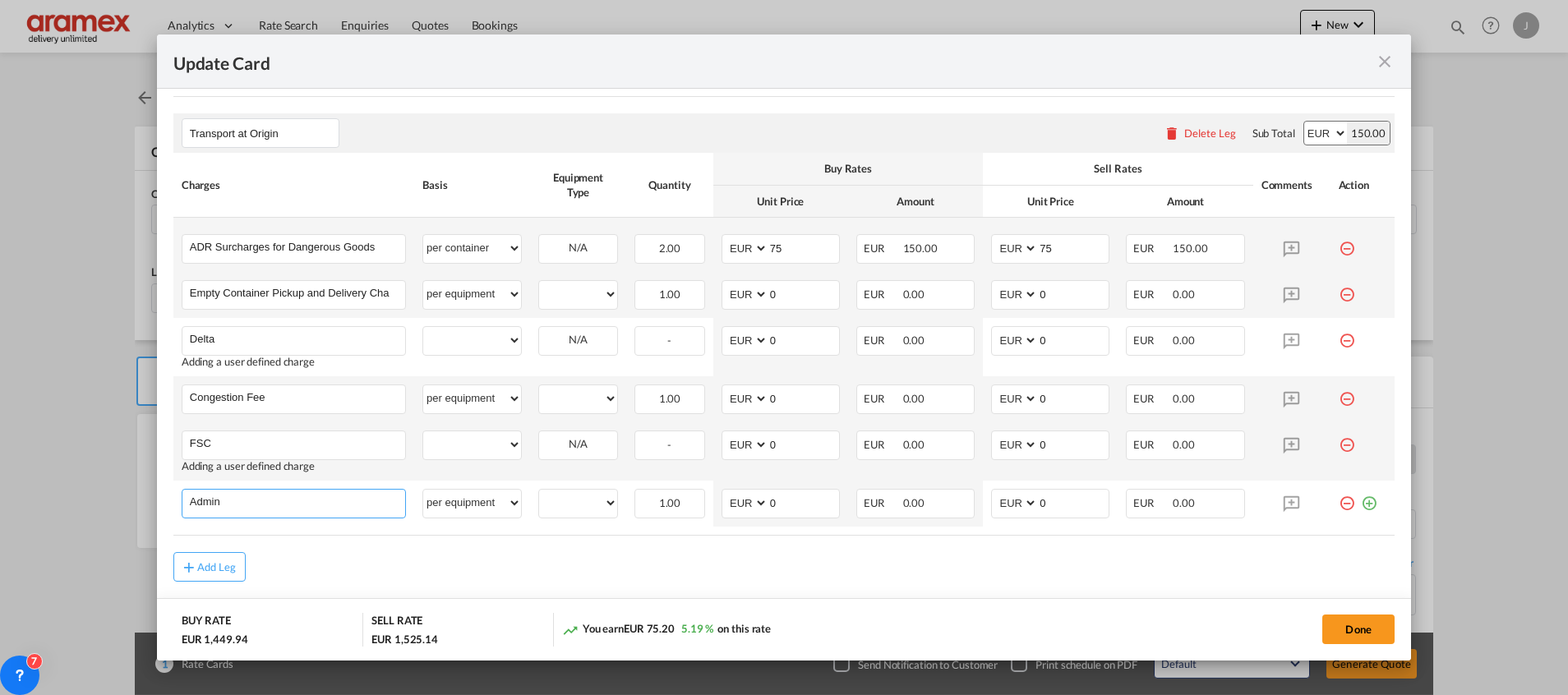
type input "Admin Fee"
select select "per equipment"
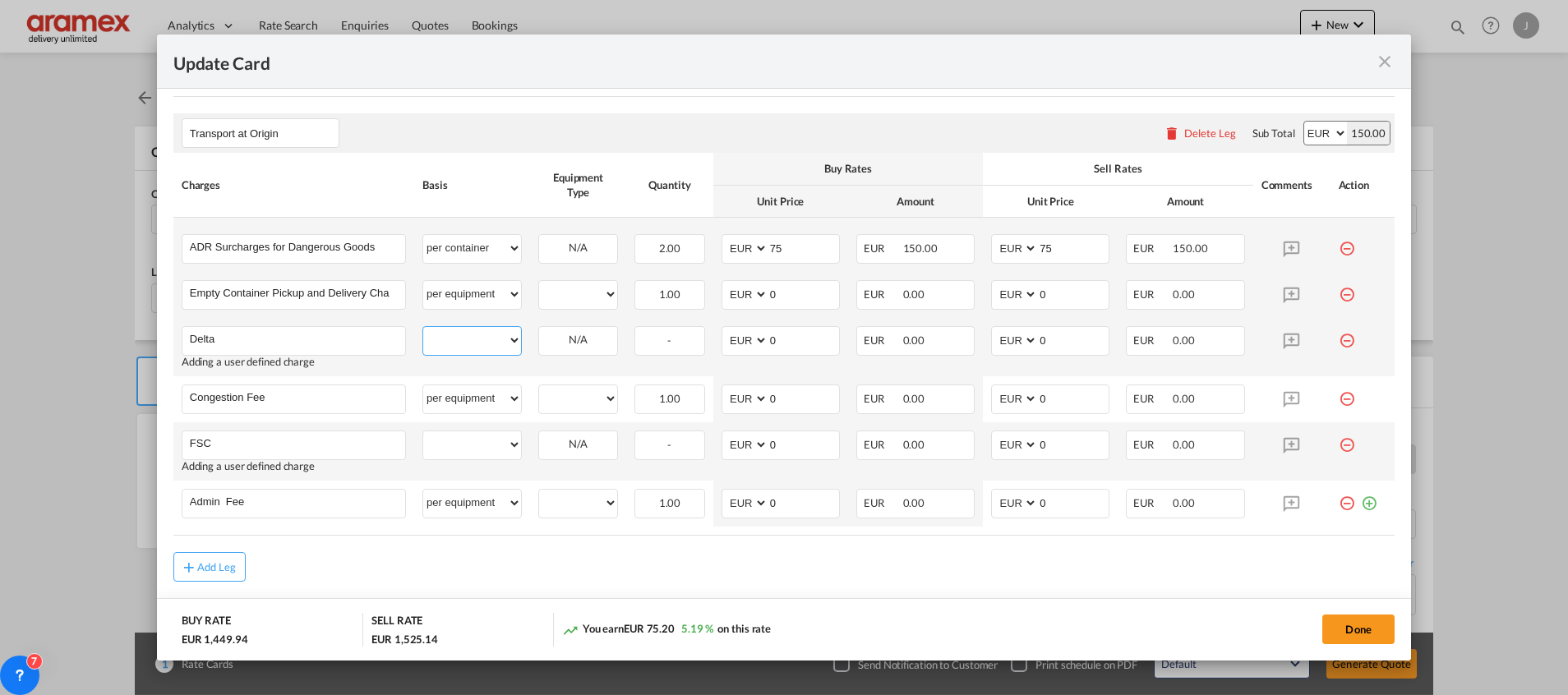
click at [454, 330] on select "per equipment per container per B/L per shipping bill per shipment % on pickup …" at bounding box center [472, 339] width 98 height 26
select select "per container"
click at [423, 327] on select "per equipment per container per B/L per shipping bill per shipment % on pickup …" at bounding box center [472, 339] width 98 height 26
click at [472, 294] on select "per equipment per container per B/L per shipping bill per shipment % on pickup …" at bounding box center [472, 294] width 98 height 26
select select "per container"
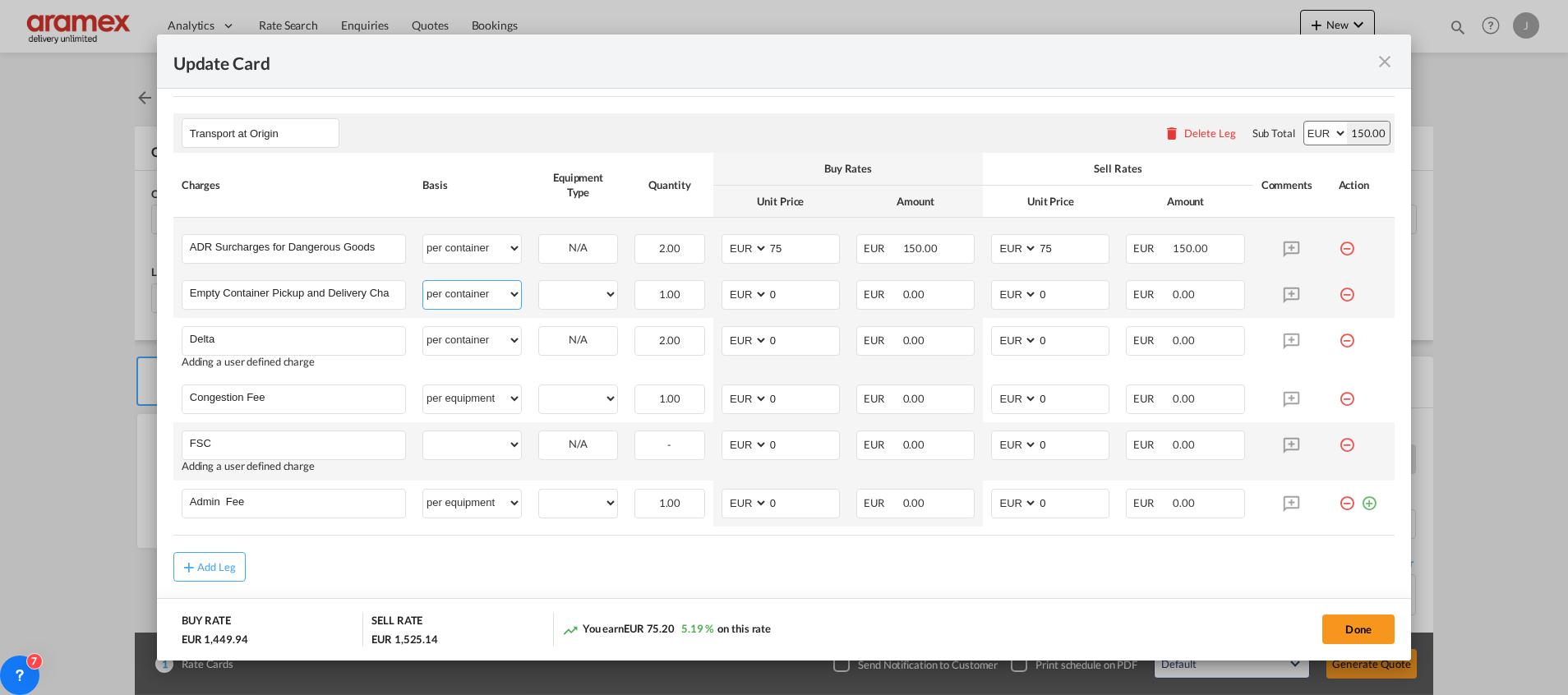
click at [423, 281] on select "per equipment per container per B/L per shipping bill per shipment % on pickup …" at bounding box center [472, 294] width 98 height 26
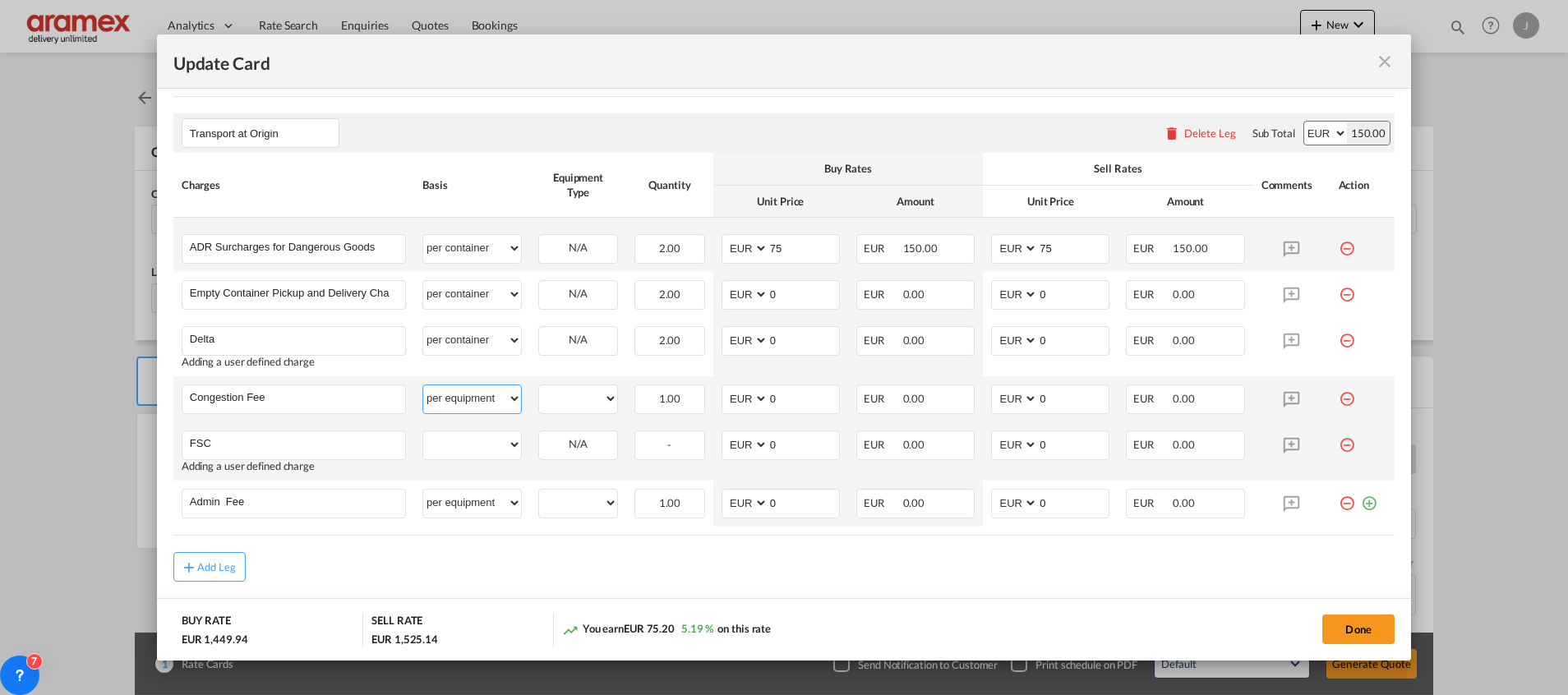
drag, startPoint x: 467, startPoint y: 390, endPoint x: 474, endPoint y: 382, distance: 10.6
click at [467, 390] on select "per equipment per container per B/L per shipping bill per shipment % on pickup …" at bounding box center [472, 398] width 98 height 26
select select "per container"
click at [423, 385] on select "per equipment per container per B/L per shipping bill per shipment % on pickup …" at bounding box center [472, 398] width 98 height 26
click at [476, 445] on select "per equipment per container per B/L per shipping bill per shipment % on pickup …" at bounding box center [472, 444] width 98 height 26
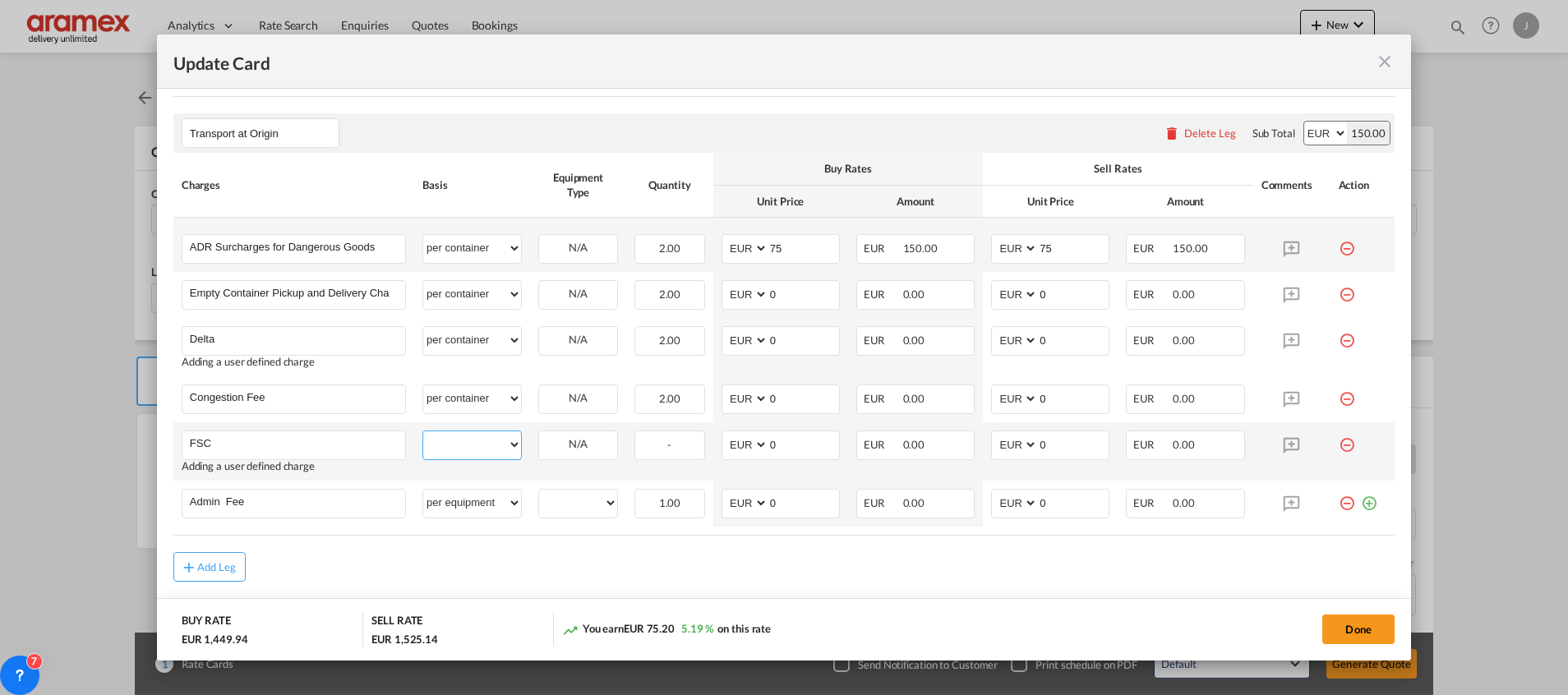
select select "per container"
click at [423, 431] on select "per equipment per container per B/L per shipping bill per shipment % on pickup …" at bounding box center [472, 444] width 98 height 26
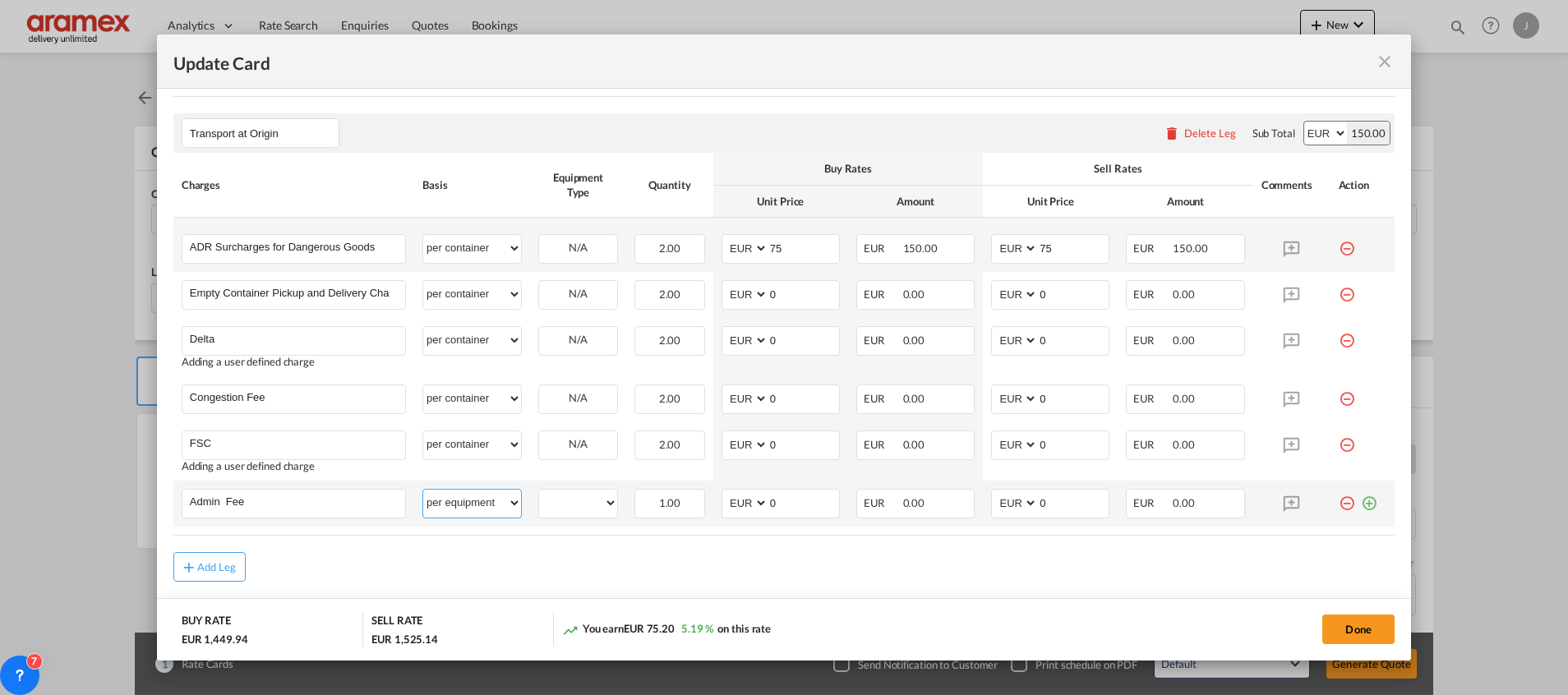
click at [479, 511] on select "per equipment per container per B/L per shipping bill per shipment % on pickup …" at bounding box center [472, 502] width 98 height 26
select select "per container"
click at [423, 489] on select "per equipment per container per B/L per shipping bill per shipment % on pickup …" at bounding box center [472, 502] width 98 height 26
click at [1349, 619] on button "Done" at bounding box center [1358, 629] width 72 height 30
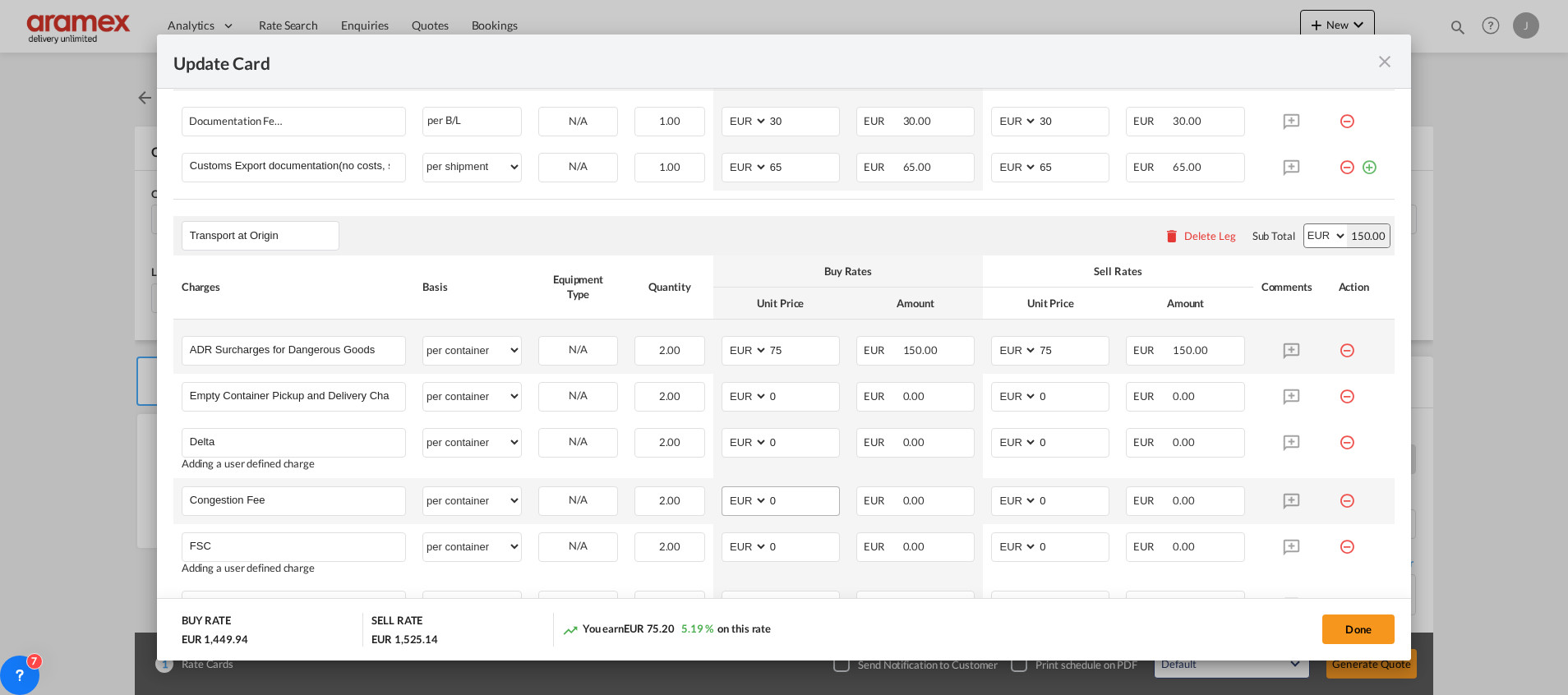
scroll to position [1232, 0]
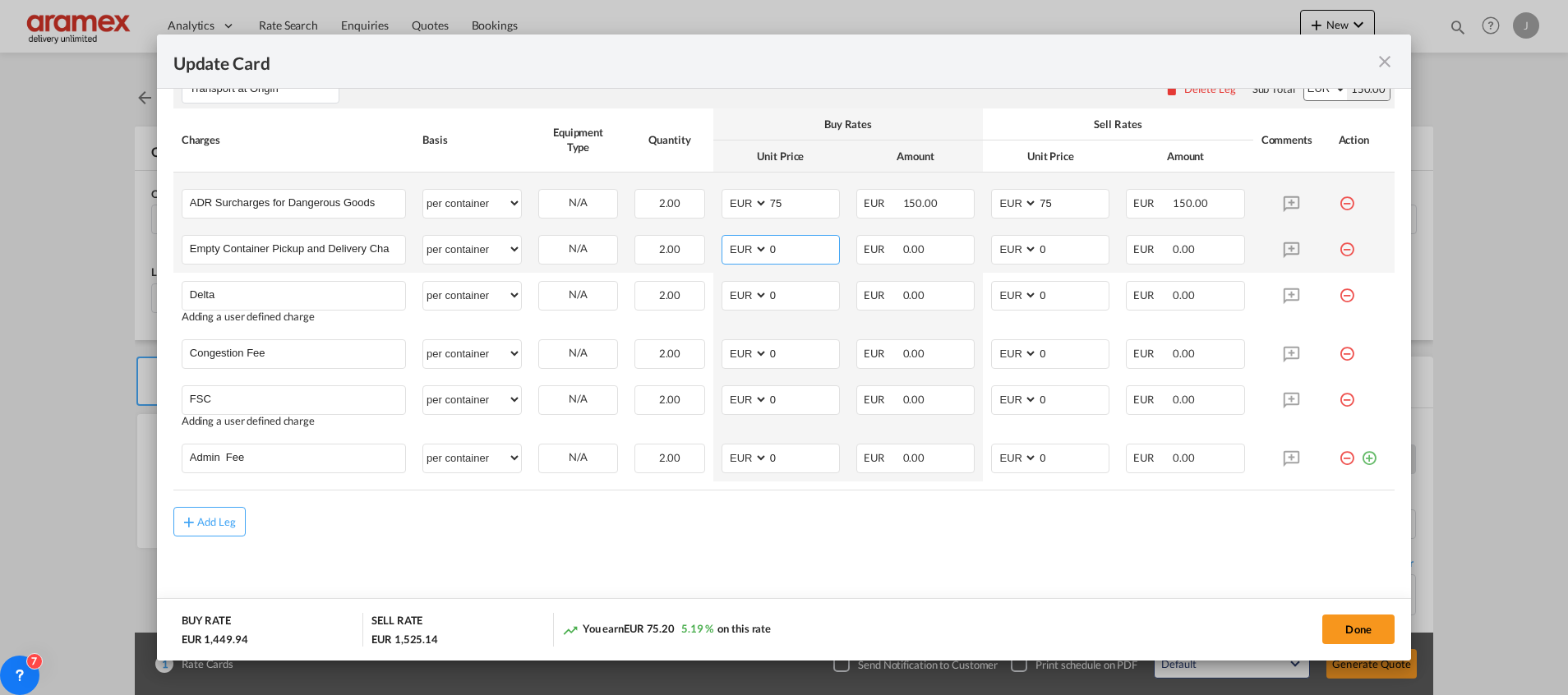
drag, startPoint x: 773, startPoint y: 245, endPoint x: 738, endPoint y: 245, distance: 35.0
click at [741, 245] on md-input-container "AED AFN ALL AMD ANG AOA ARS AUD AWG AZN BAM BBD BDT BGN BHD BIF BMD BND [PERSON…" at bounding box center [781, 250] width 119 height 30
type input "254"
drag, startPoint x: 1050, startPoint y: 257, endPoint x: 976, endPoint y: 257, distance: 74.0
click at [983, 257] on td "AED AFN ALL AMD ANG AOA ARS AUD AWG AZN BAM BBD BDT BGN BHD BIF BMD BND BOB BRL…" at bounding box center [1050, 249] width 135 height 46
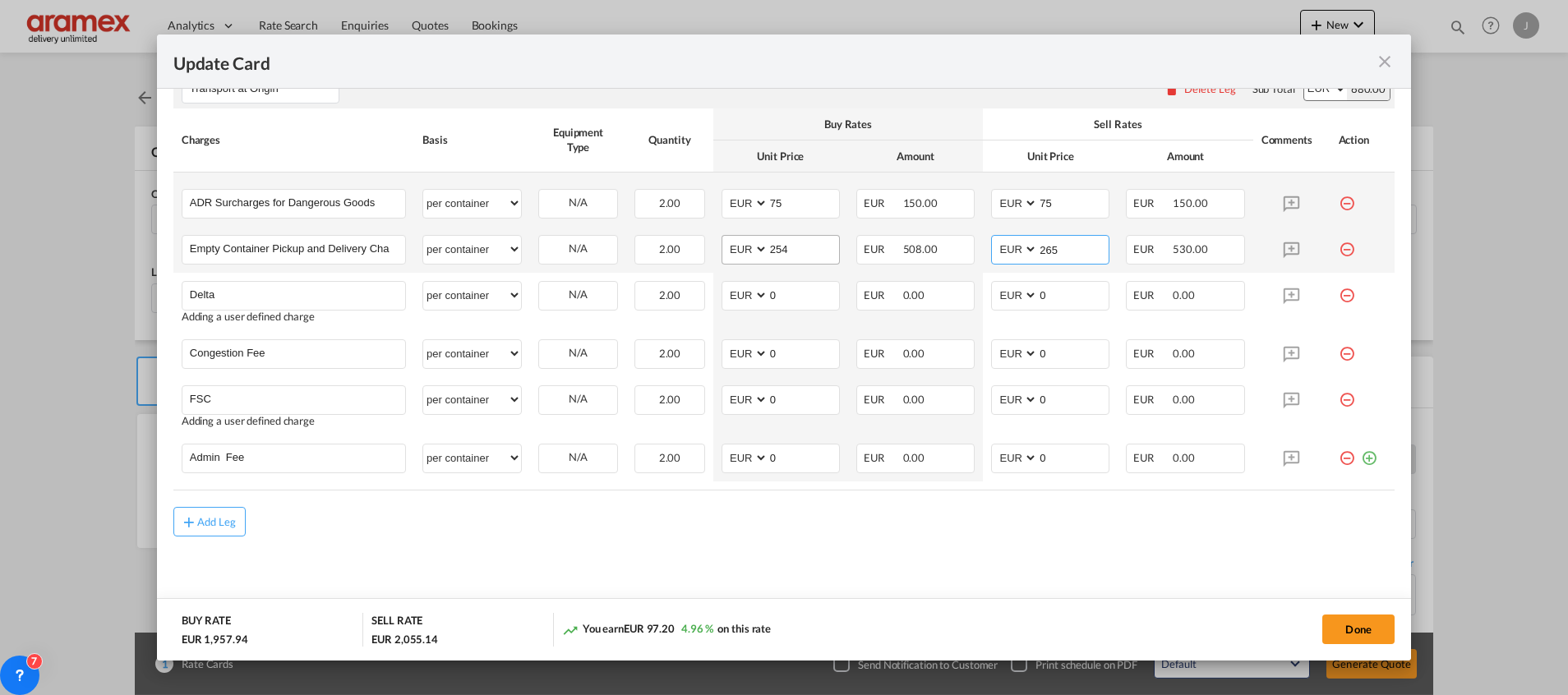
type input "265"
drag, startPoint x: 784, startPoint y: 247, endPoint x: 731, endPoint y: 247, distance: 53.0
click at [731, 247] on md-input-container "AED AFN ALL AMD ANG AOA ARS AUD AWG AZN BAM BBD BDT BGN BHD BIF BMD BND [PERSON…" at bounding box center [781, 250] width 119 height 30
type input "265"
drag, startPoint x: 778, startPoint y: 288, endPoint x: 755, endPoint y: 290, distance: 23.1
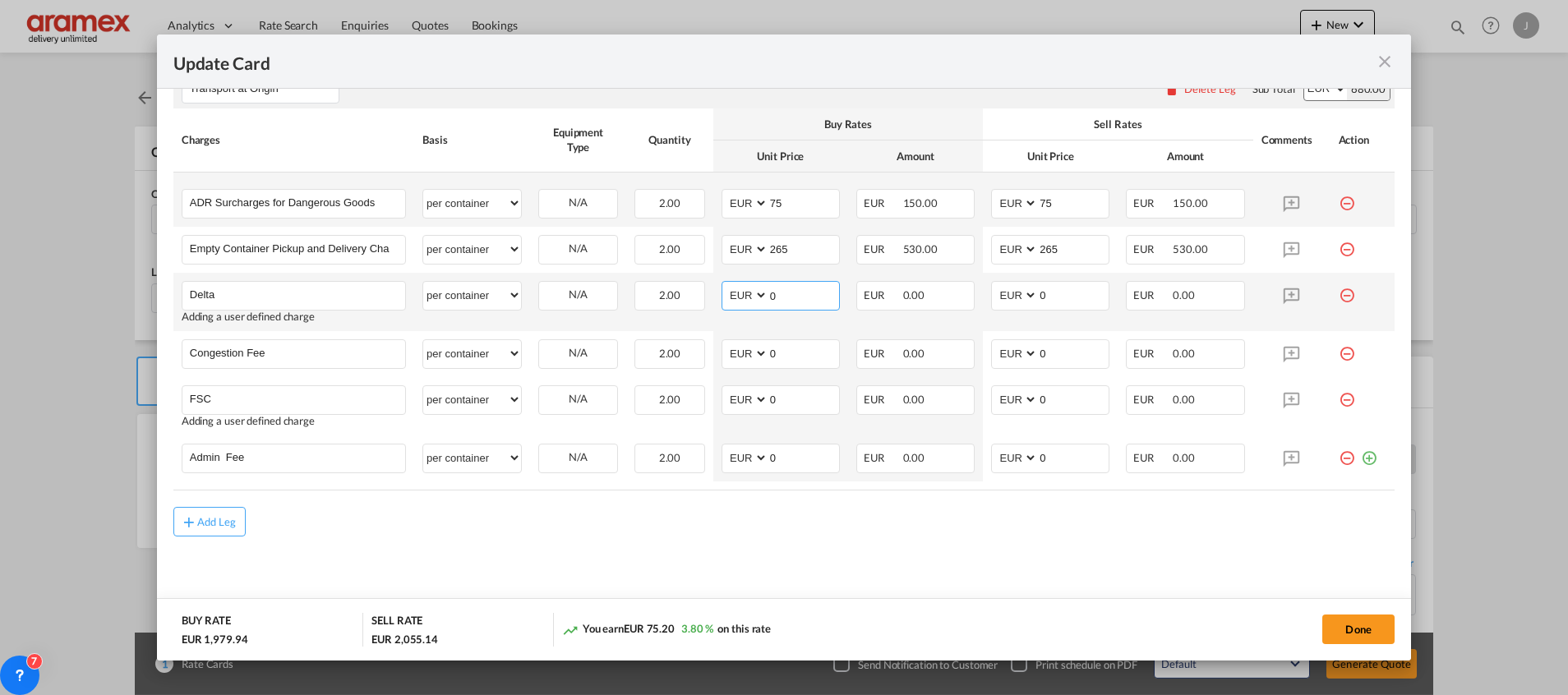
click at [755, 290] on md-input-container "AED AFN ALL AMD ANG AOA ARS AUD AWG AZN BAM BBD BDT BGN BHD BIF BMD BND [PERSON…" at bounding box center [781, 295] width 119 height 30
type input "65"
drag, startPoint x: 1030, startPoint y: 291, endPoint x: 986, endPoint y: 294, distance: 44.1
click at [991, 294] on md-input-container "AED AFN ALL AMD ANG AOA ARS AUD AWG AZN BAM BBD BDT BGN BHD BIF BMD BND [PERSON…" at bounding box center [1050, 295] width 119 height 30
type input "65"
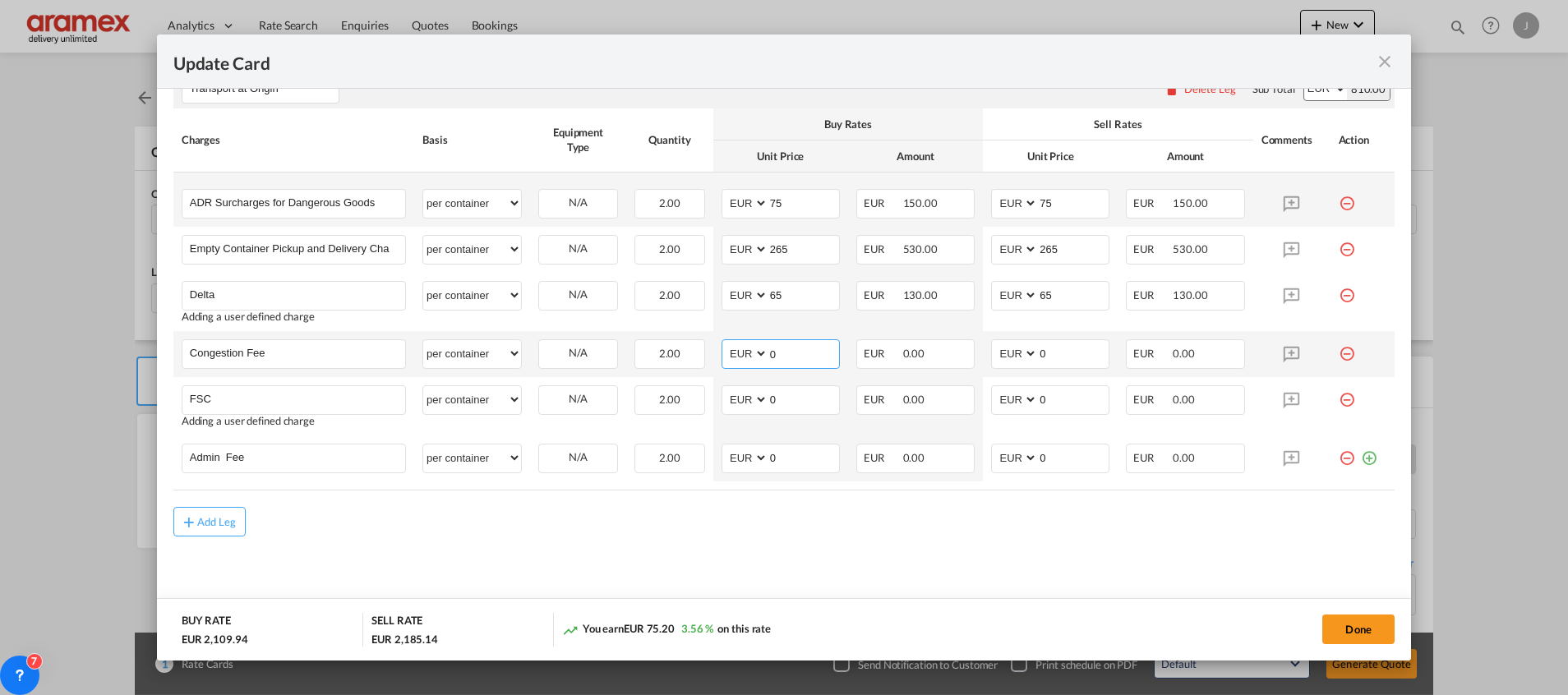
drag, startPoint x: 786, startPoint y: 352, endPoint x: 784, endPoint y: 375, distance: 23.1
click at [713, 359] on td "AED AFN ALL AMD ANG AOA ARS AUD AWG AZN BAM BBD BDT BGN BHD BIF BMD BND [PERSON…" at bounding box center [781, 354] width 135 height 46
type input "17"
drag, startPoint x: 1059, startPoint y: 346, endPoint x: 986, endPoint y: 354, distance: 73.4
click at [991, 353] on md-input-container "AED AFN ALL AMD ANG AOA ARS AUD AWG AZN BAM BBD BDT BGN BHD BIF BMD BND [PERSON…" at bounding box center [1050, 354] width 119 height 30
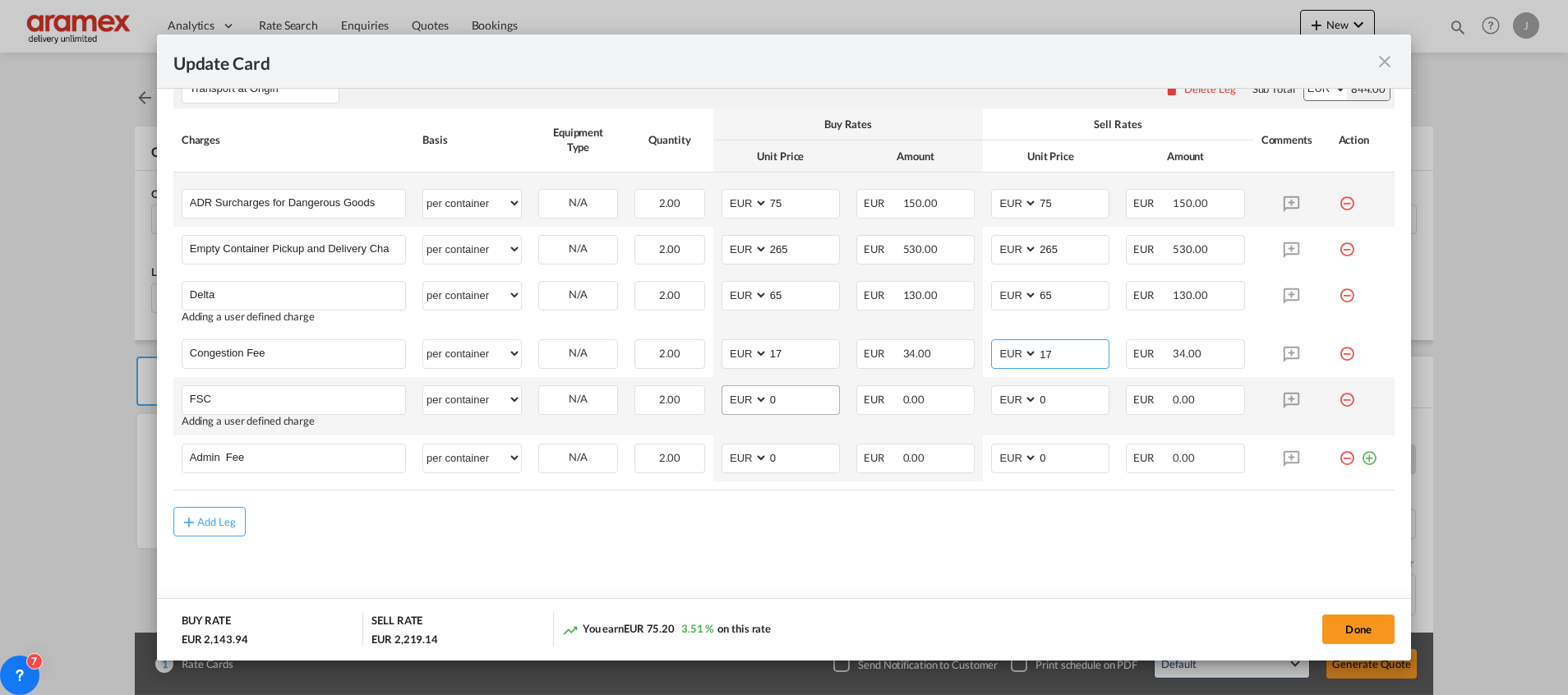
type input "17"
drag, startPoint x: 795, startPoint y: 399, endPoint x: 750, endPoint y: 401, distance: 45.0
click at [747, 398] on md-input-container "AED AFN ALL AMD ANG AOA ARS AUD AWG AZN BAM BBD BDT BGN BHD BIF BMD BND [PERSON…" at bounding box center [781, 400] width 119 height 30
paste input "€ 20.82"
click at [780, 398] on input "€ 20.82" at bounding box center [803, 398] width 71 height 24
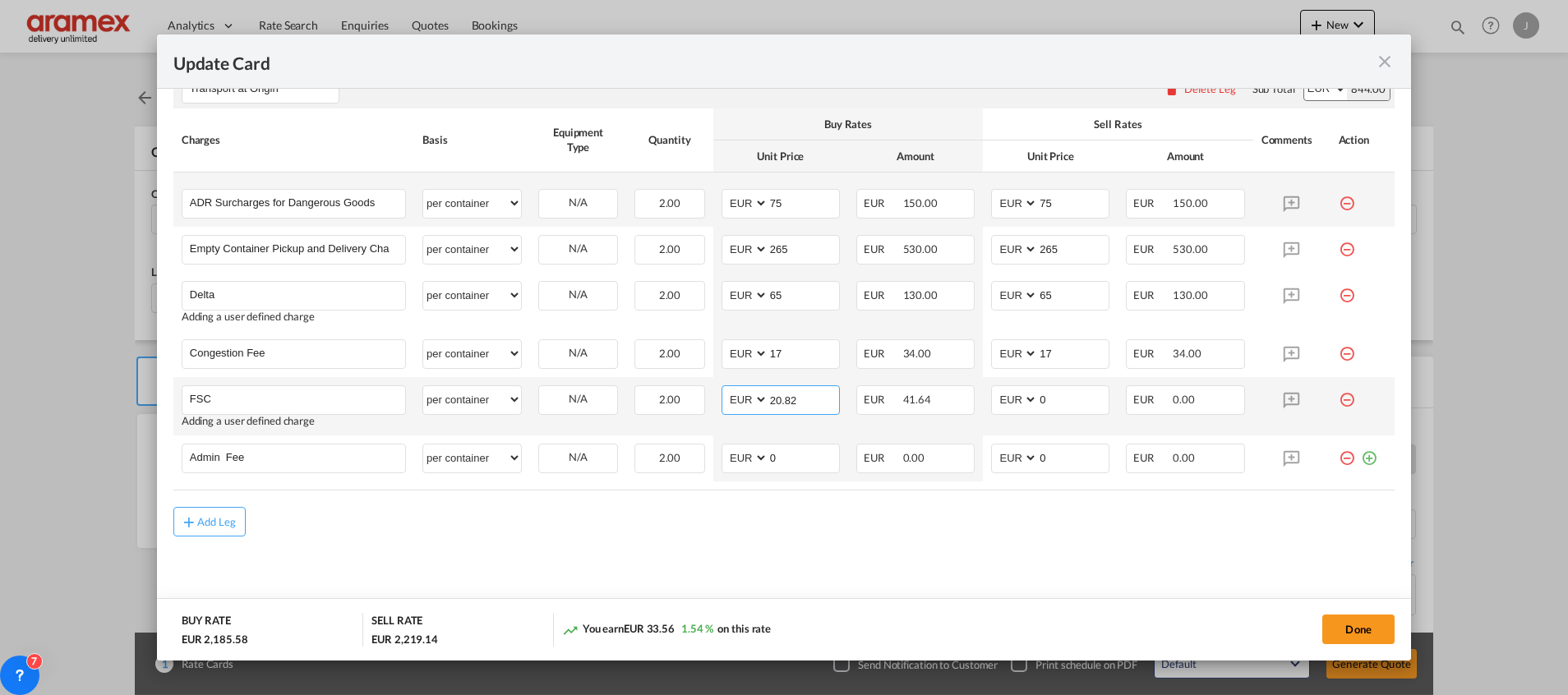
click at [780, 398] on input "20.82" at bounding box center [803, 398] width 71 height 24
type input "20.82"
drag, startPoint x: 1067, startPoint y: 389, endPoint x: 1014, endPoint y: 396, distance: 53.5
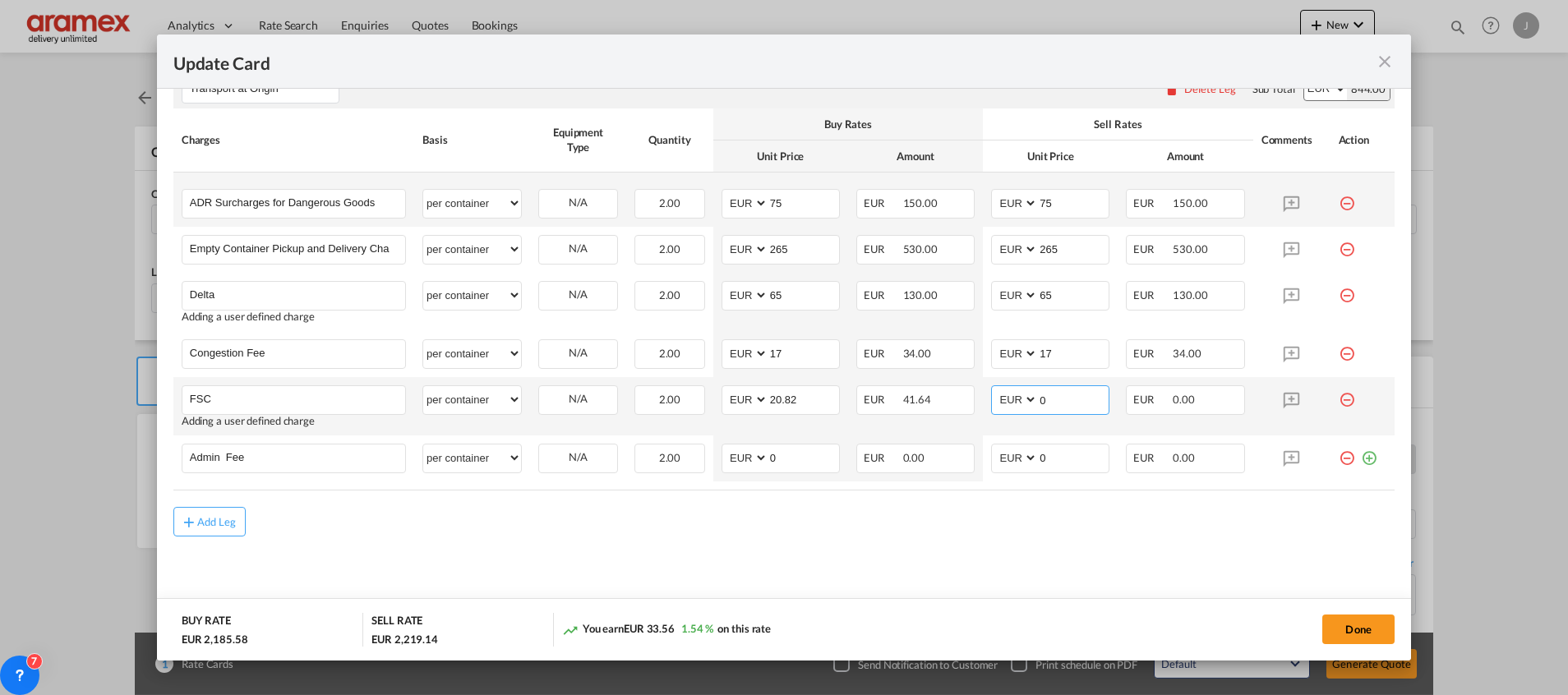
click at [1014, 396] on md-input-container "AED AFN ALL AMD ANG AOA ARS AUD AWG AZN BAM BBD BDT BGN BHD BIF BMD BND [PERSON…" at bounding box center [1050, 400] width 119 height 30
paste input "20.82"
type input "20.82"
drag, startPoint x: 797, startPoint y: 462, endPoint x: 737, endPoint y: 461, distance: 60.0
click at [737, 461] on md-input-container "AED AFN ALL AMD ANG AOA ARS AUD AWG AZN BAM BBD BDT BGN BHD BIF BMD BND [PERSON…" at bounding box center [781, 458] width 119 height 30
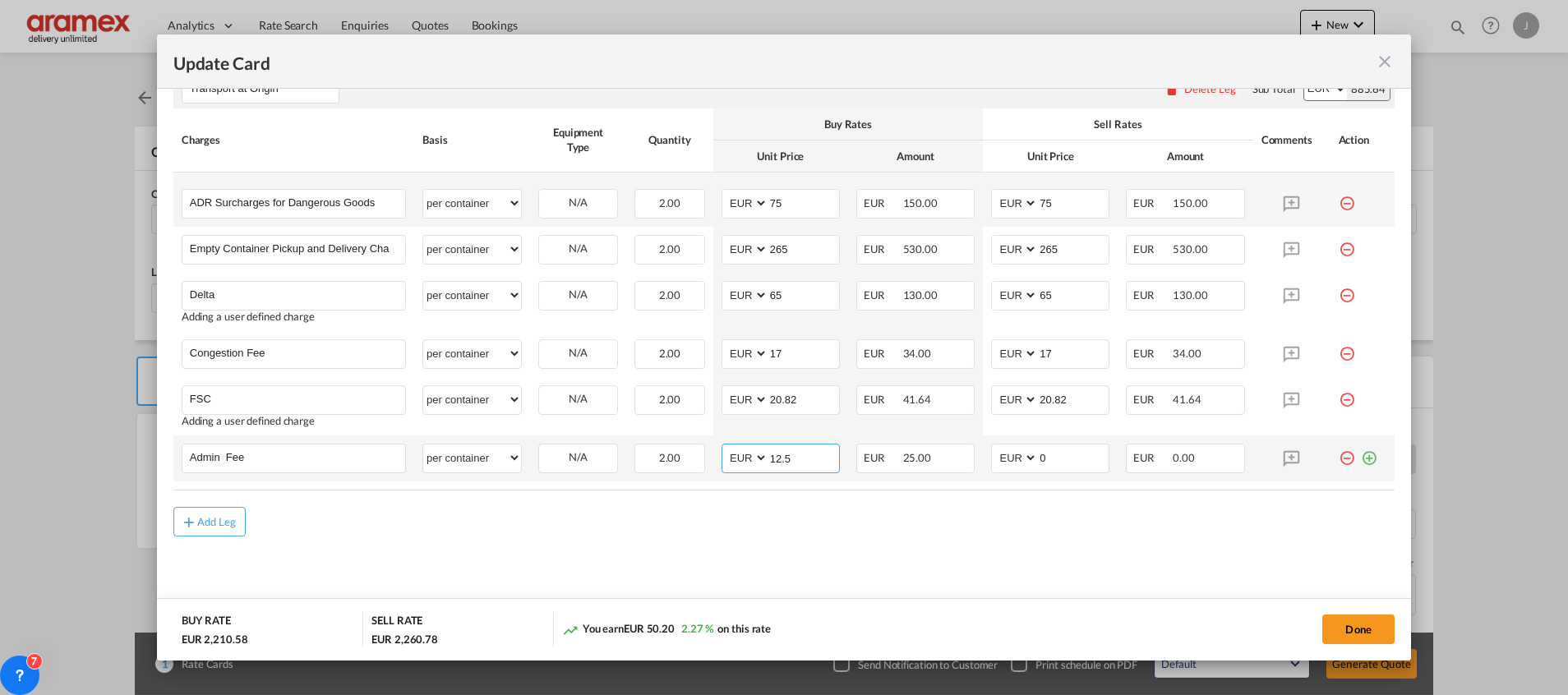
drag, startPoint x: 802, startPoint y: 456, endPoint x: 755, endPoint y: 456, distance: 47.0
click at [755, 456] on md-input-container "AED AFN ALL AMD ANG AOA ARS AUD AWG AZN BAM BBD BDT BGN BHD BIF BMD BND [PERSON…" at bounding box center [781, 458] width 119 height 30
click at [778, 456] on input "12.5" at bounding box center [803, 456] width 71 height 24
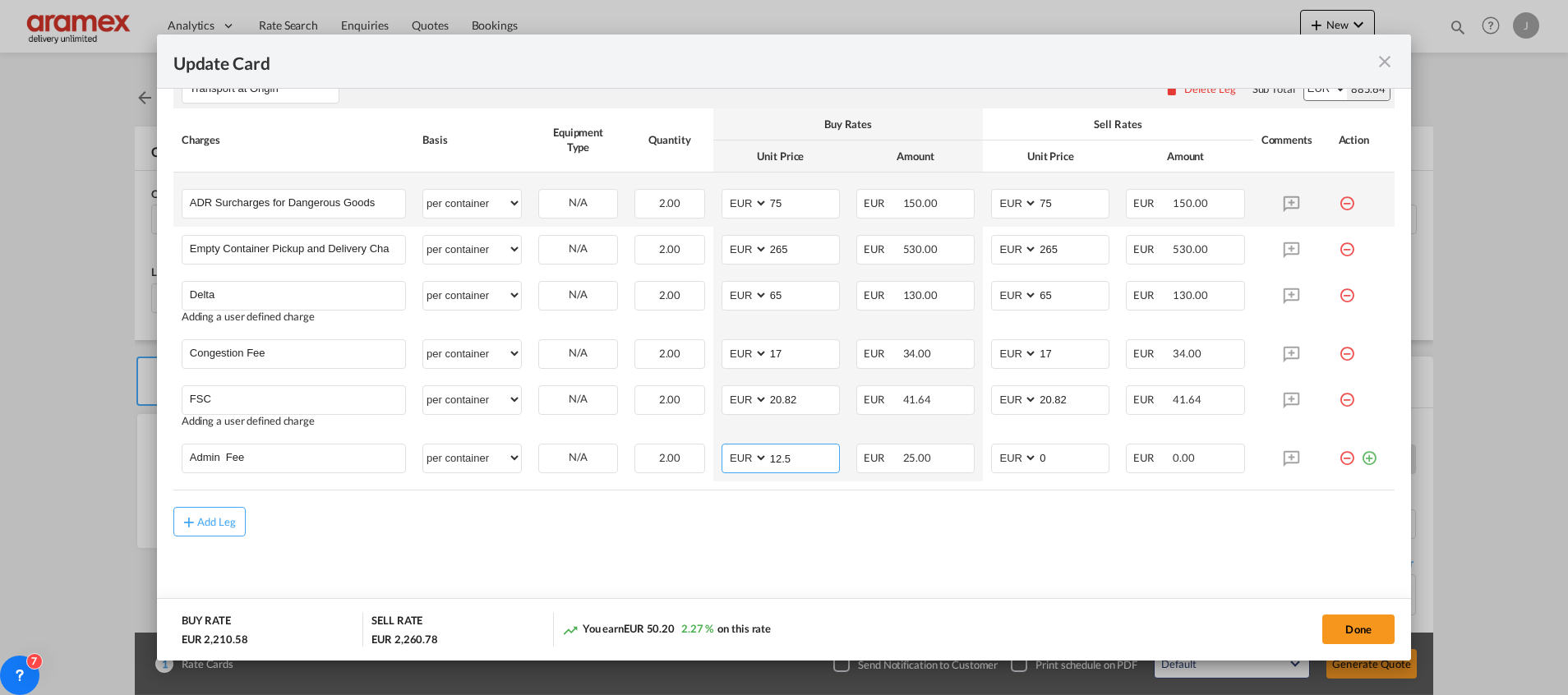
type input "12.50"
click at [787, 456] on input "12.50" at bounding box center [803, 456] width 71 height 24
drag, startPoint x: 1048, startPoint y: 456, endPoint x: 981, endPoint y: 459, distance: 67.1
click at [991, 455] on md-input-container "AED AFN ALL AMD ANG AOA ARS AUD AWG AZN BAM BBD BDT BGN BHD BIF BMD BND [PERSON…" at bounding box center [1050, 458] width 119 height 30
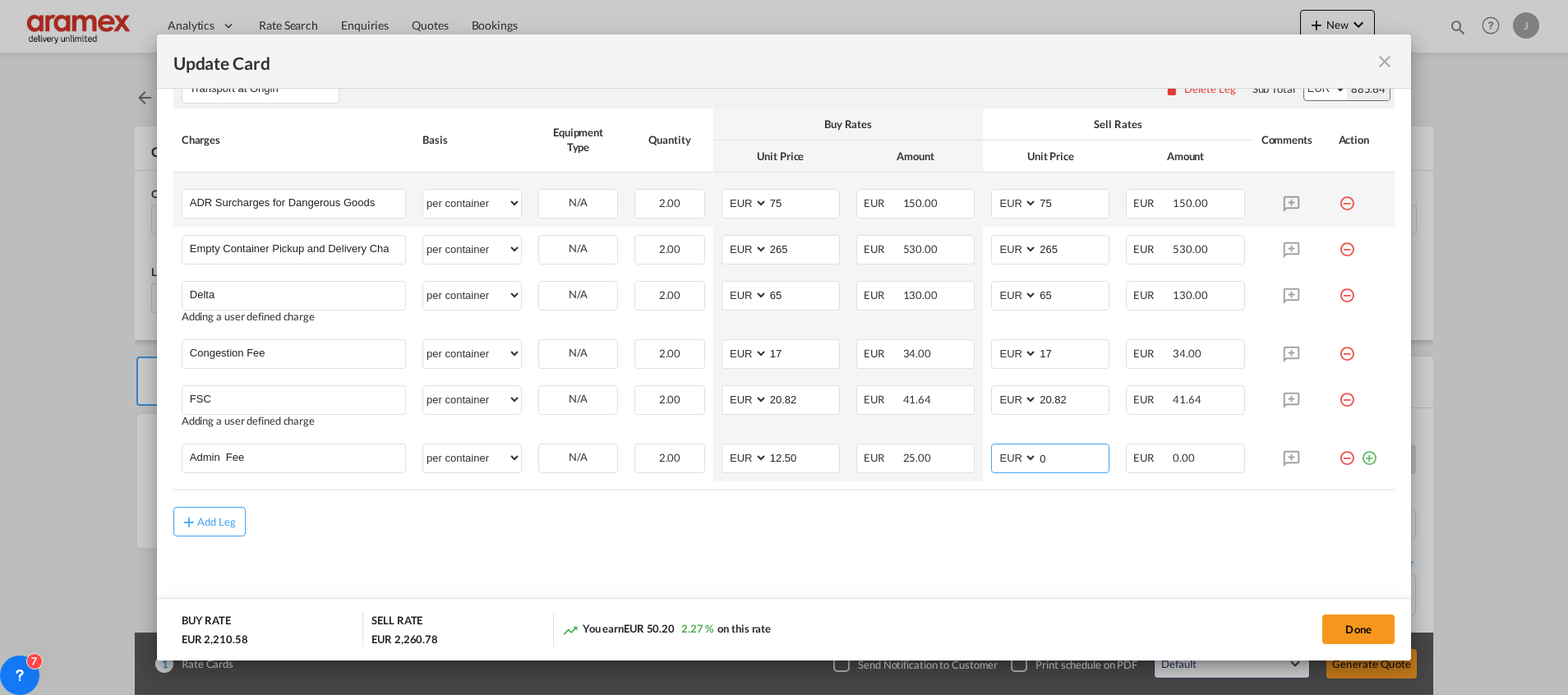
paste input "12.5"
type input "12.50"
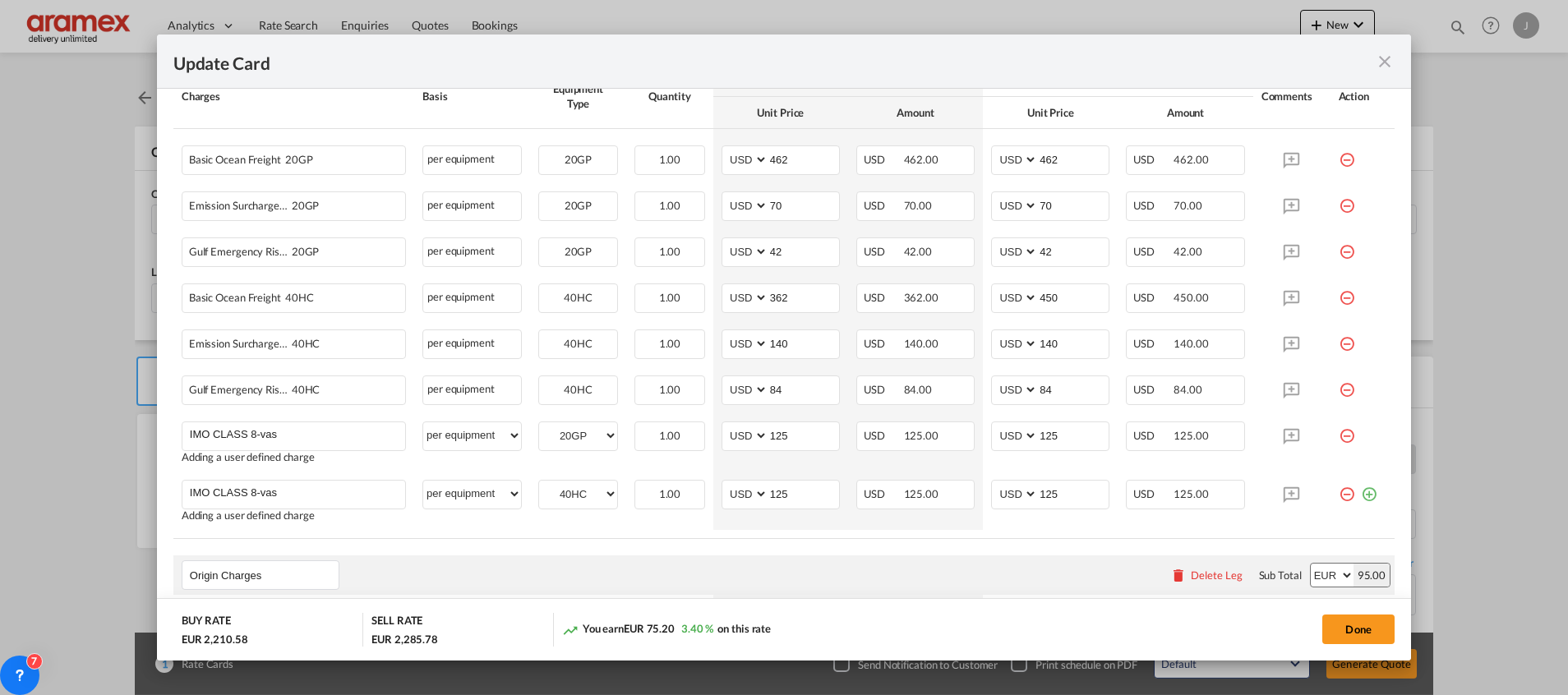
scroll to position [493, 0]
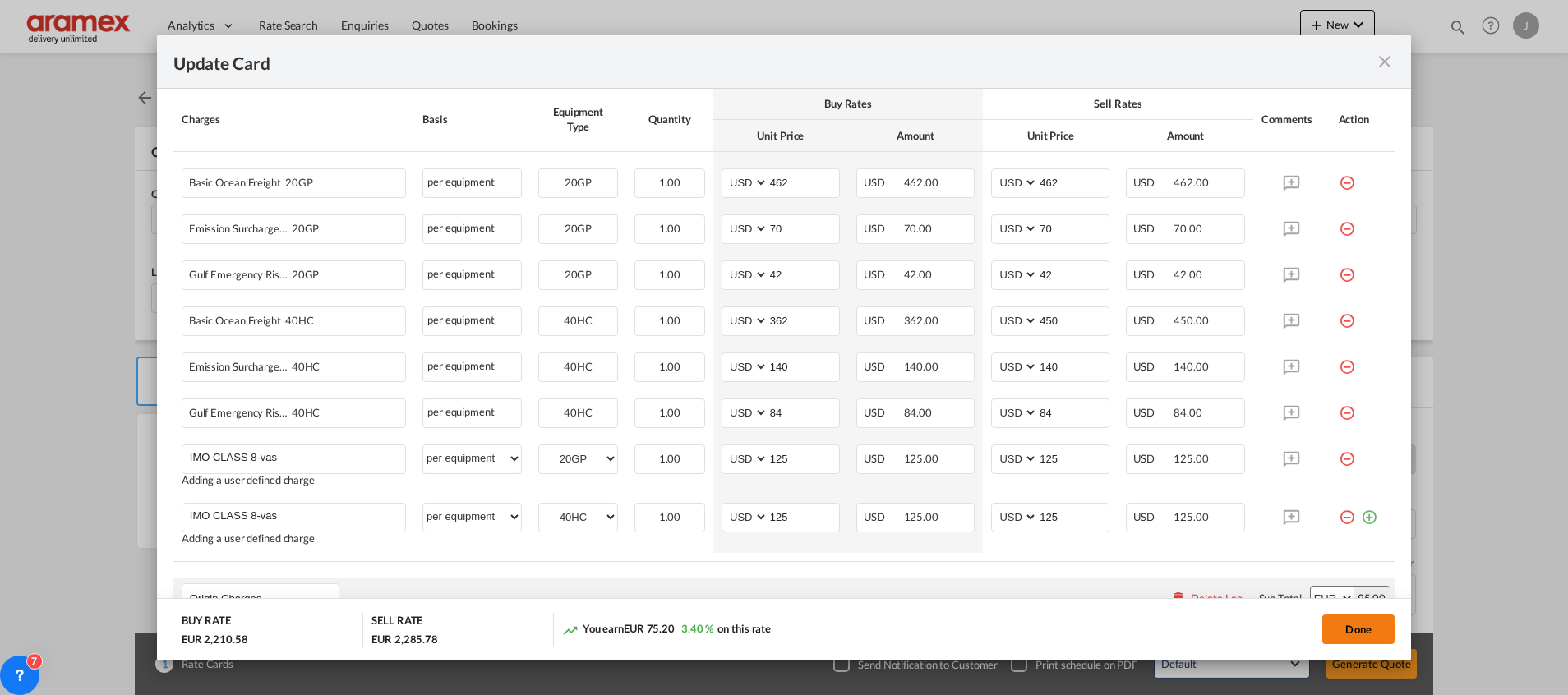
click at [1351, 629] on button "Done" at bounding box center [1358, 629] width 72 height 30
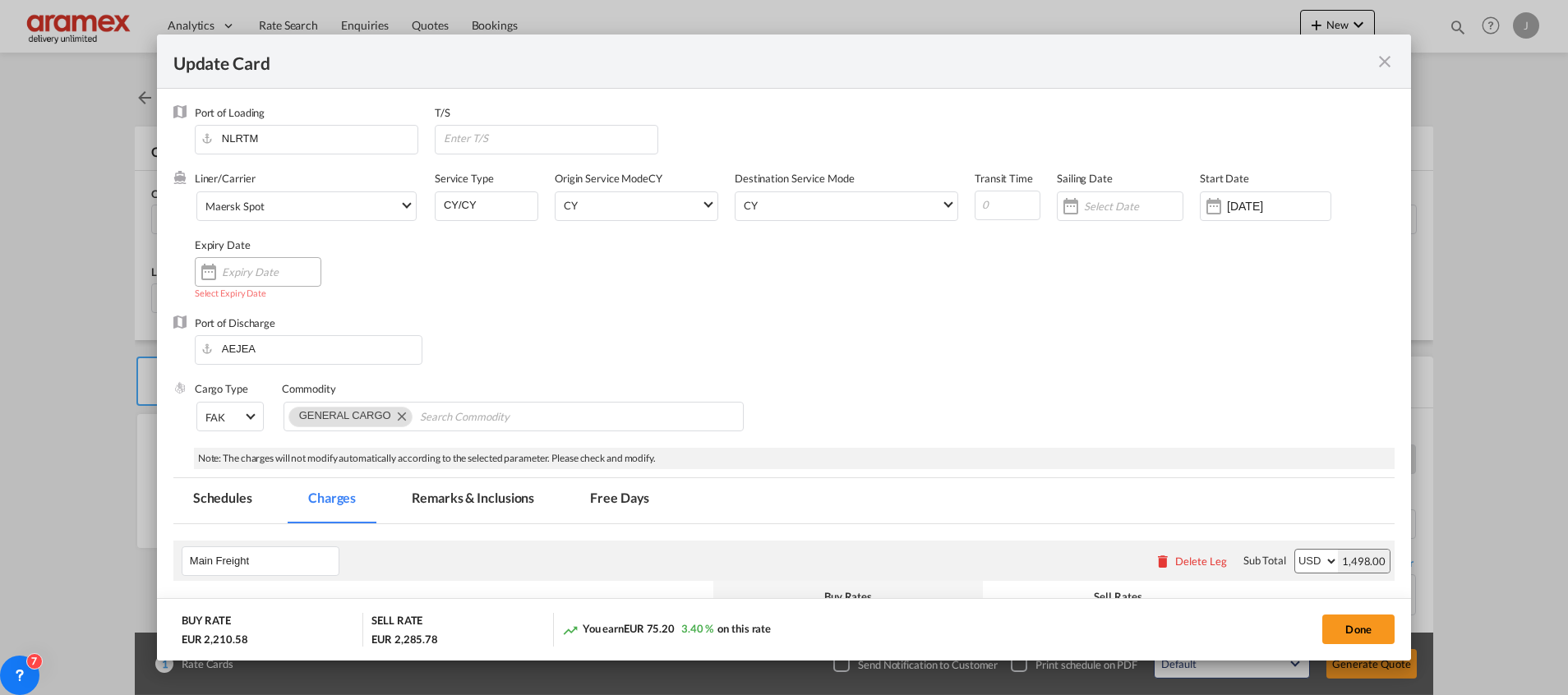
click at [275, 273] on input "Update Card Port ..." at bounding box center [271, 271] width 99 height 13
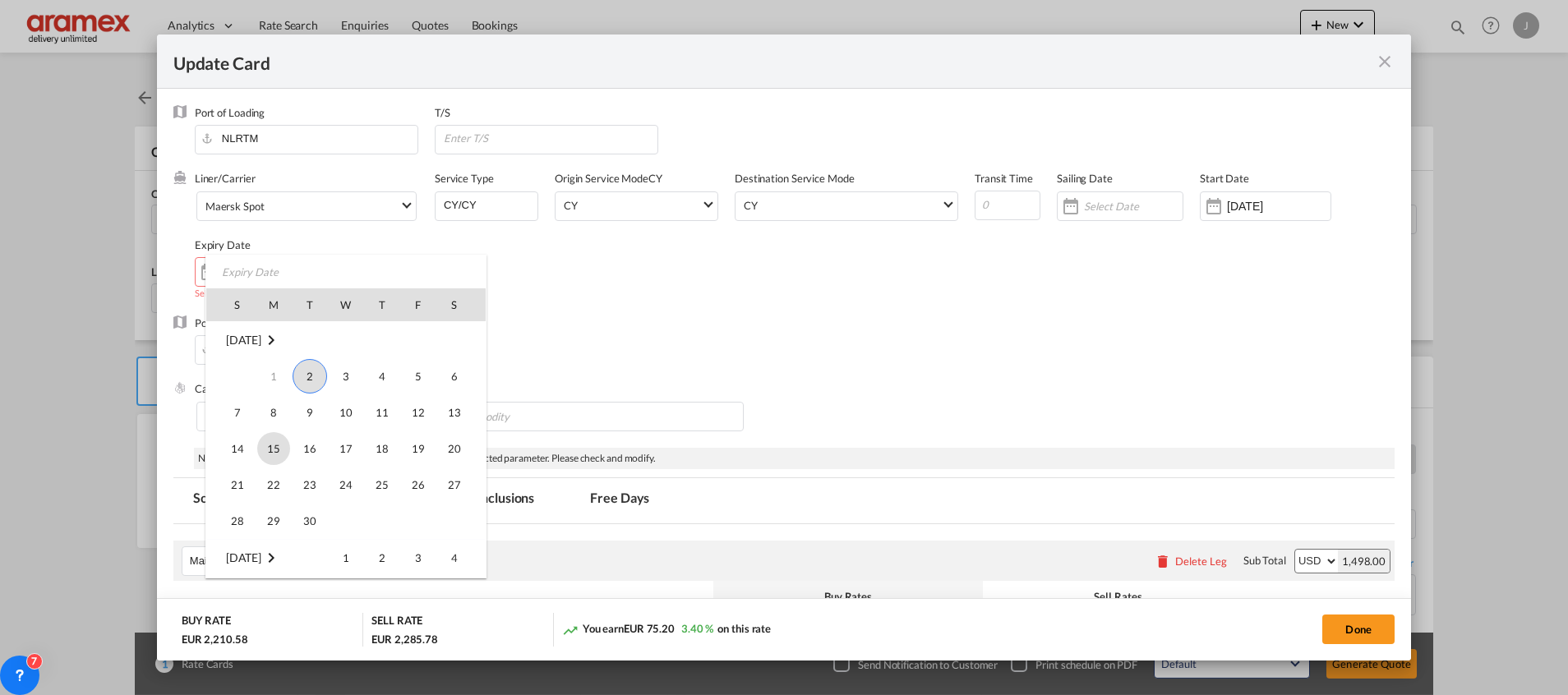
click at [270, 453] on span "15" at bounding box center [273, 448] width 33 height 33
type input "[DATE]"
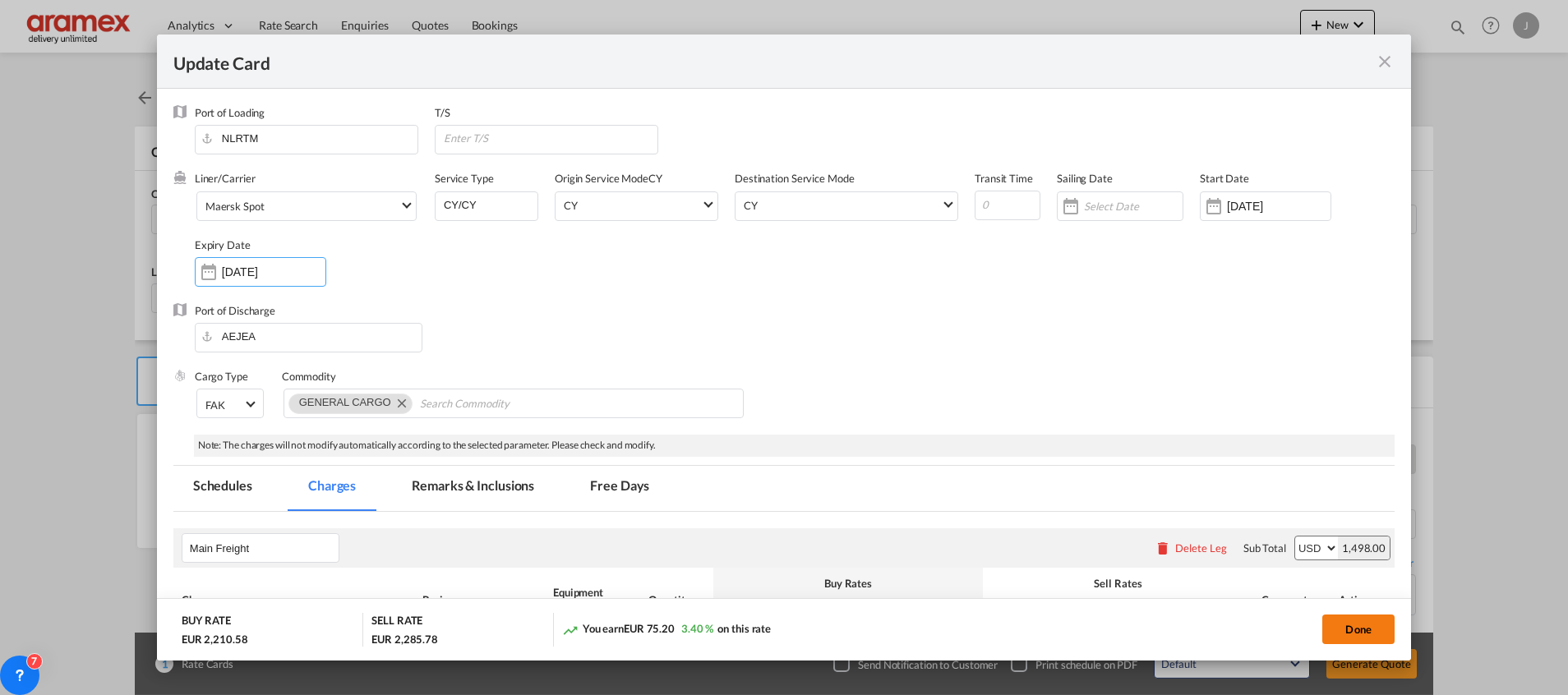
click at [1360, 623] on button "Done" at bounding box center [1358, 629] width 72 height 30
type input "12.5"
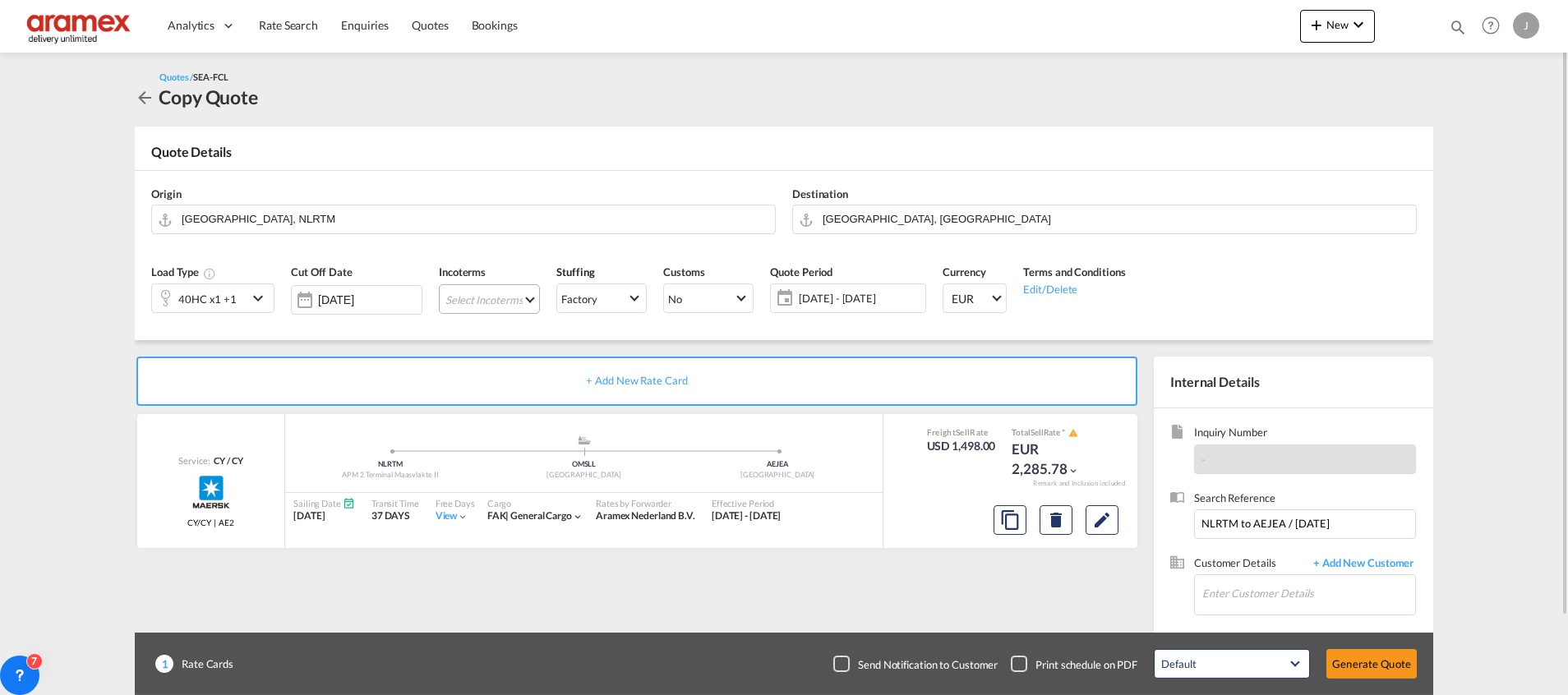
click at [485, 297] on md-select "Select Incoterms CIF - export Cost,Insurance and Freight EXW - import Ex Works …" at bounding box center [489, 298] width 101 height 30
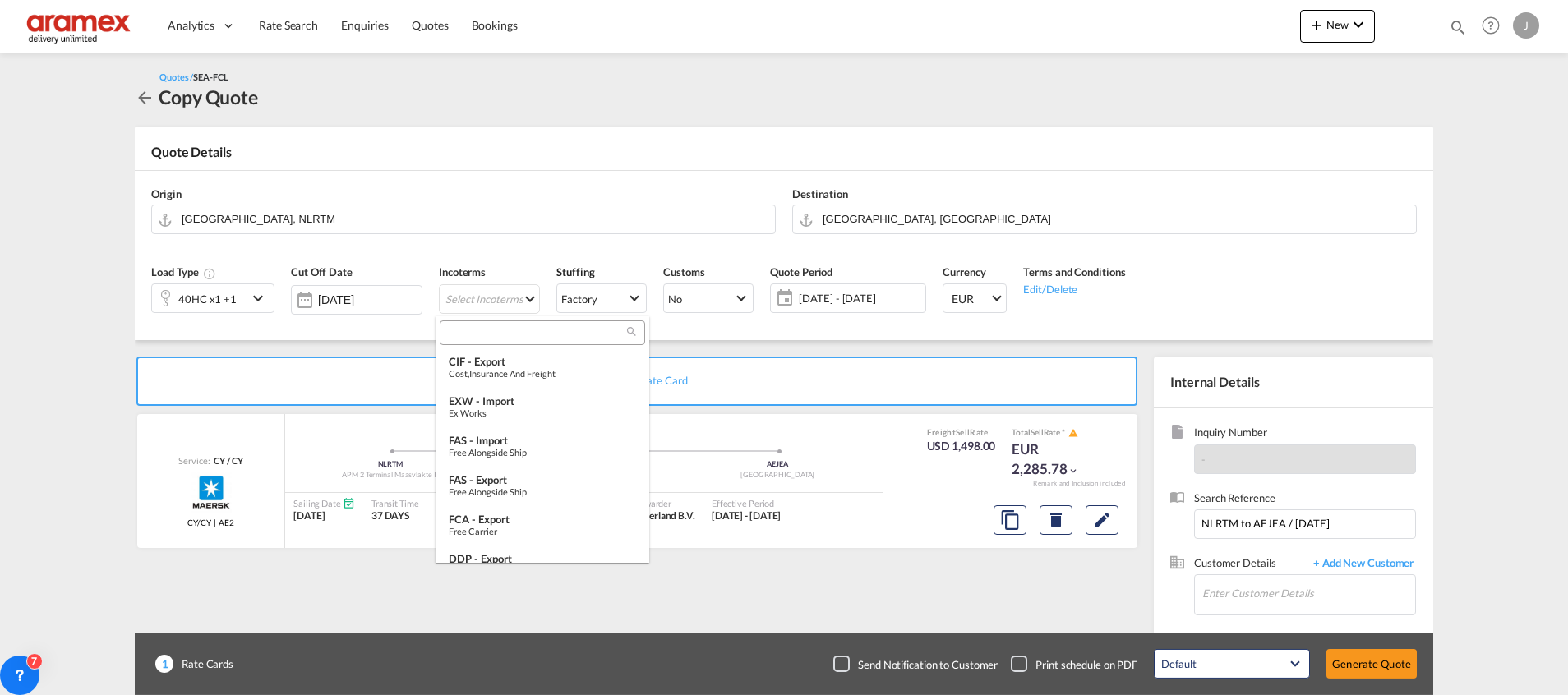
click at [478, 339] on input "search" at bounding box center [536, 332] width 182 height 14
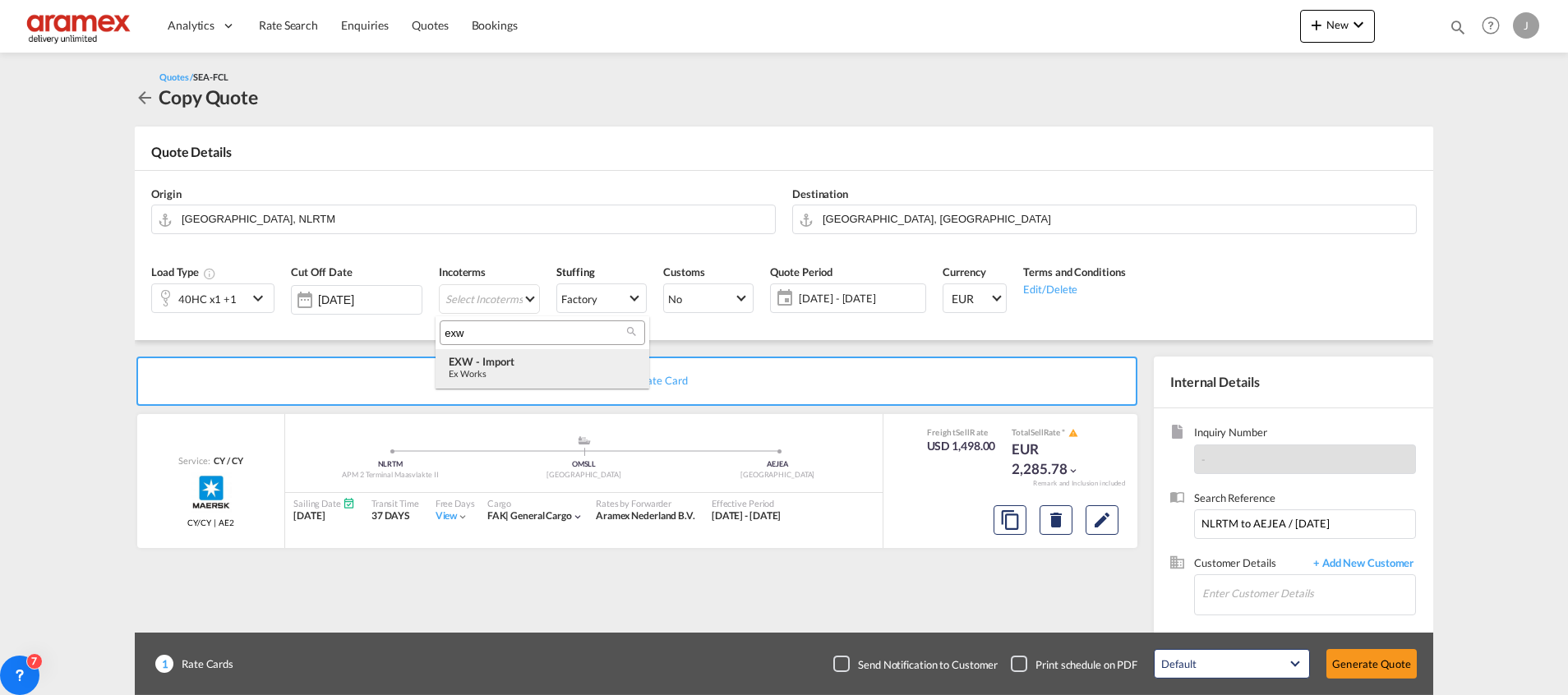
type input "exw"
click at [495, 366] on div "EXW - import" at bounding box center [542, 361] width 188 height 13
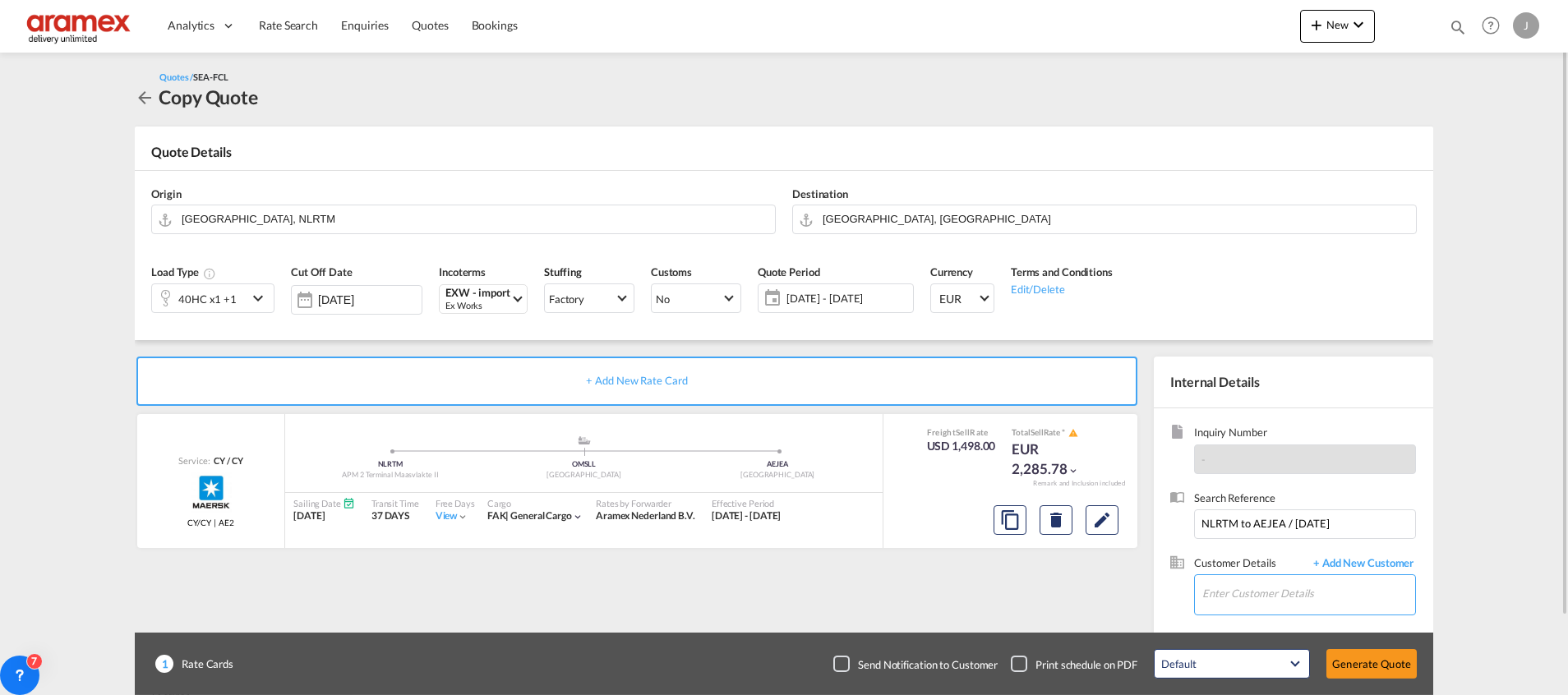
click at [1272, 593] on input "Enter Customer Details" at bounding box center [1308, 593] width 213 height 37
click at [1261, 542] on div "[PERSON_NAME] [PERSON_NAME][EMAIL_ADDRESS][DOMAIN_NAME] | Aramex International …" at bounding box center [1308, 552] width 214 height 44
type input "Aramex International – [GEOGRAPHIC_DATA], [GEOGRAPHIC_DATA], [PERSON_NAME], [EM…"
click at [1367, 662] on button "Generate Quote" at bounding box center [1371, 663] width 91 height 30
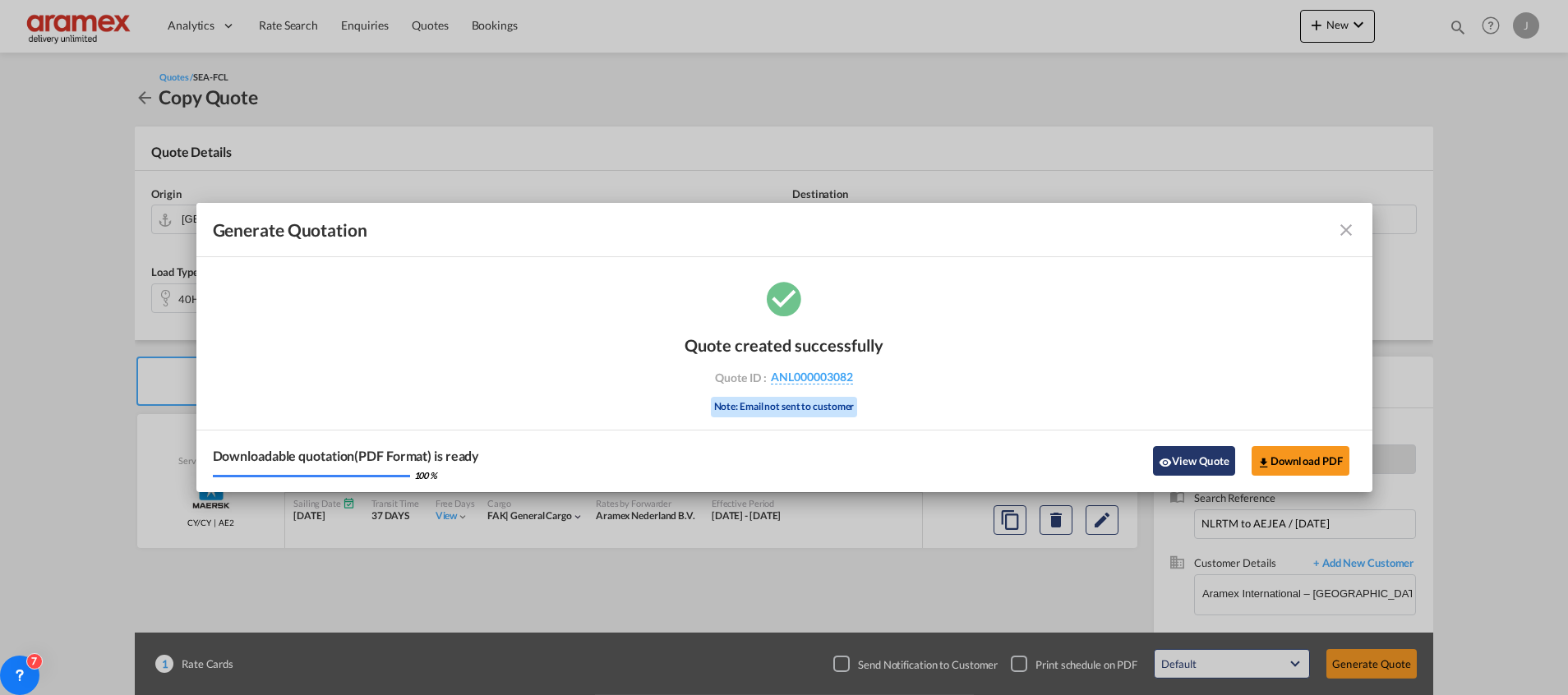
click at [1200, 461] on button "View Quote" at bounding box center [1193, 461] width 82 height 30
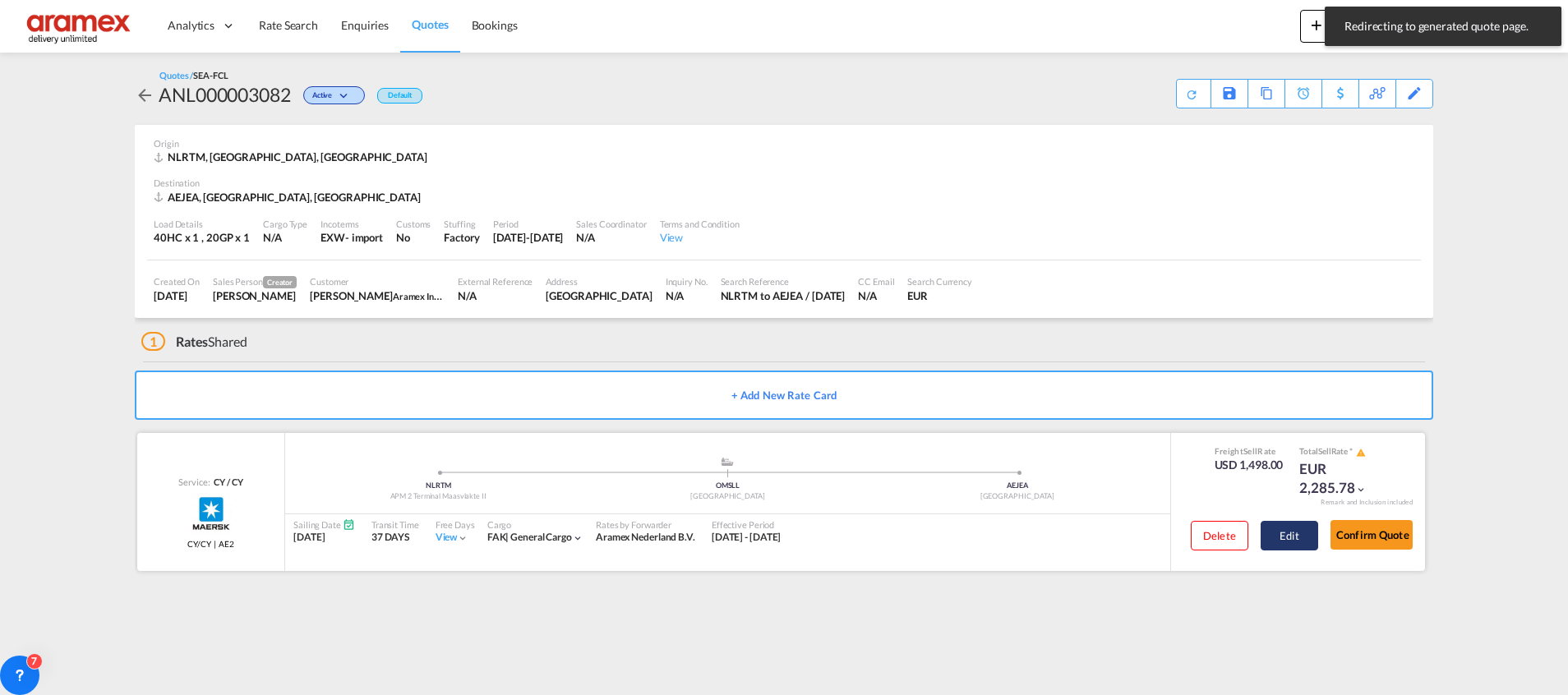
click at [1291, 521] on button "Edit" at bounding box center [1289, 535] width 58 height 30
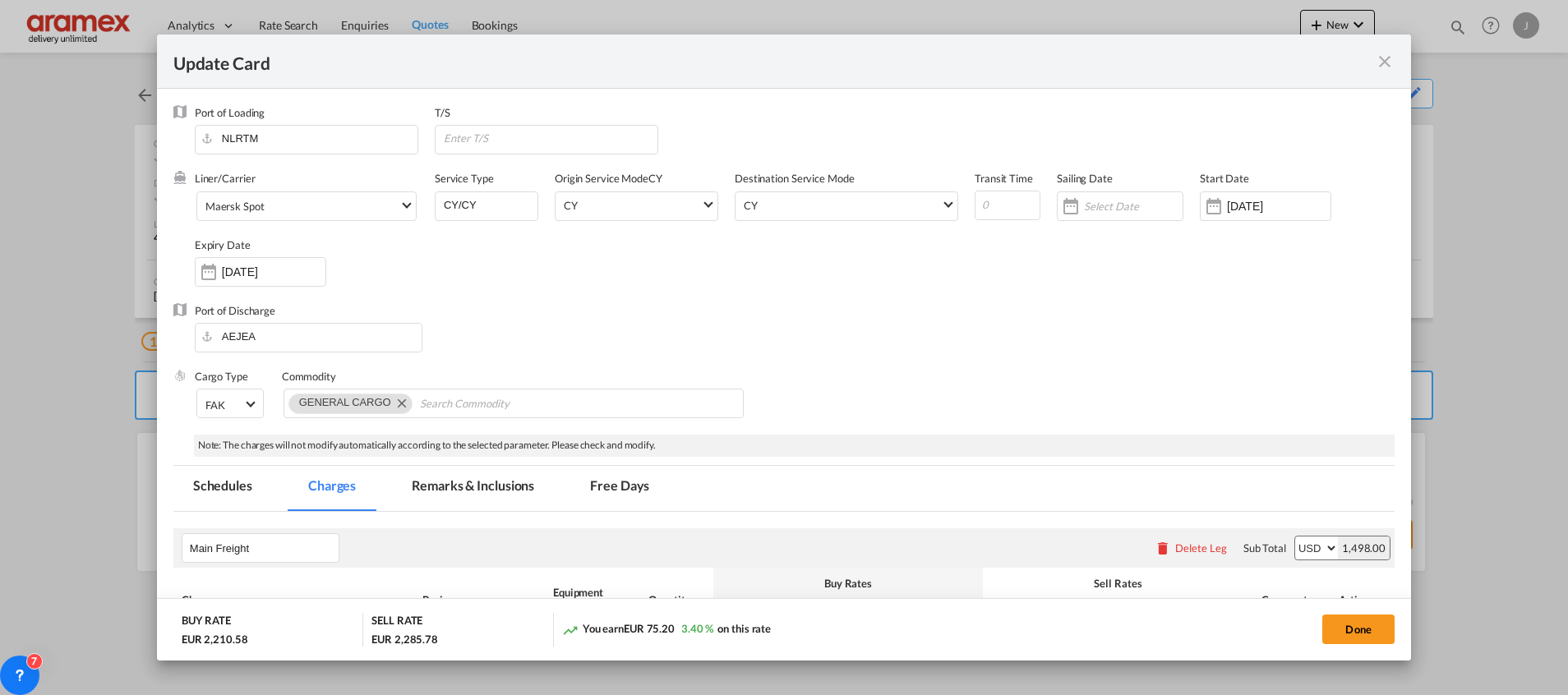
click at [459, 489] on md-tab-item "Remarks & Inclusions" at bounding box center [473, 488] width 162 height 45
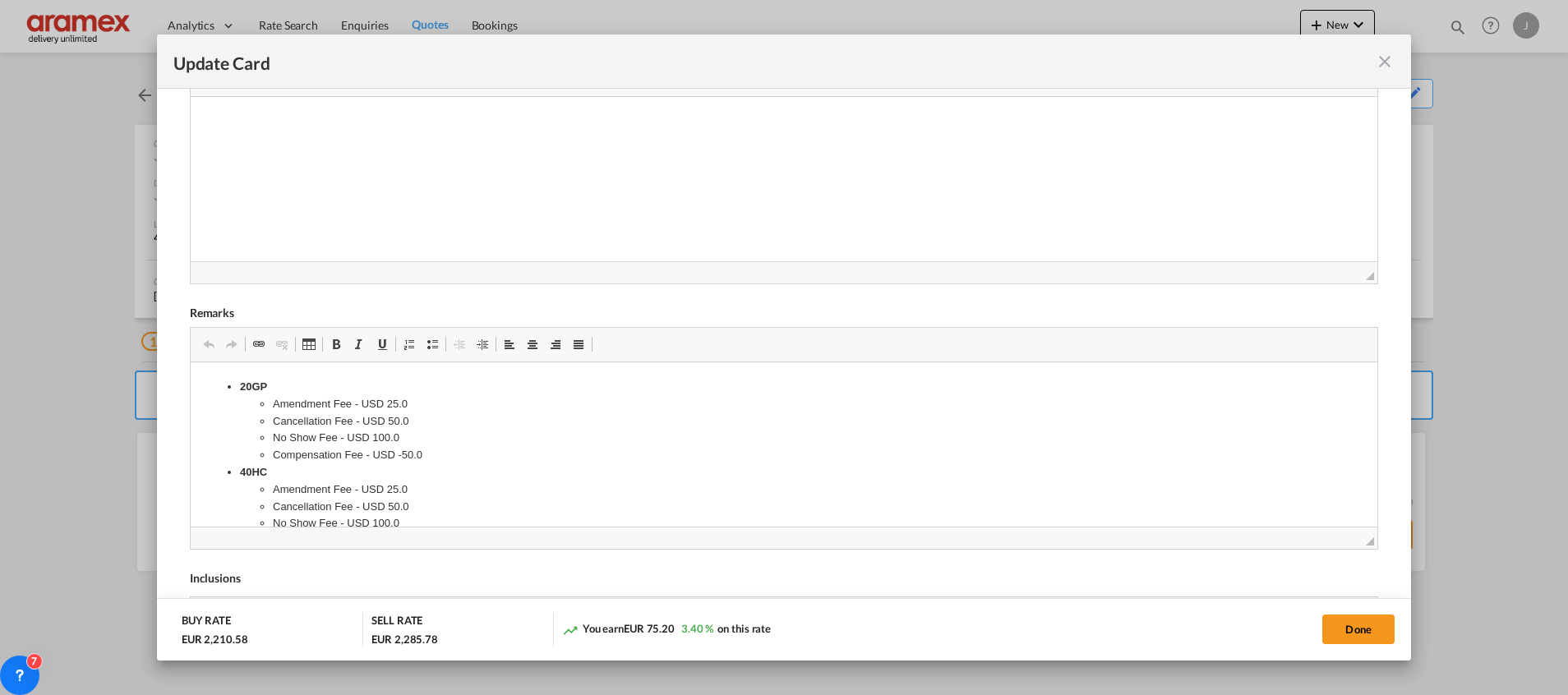
scroll to position [734, 0]
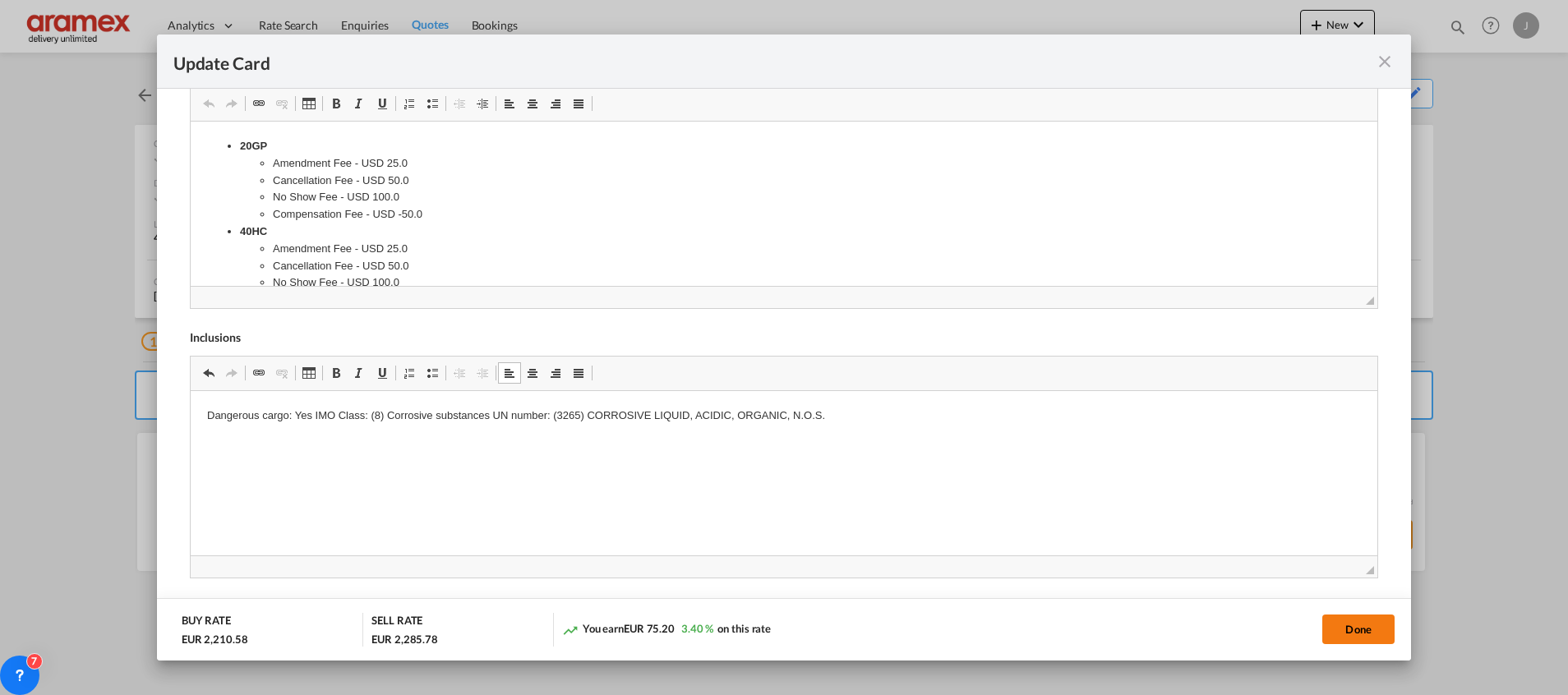
click at [1360, 620] on button "Done" at bounding box center [1358, 629] width 72 height 30
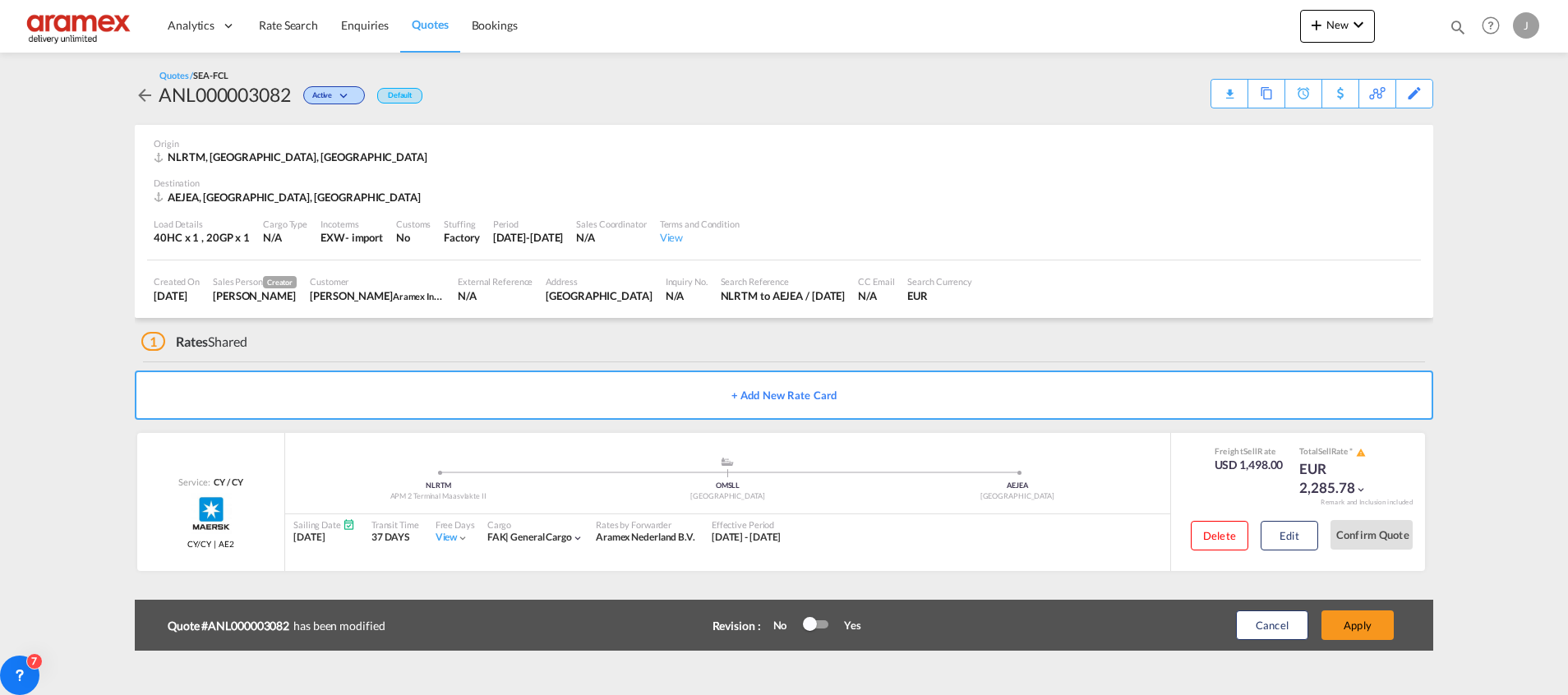
scroll to position [234, 0]
click at [1360, 620] on button "Apply" at bounding box center [1358, 624] width 72 height 30
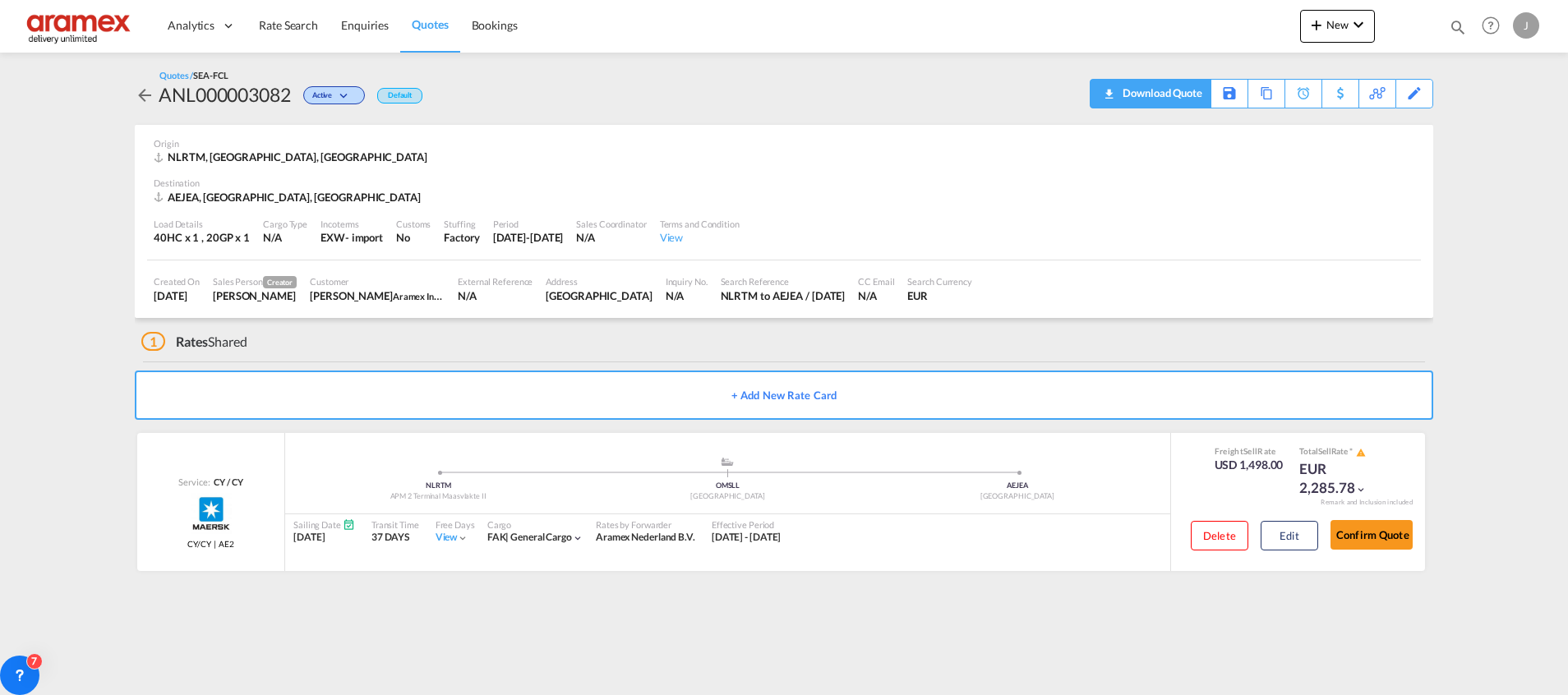
click at [1154, 81] on div "Download Quote" at bounding box center [1160, 92] width 84 height 26
